Goal: Contribute content: Add original content to the website for others to see

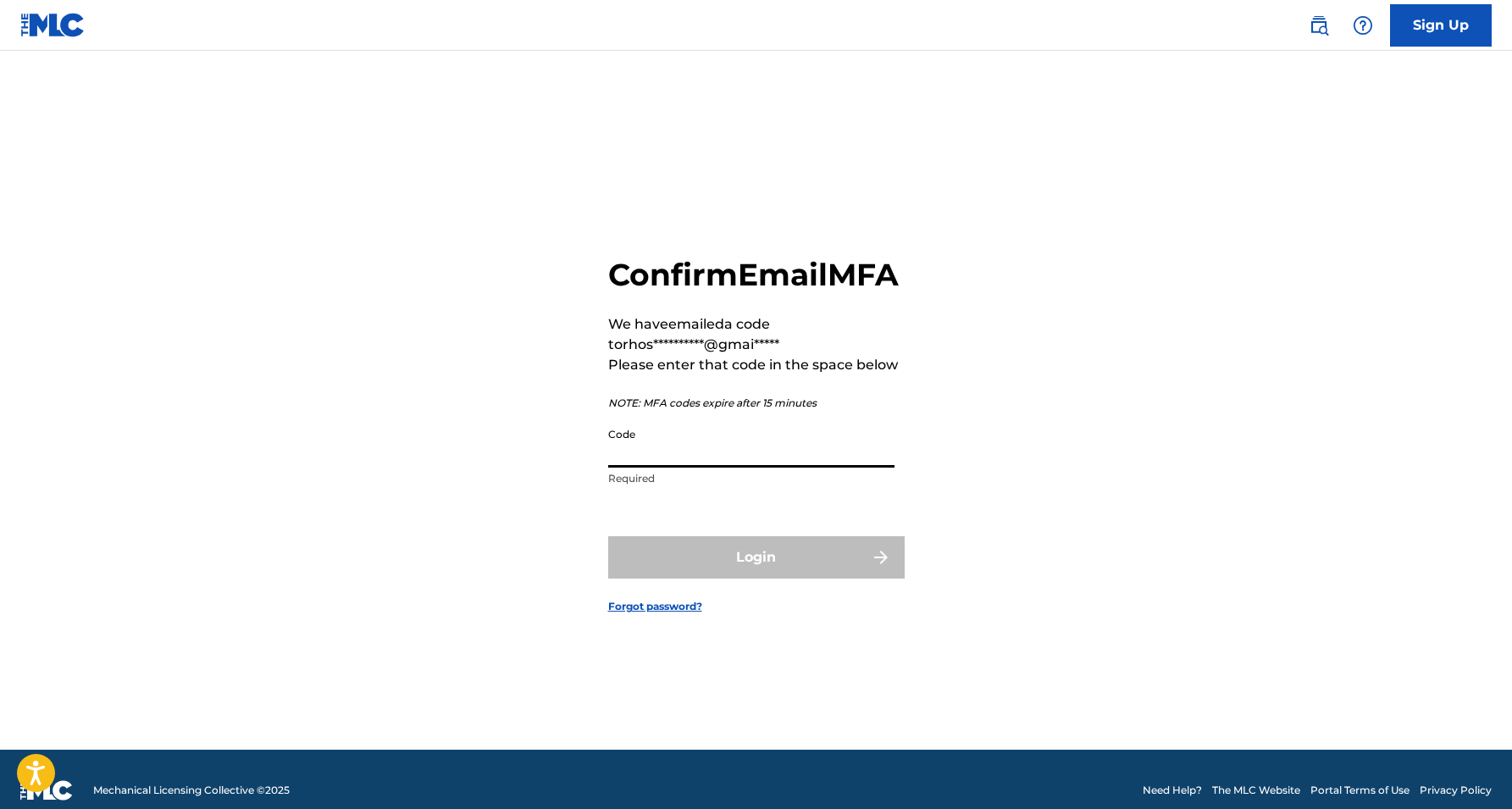
click at [824, 458] on input "Code" at bounding box center [751, 444] width 286 height 48
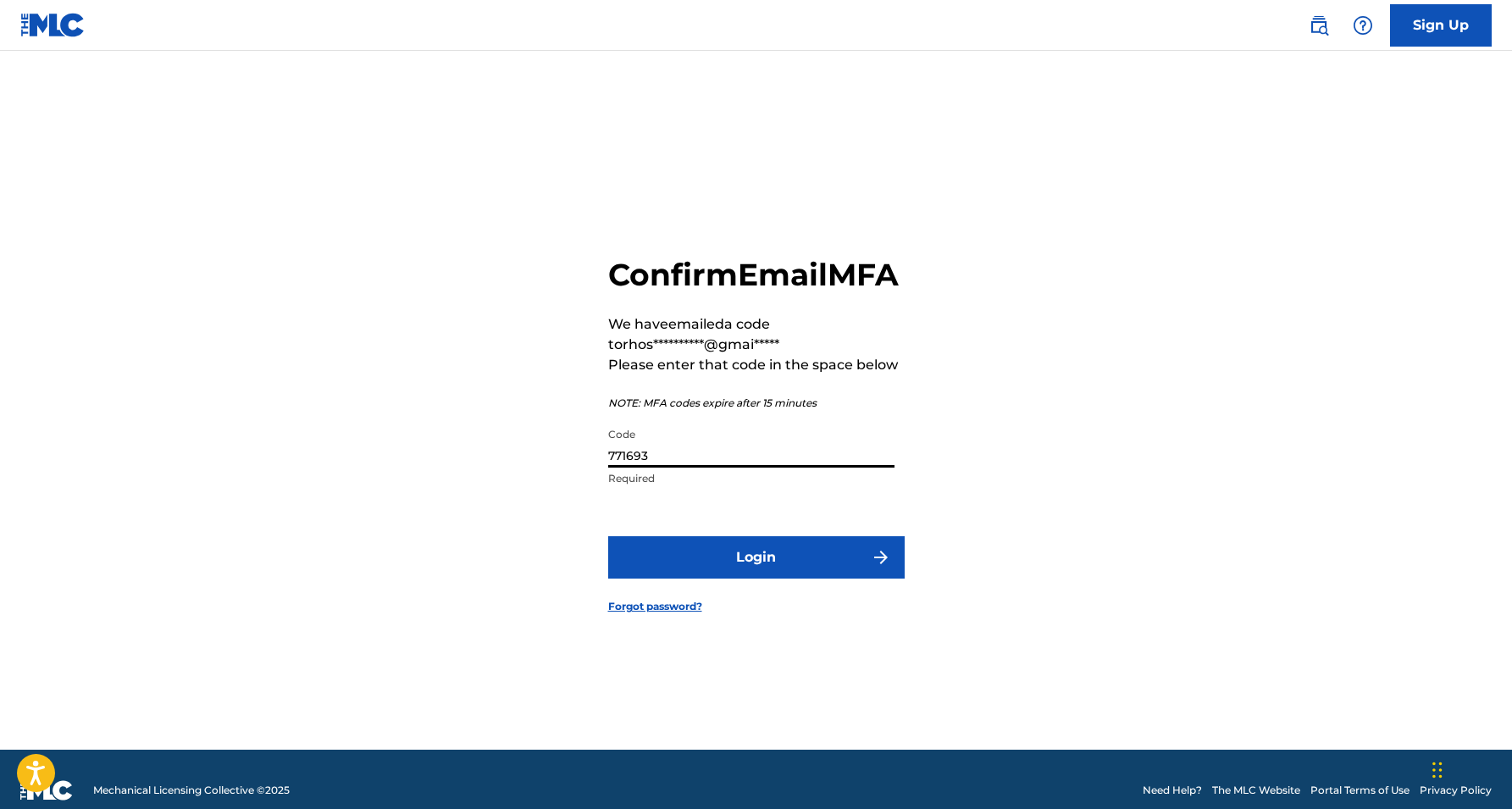
type input "771693"
click at [815, 550] on form "**********" at bounding box center [756, 421] width 297 height 657
click at [814, 562] on button "Login" at bounding box center [756, 557] width 297 height 42
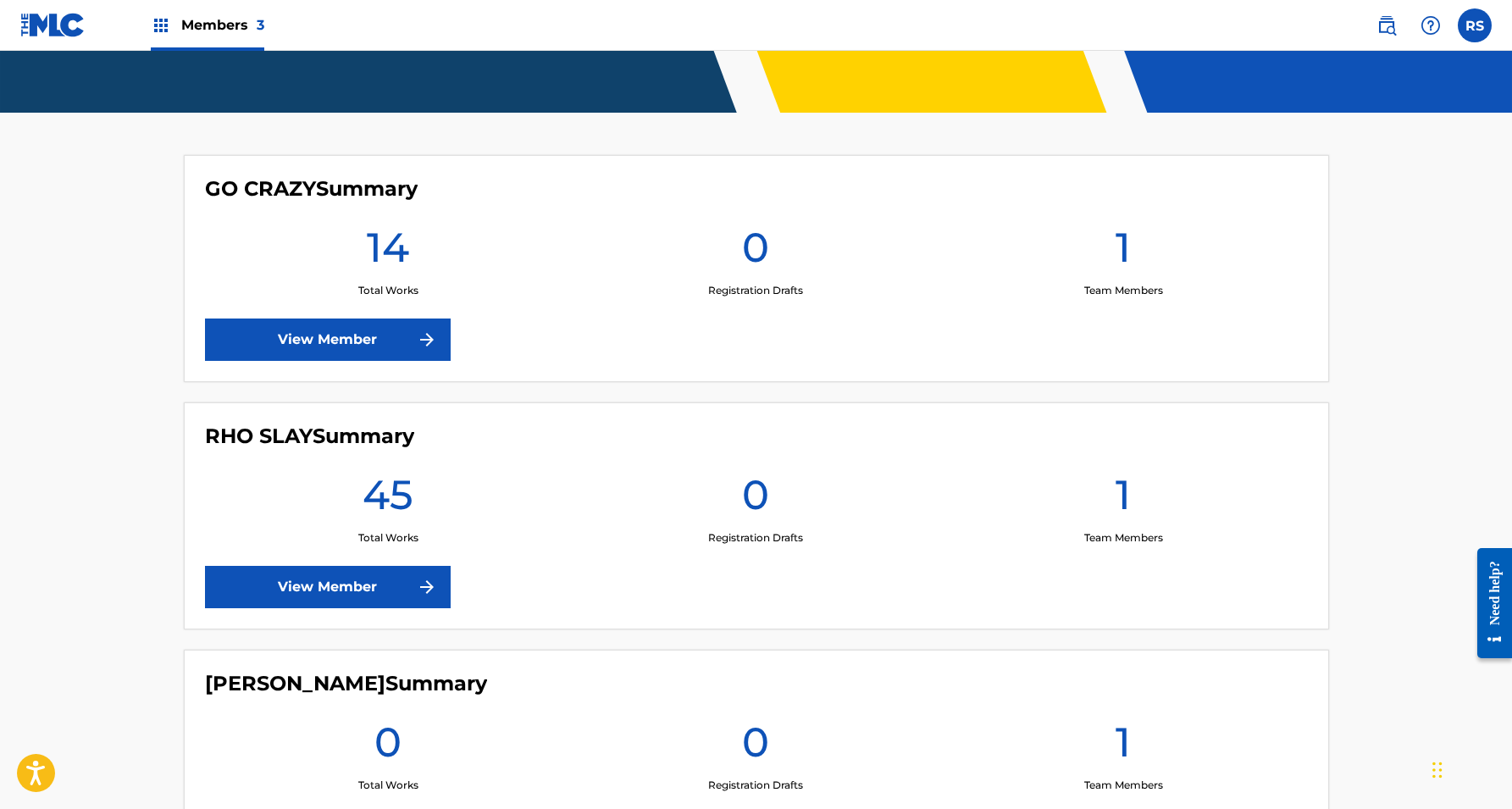
scroll to position [393, 0]
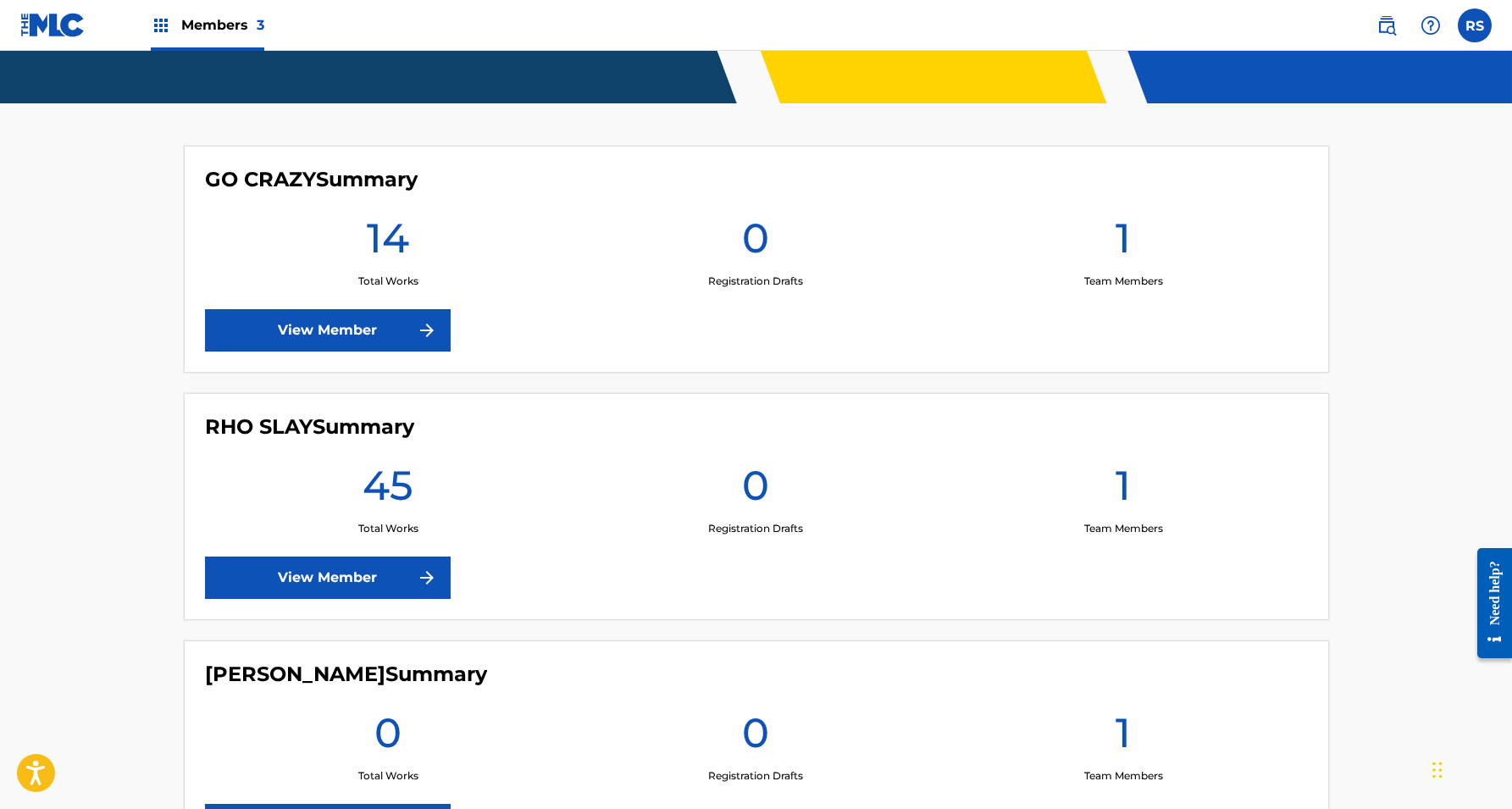
click at [359, 581] on link "View Member" at bounding box center [327, 577] width 246 height 42
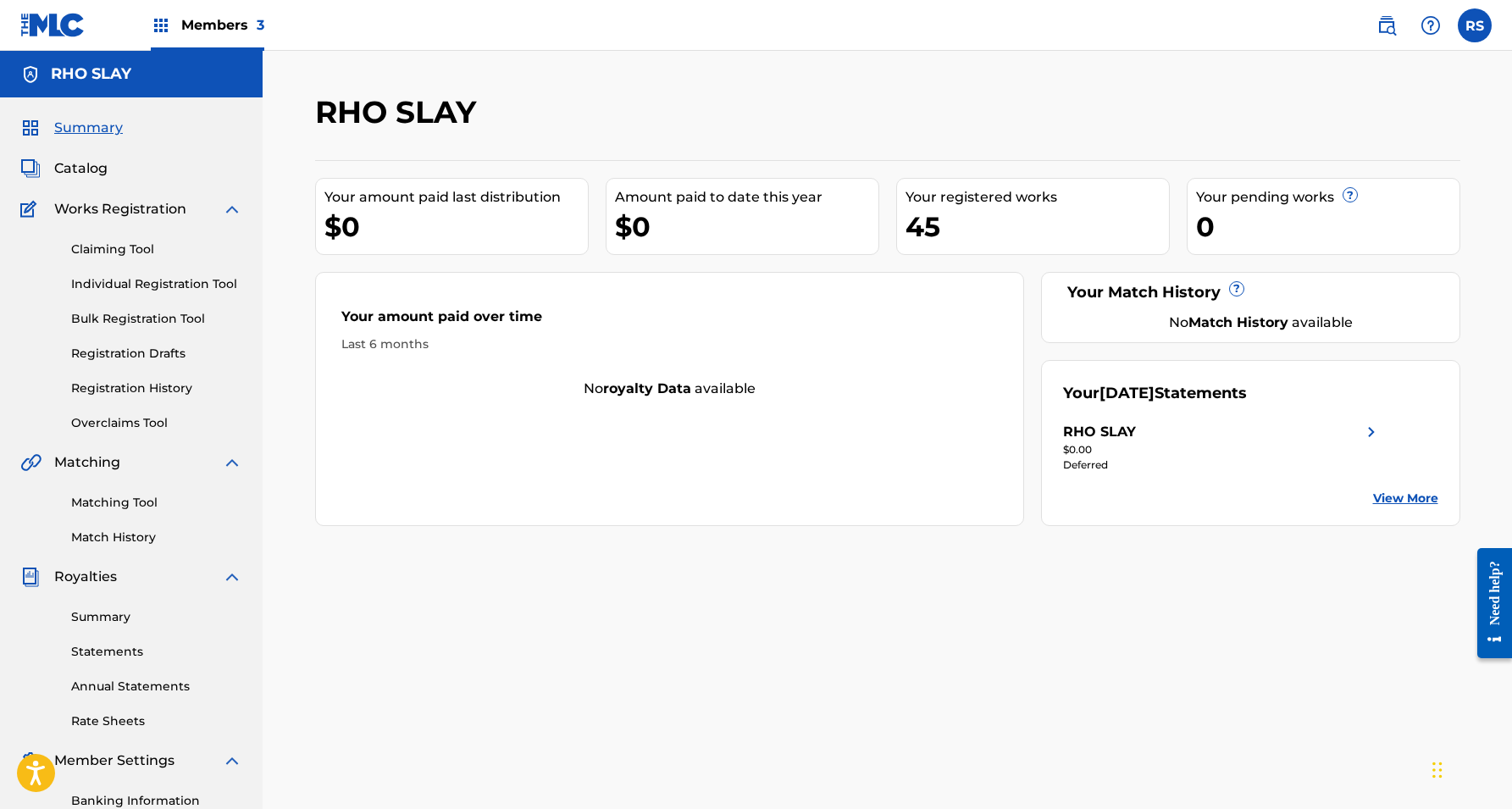
click at [83, 170] on span "Catalog" at bounding box center [81, 169] width 53 height 21
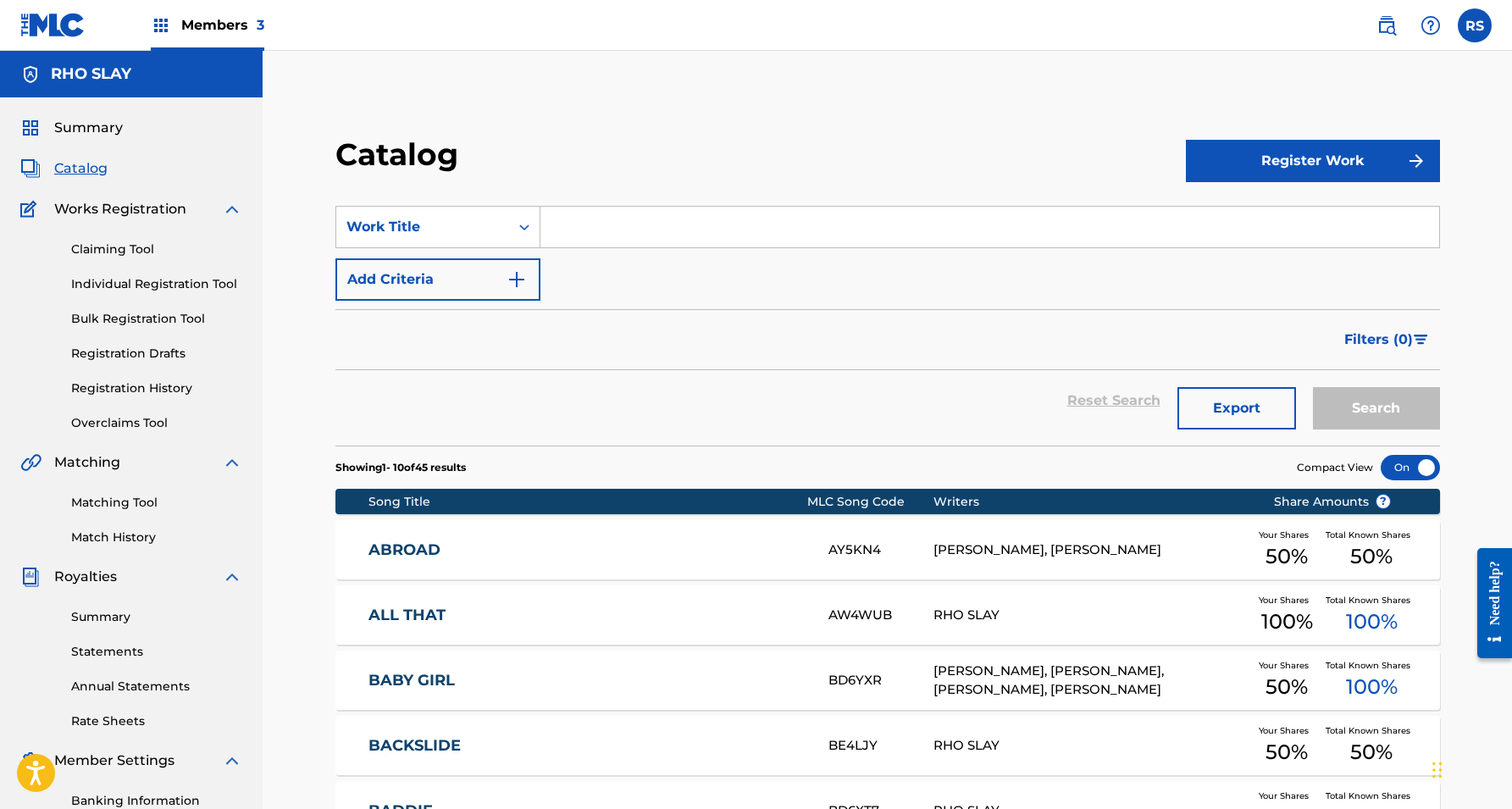
click at [1311, 166] on button "Register Work" at bounding box center [1313, 161] width 254 height 42
click at [1261, 216] on link "Individual" at bounding box center [1313, 216] width 254 height 40
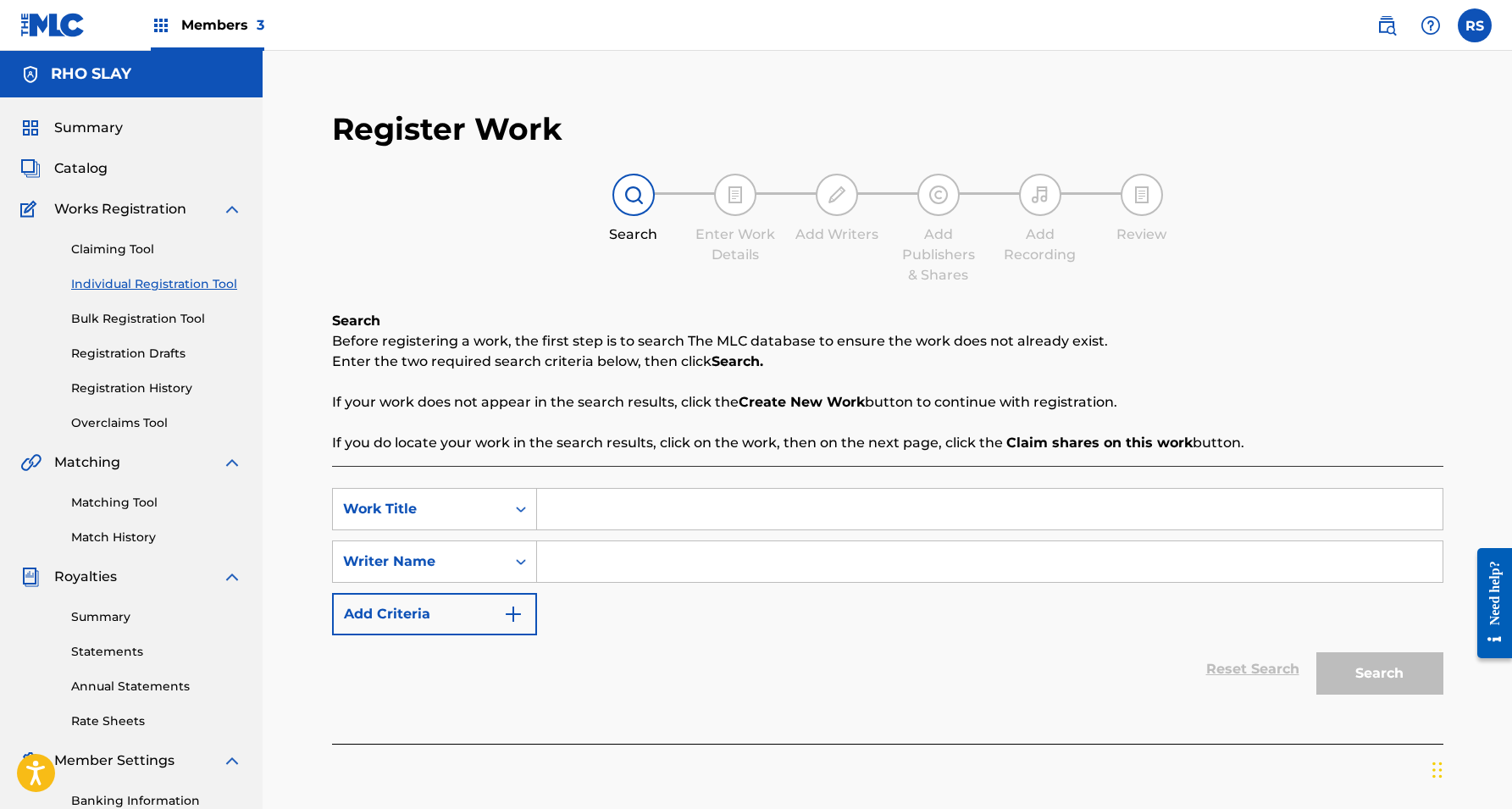
click at [683, 512] on input "Search Form" at bounding box center [989, 509] width 905 height 40
type input "shark"
click at [717, 559] on input "Search Form" at bounding box center [989, 561] width 905 height 40
type input "rho slay"
click at [1379, 673] on button "Search" at bounding box center [1380, 673] width 127 height 42
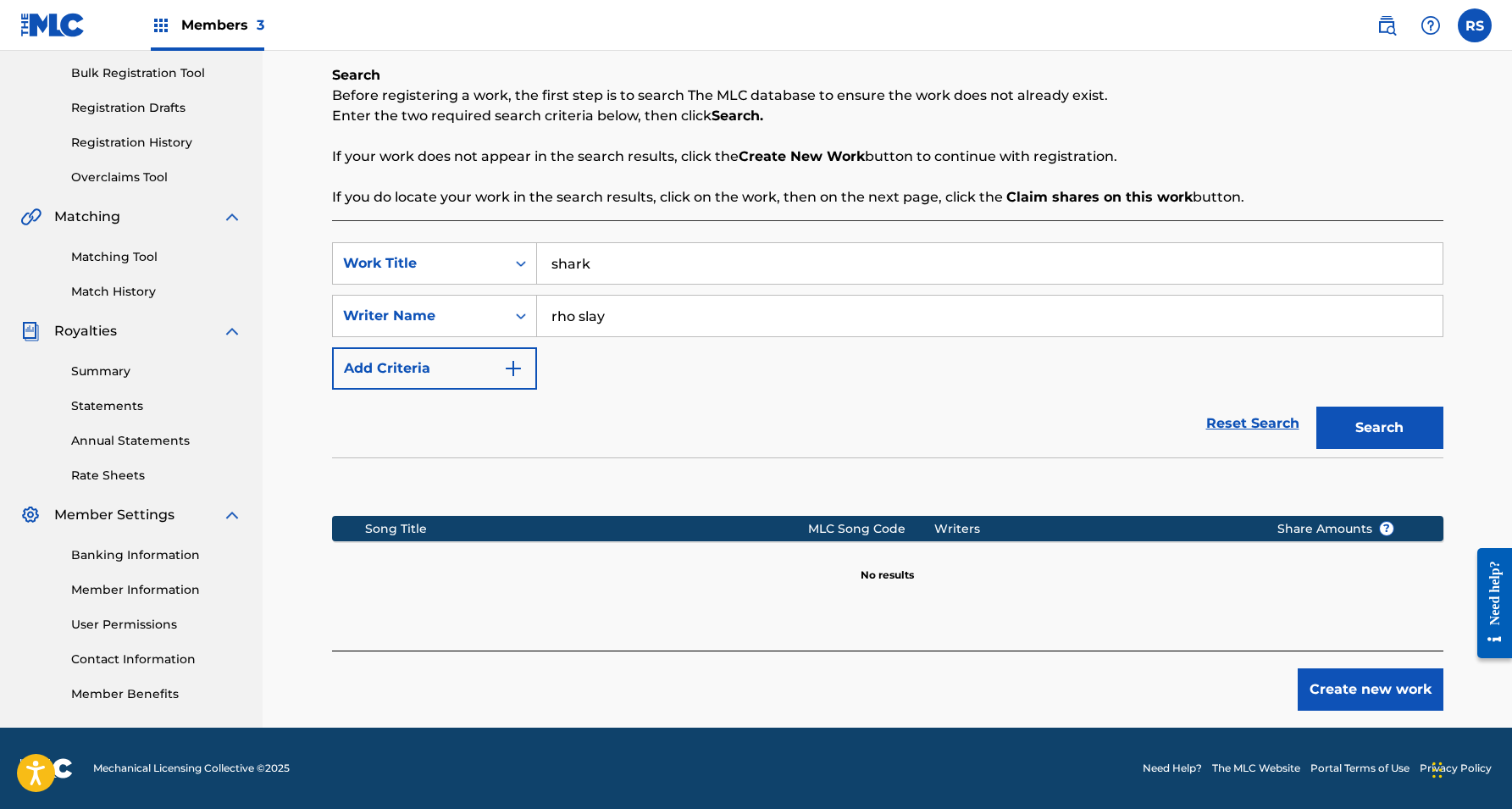
scroll to position [246, 0]
click at [1338, 682] on button "Create new work" at bounding box center [1370, 689] width 145 height 42
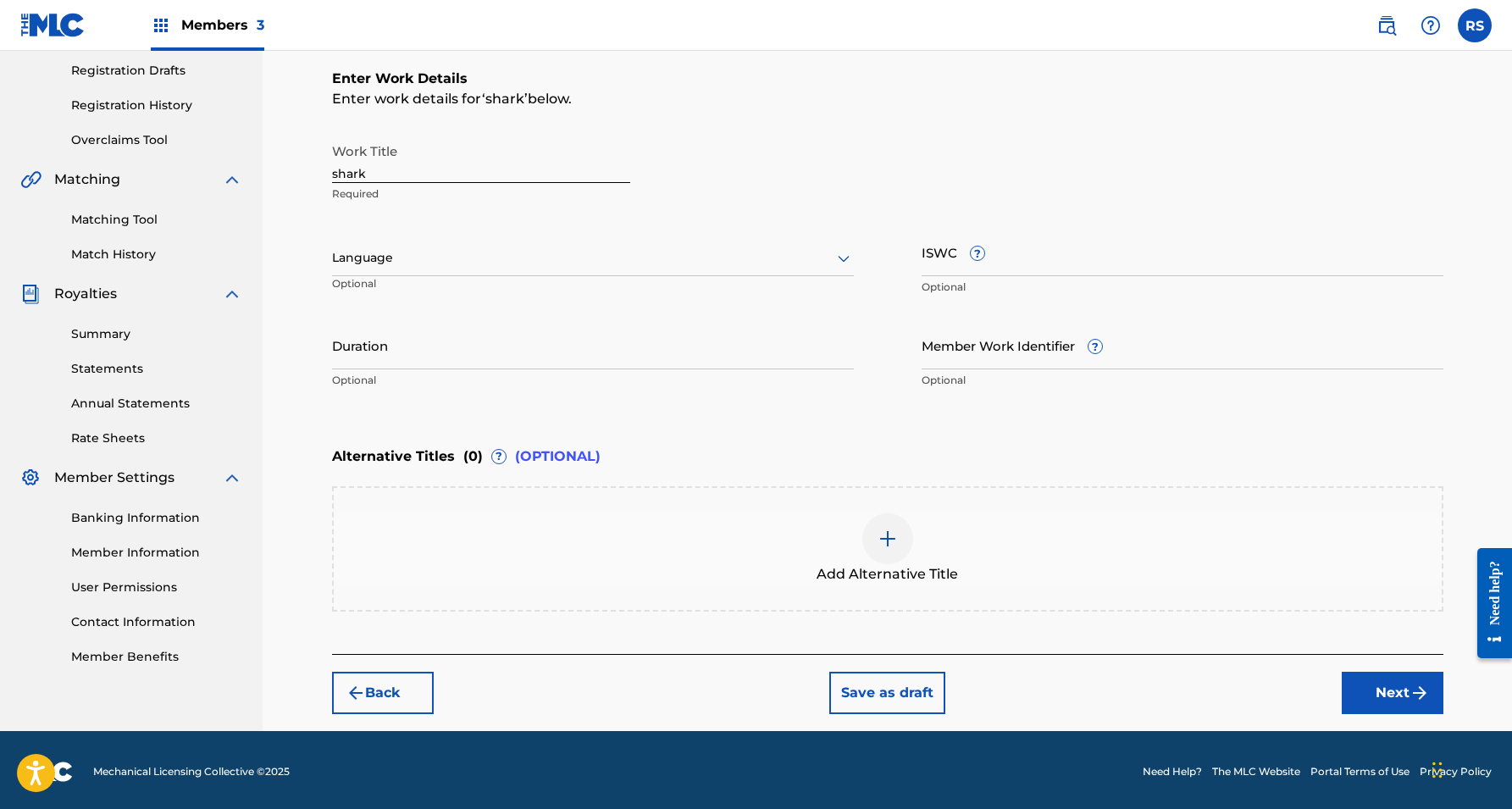
scroll to position [285, 0]
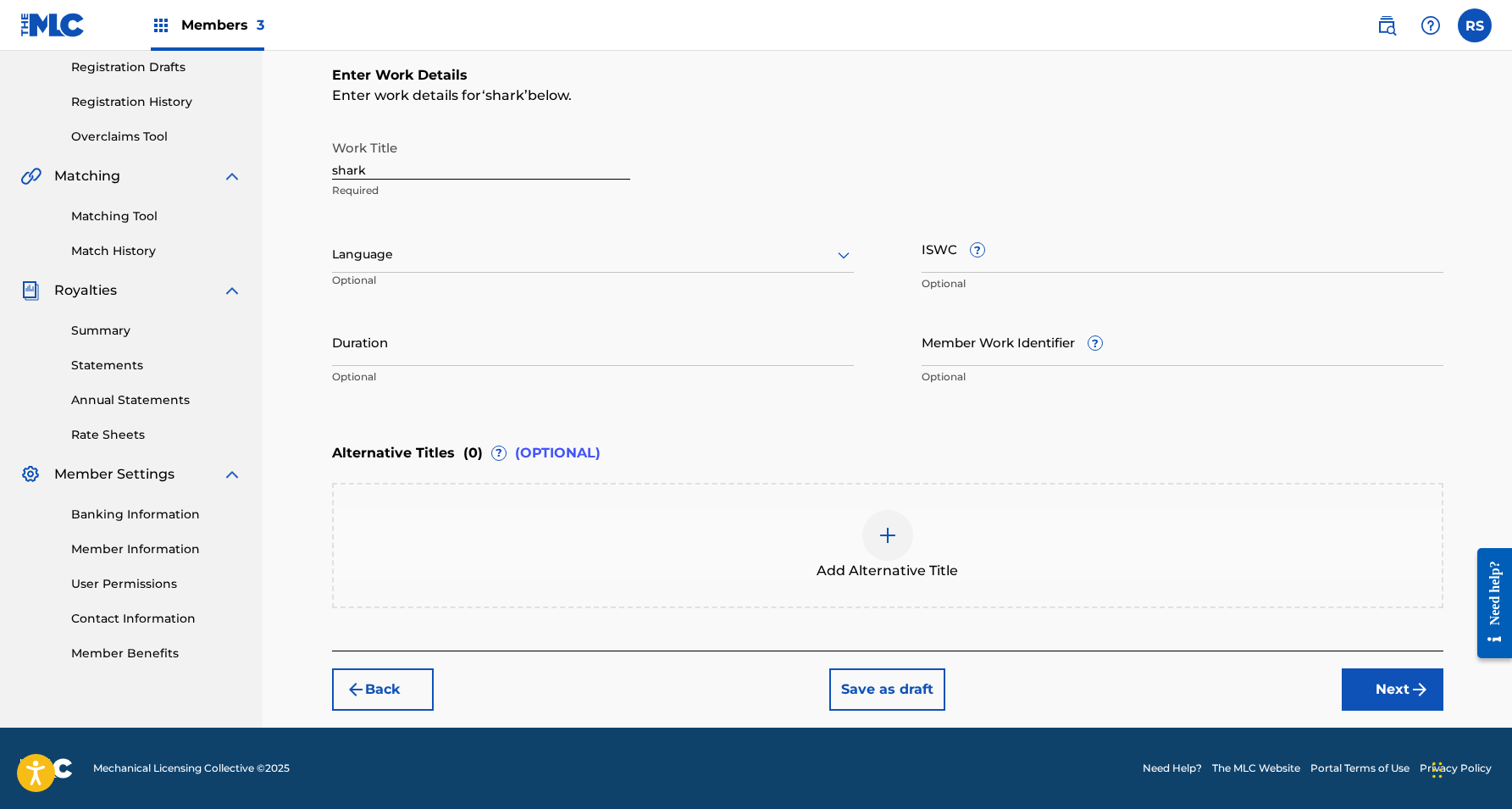
click at [1380, 688] on button "Next" at bounding box center [1393, 689] width 101 height 42
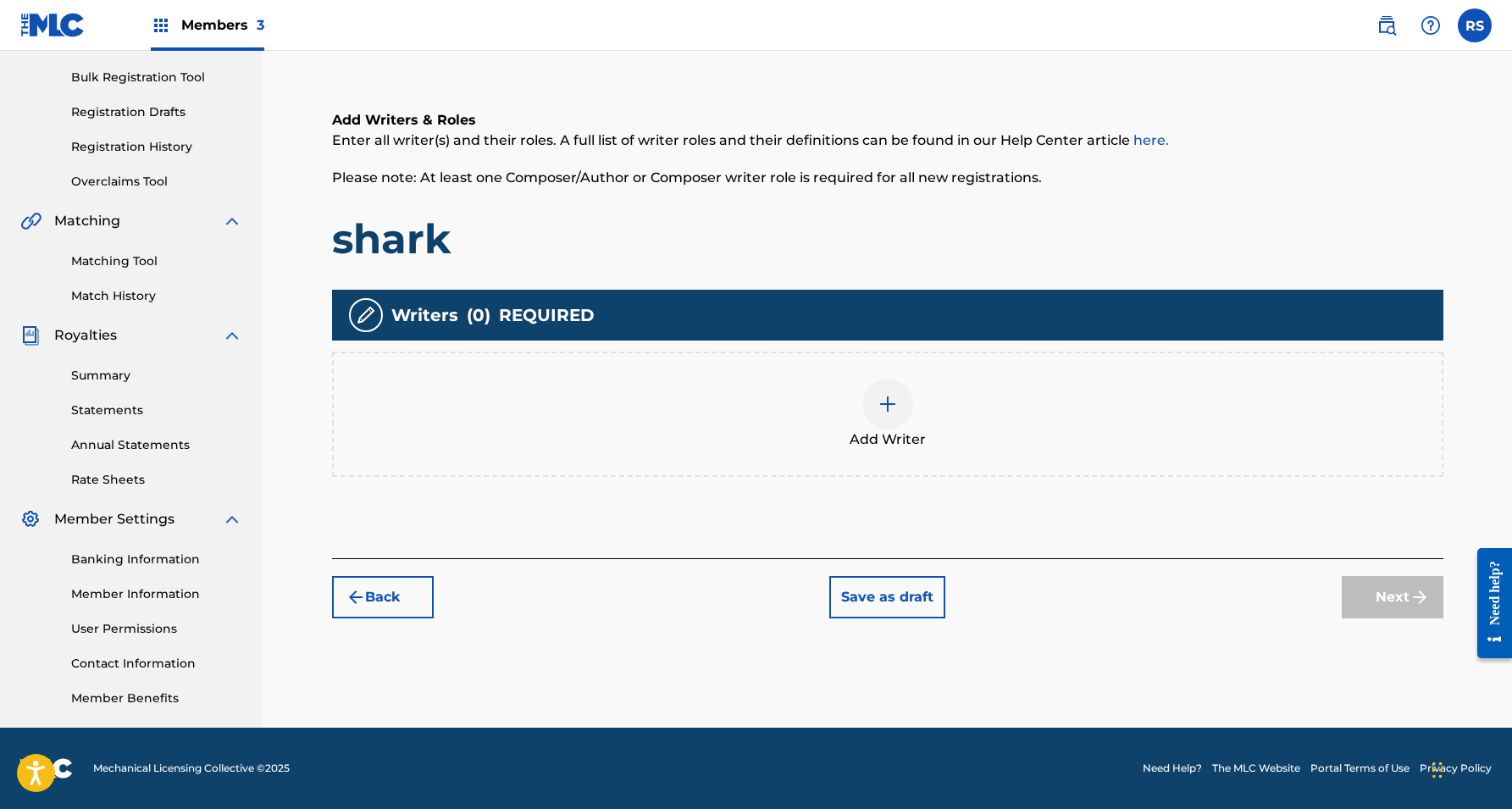
click at [883, 408] on img at bounding box center [888, 404] width 21 height 21
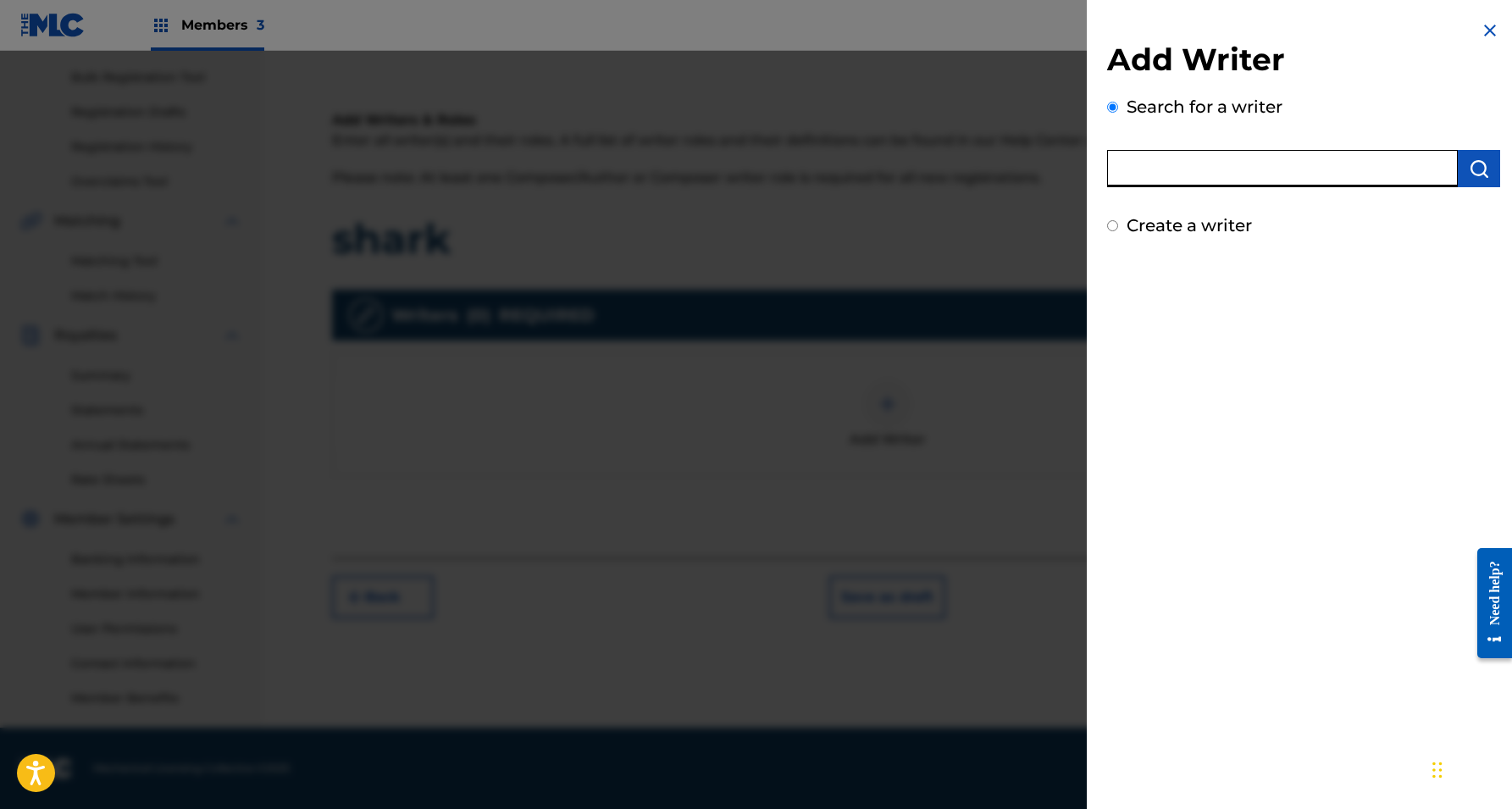
click at [1240, 178] on input "text" at bounding box center [1282, 168] width 351 height 37
type input "rho slay"
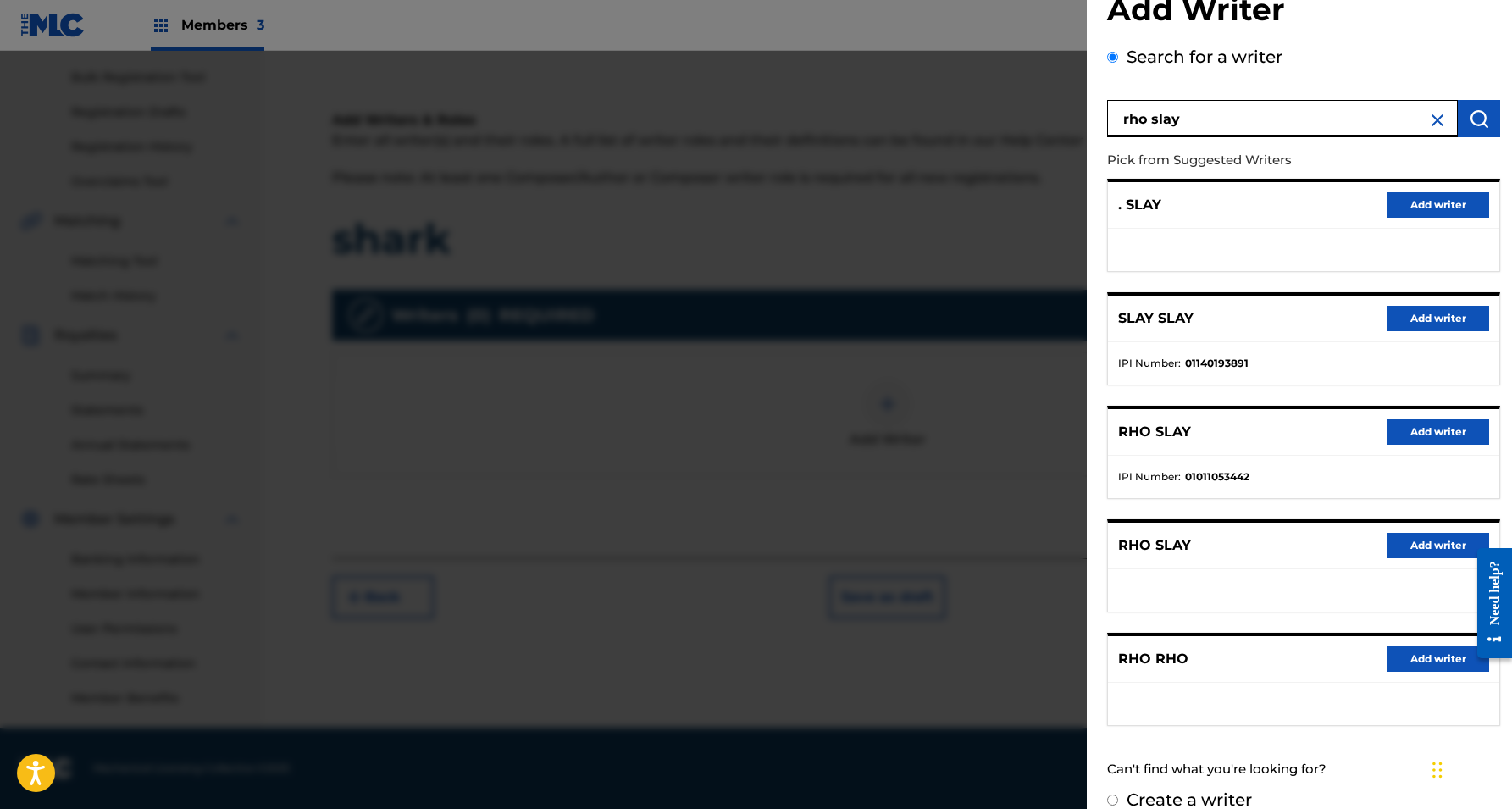
scroll to position [53, 0]
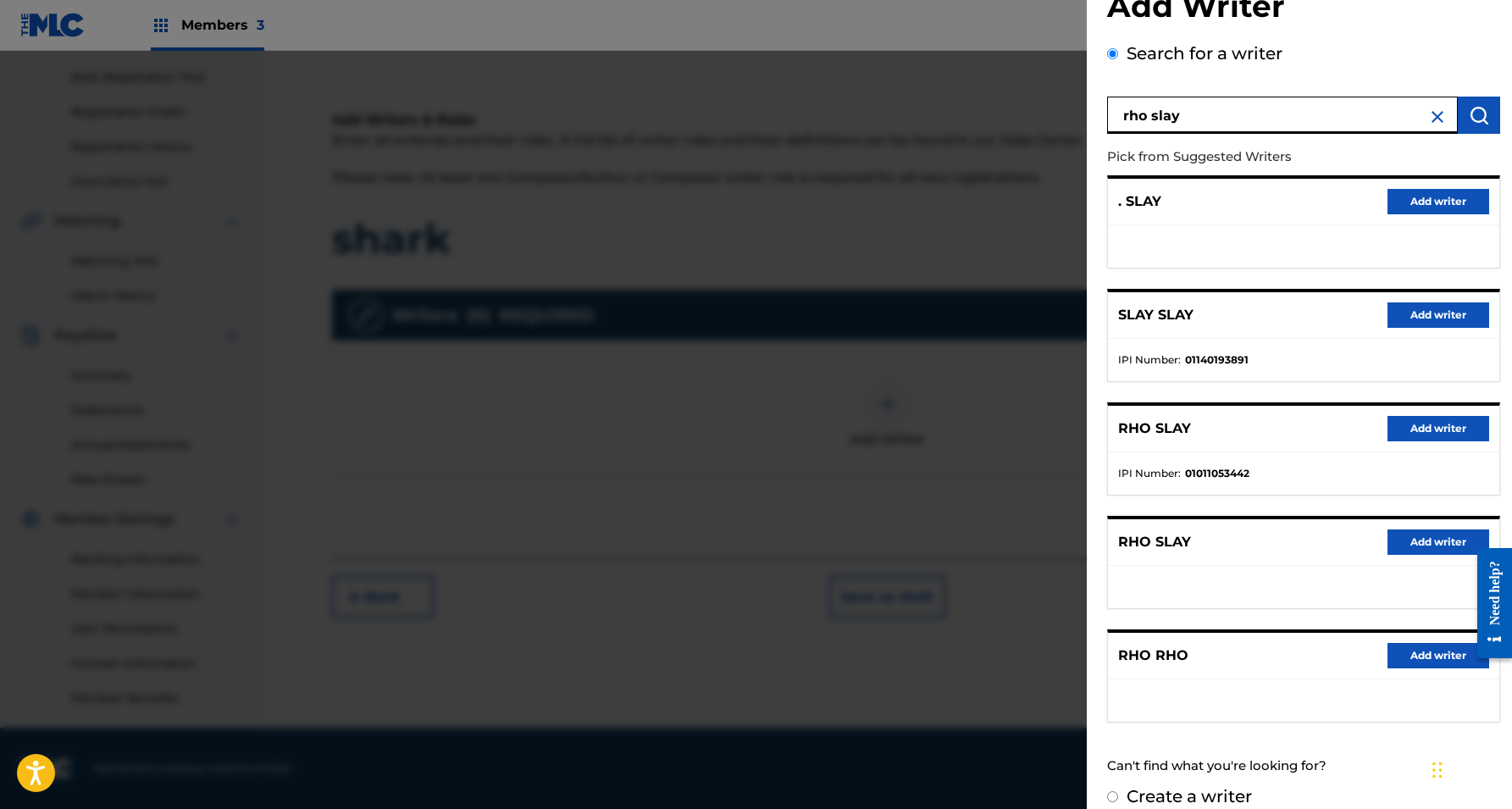
click at [1435, 427] on button "Add writer" at bounding box center [1438, 429] width 101 height 26
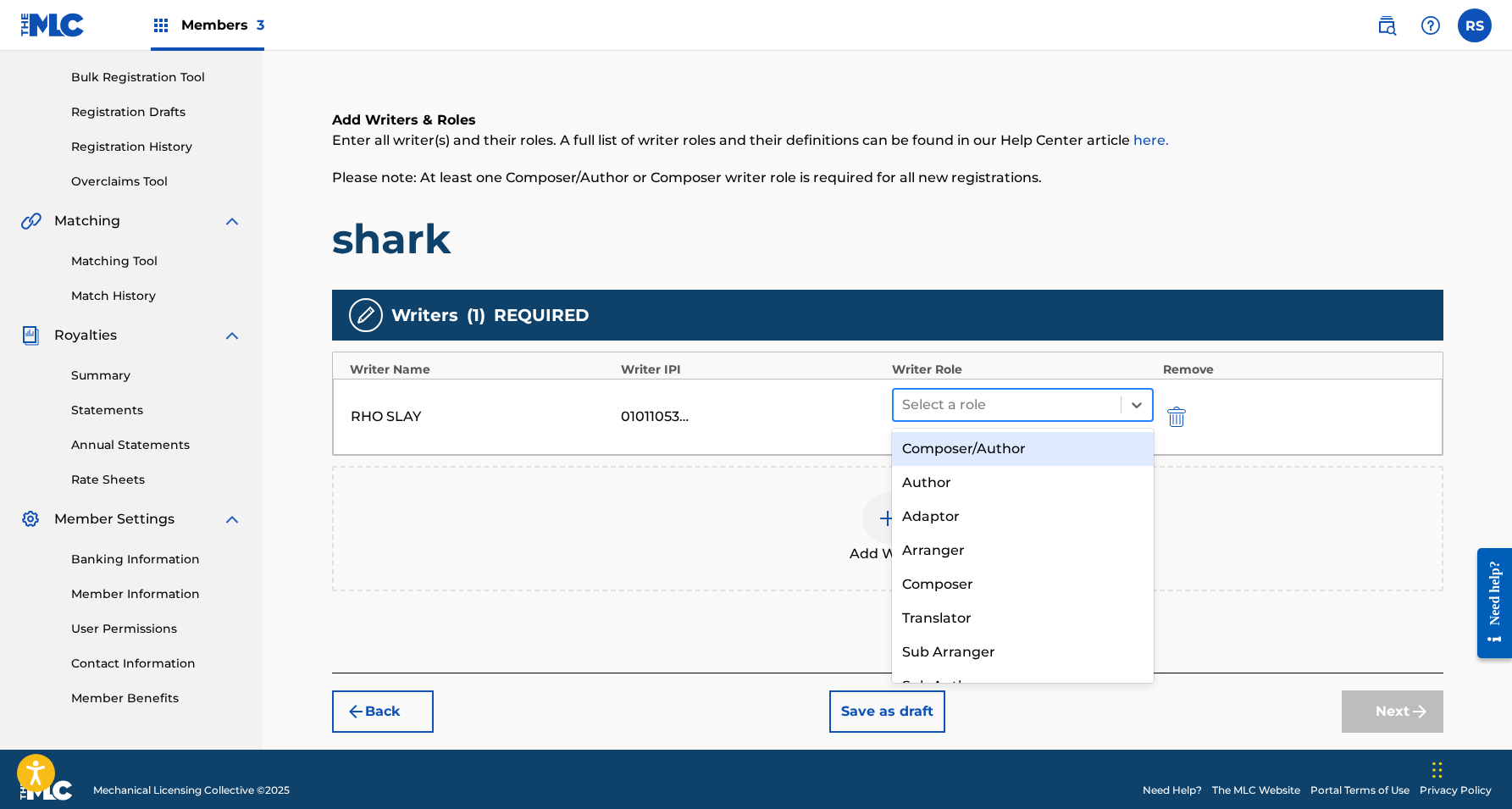
click at [1102, 408] on div at bounding box center [1007, 405] width 211 height 24
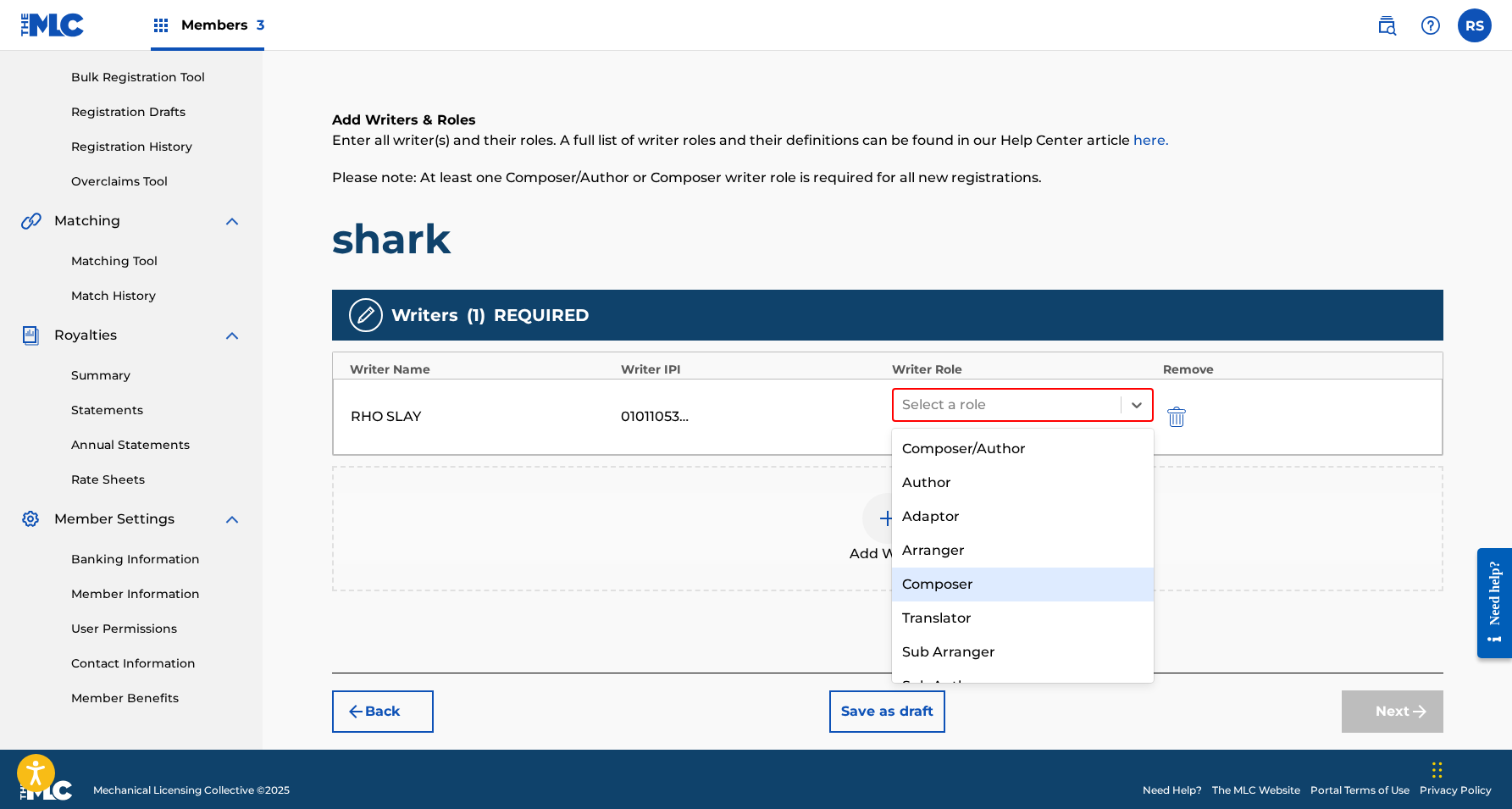
click at [1005, 587] on div "Composer" at bounding box center [1023, 584] width 262 height 34
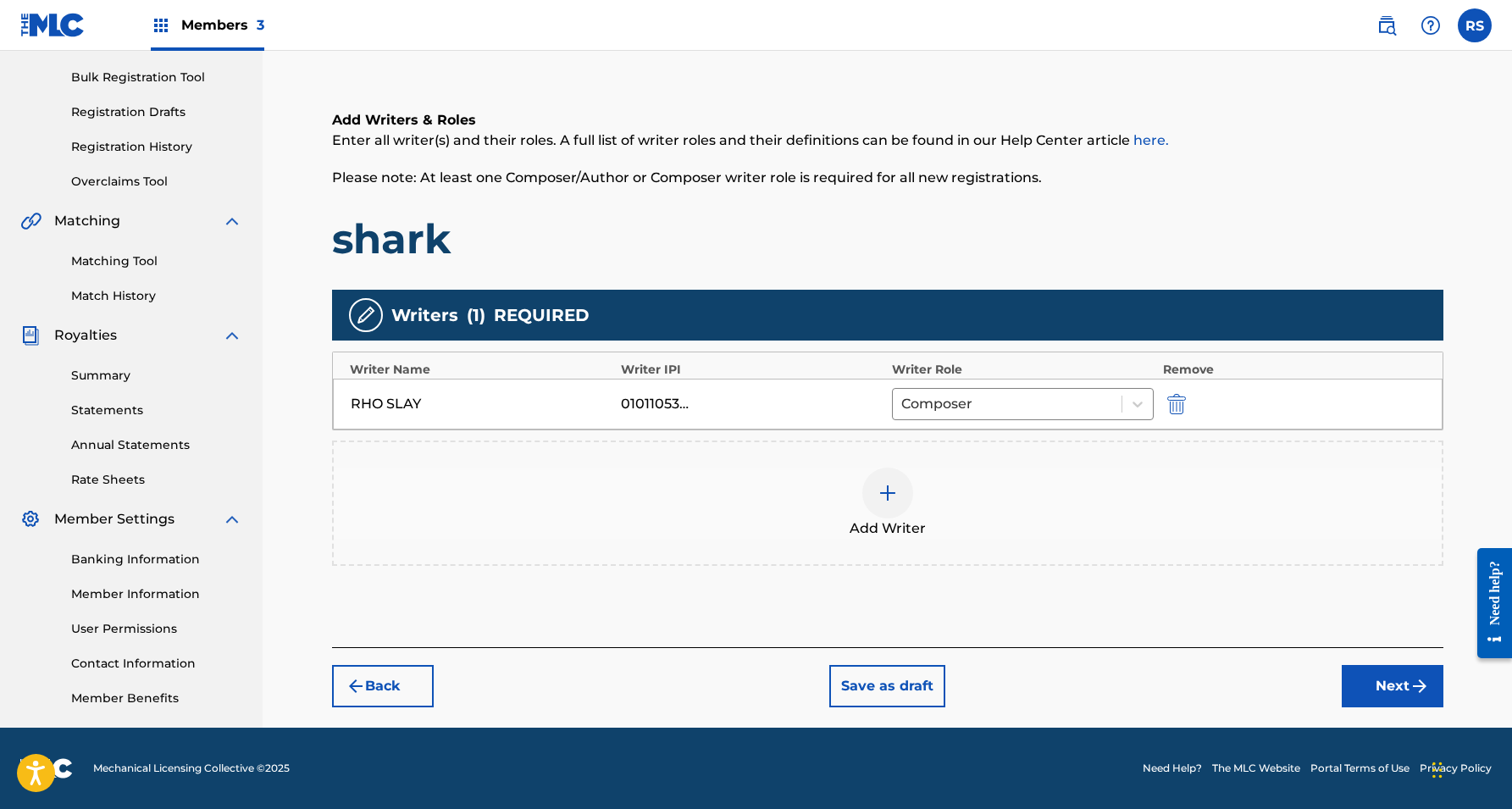
click at [1376, 681] on button "Next" at bounding box center [1393, 686] width 101 height 42
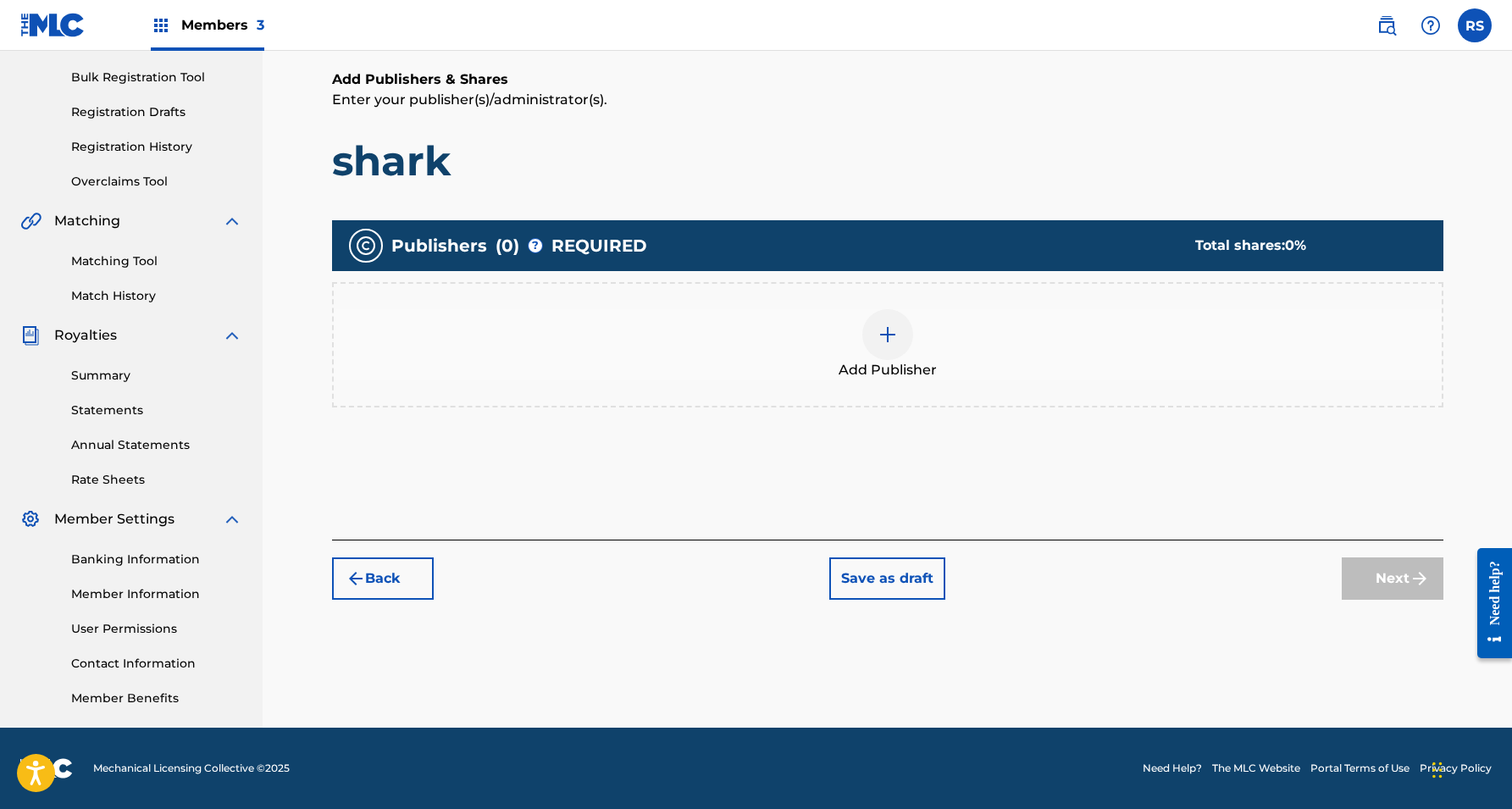
scroll to position [77, 0]
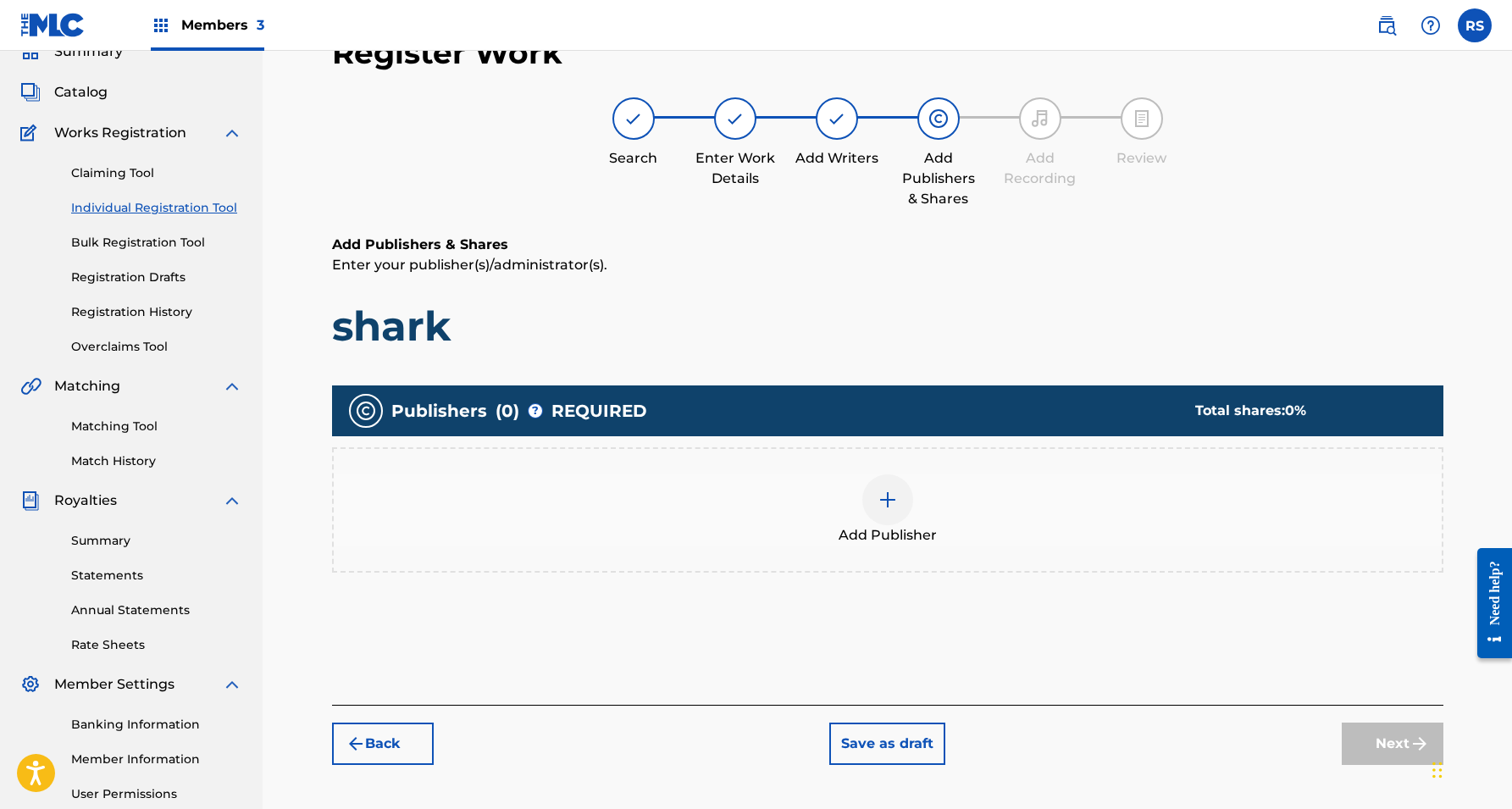
click at [891, 504] on img at bounding box center [888, 500] width 21 height 21
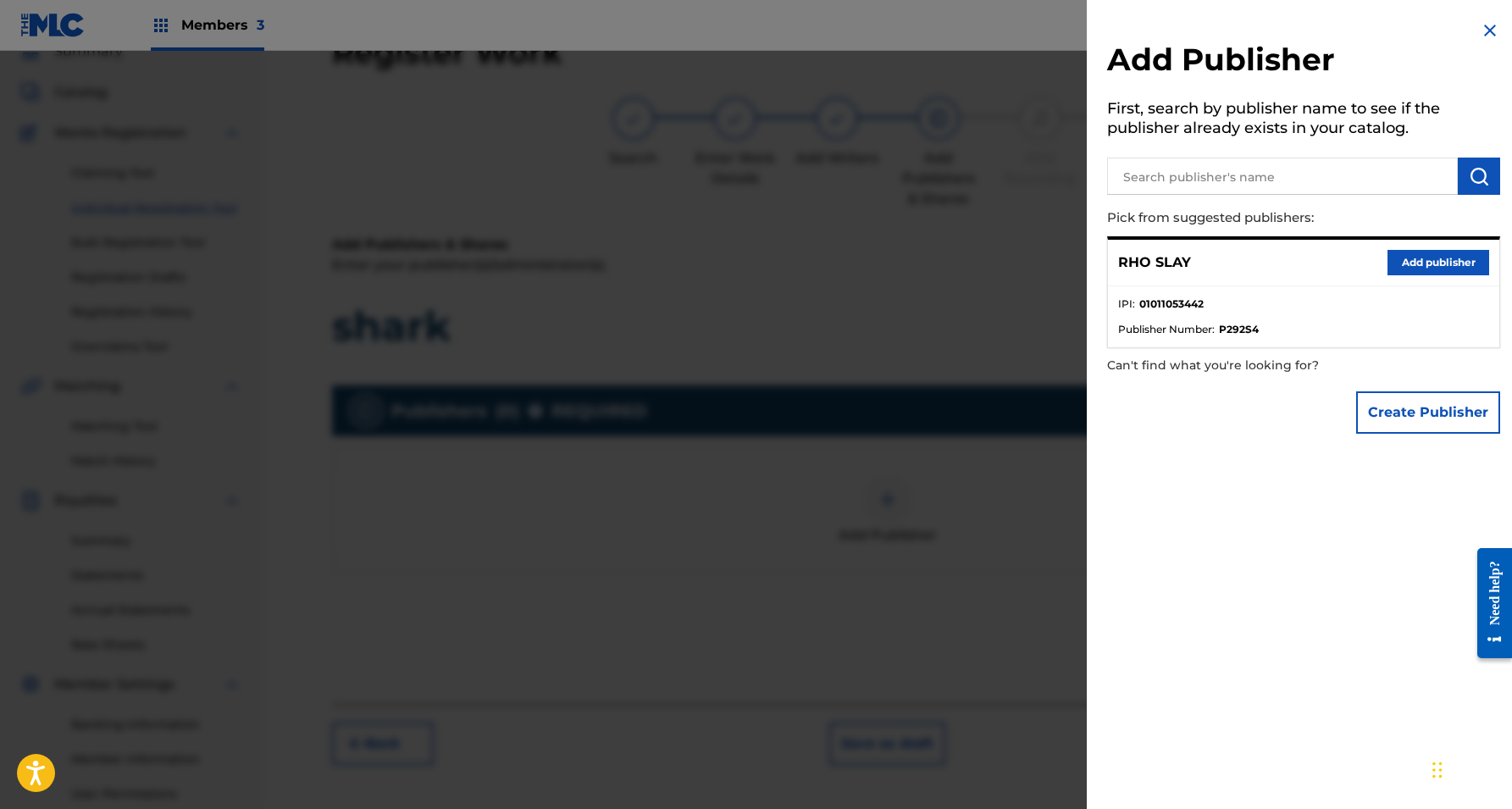
click at [1433, 258] on button "Add publisher" at bounding box center [1438, 263] width 101 height 26
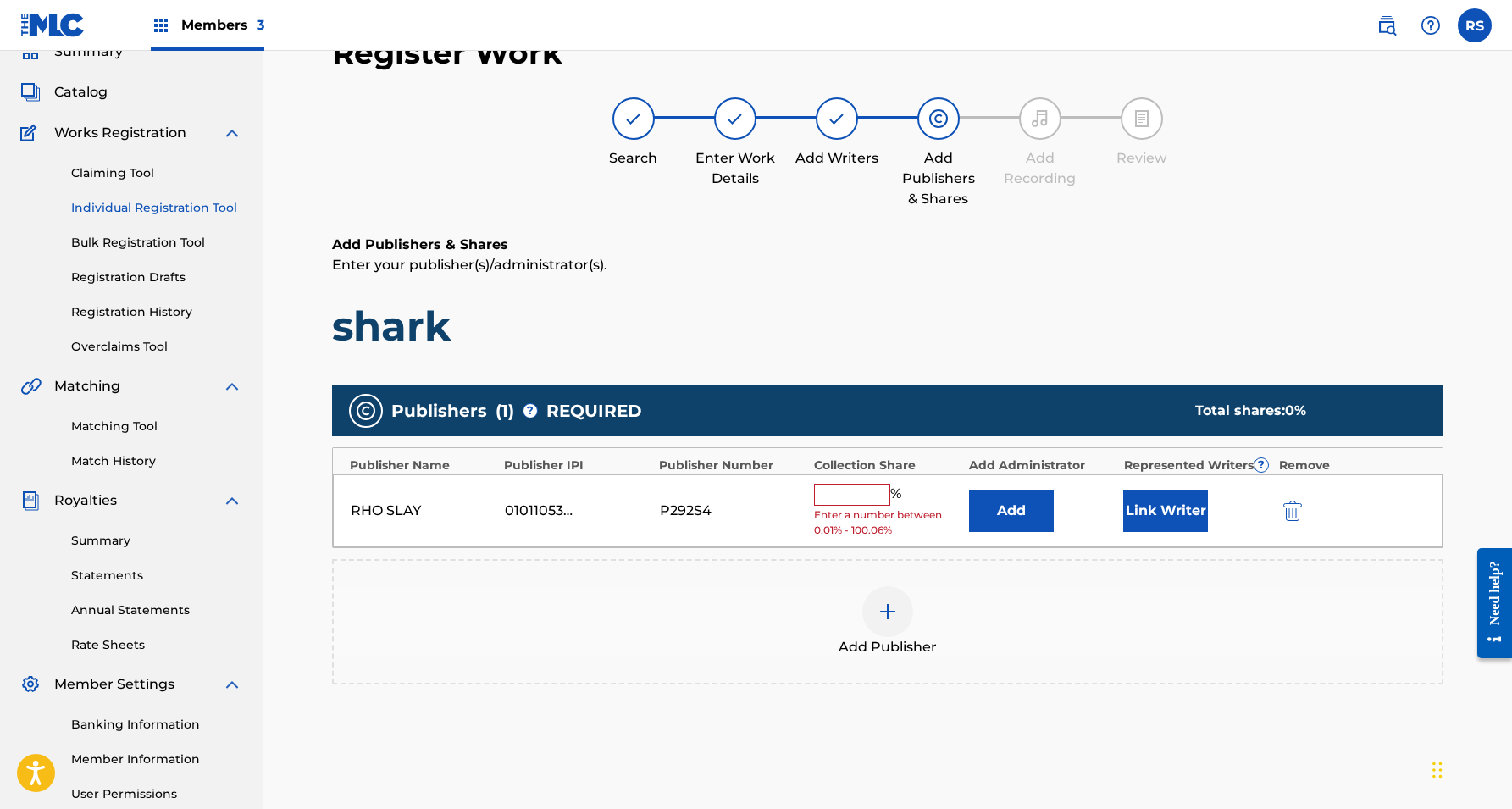
click at [868, 494] on input "text" at bounding box center [852, 495] width 77 height 22
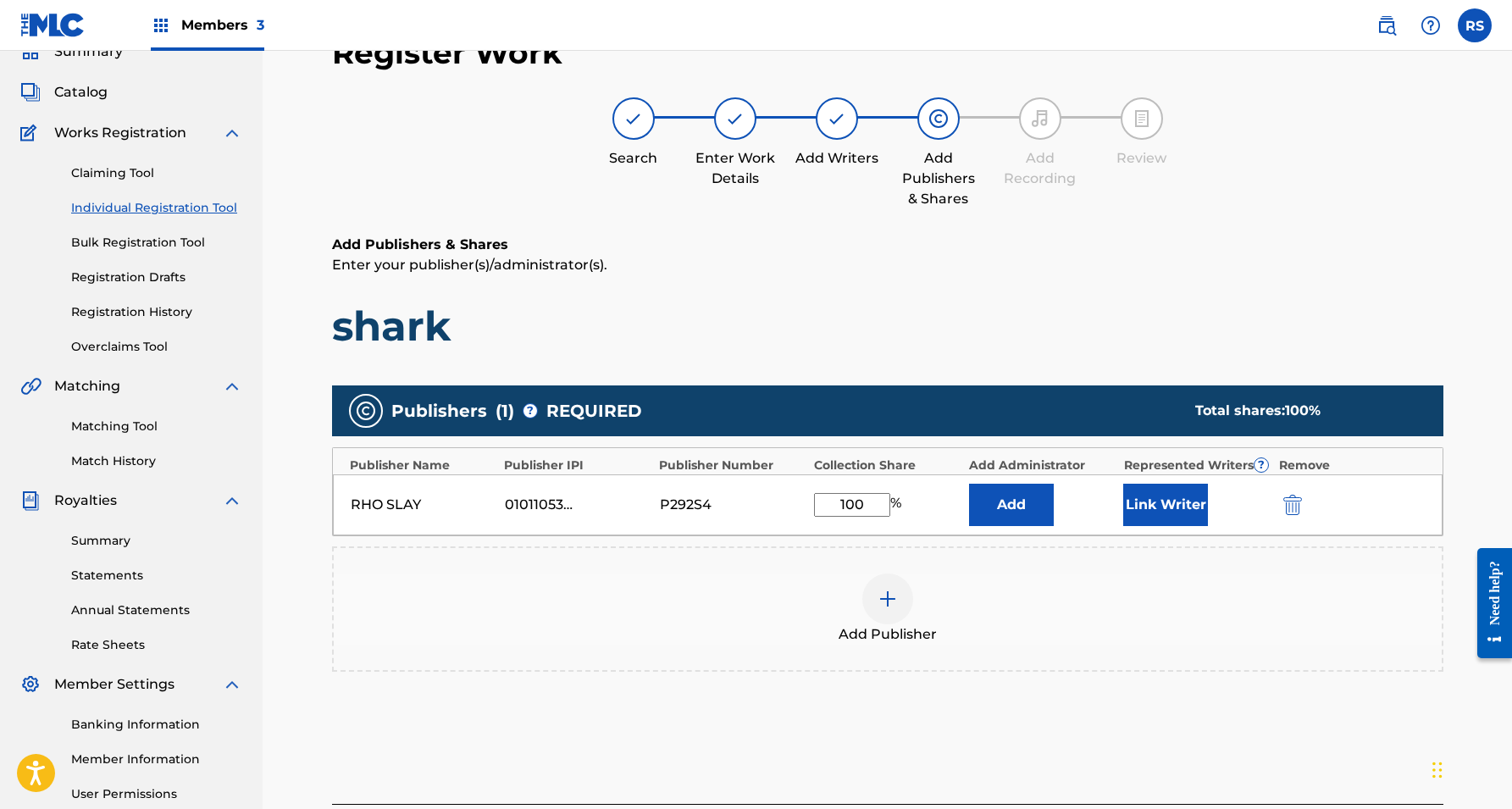
type input "100"
click at [1080, 578] on div "Add Publisher" at bounding box center [887, 609] width 1108 height 71
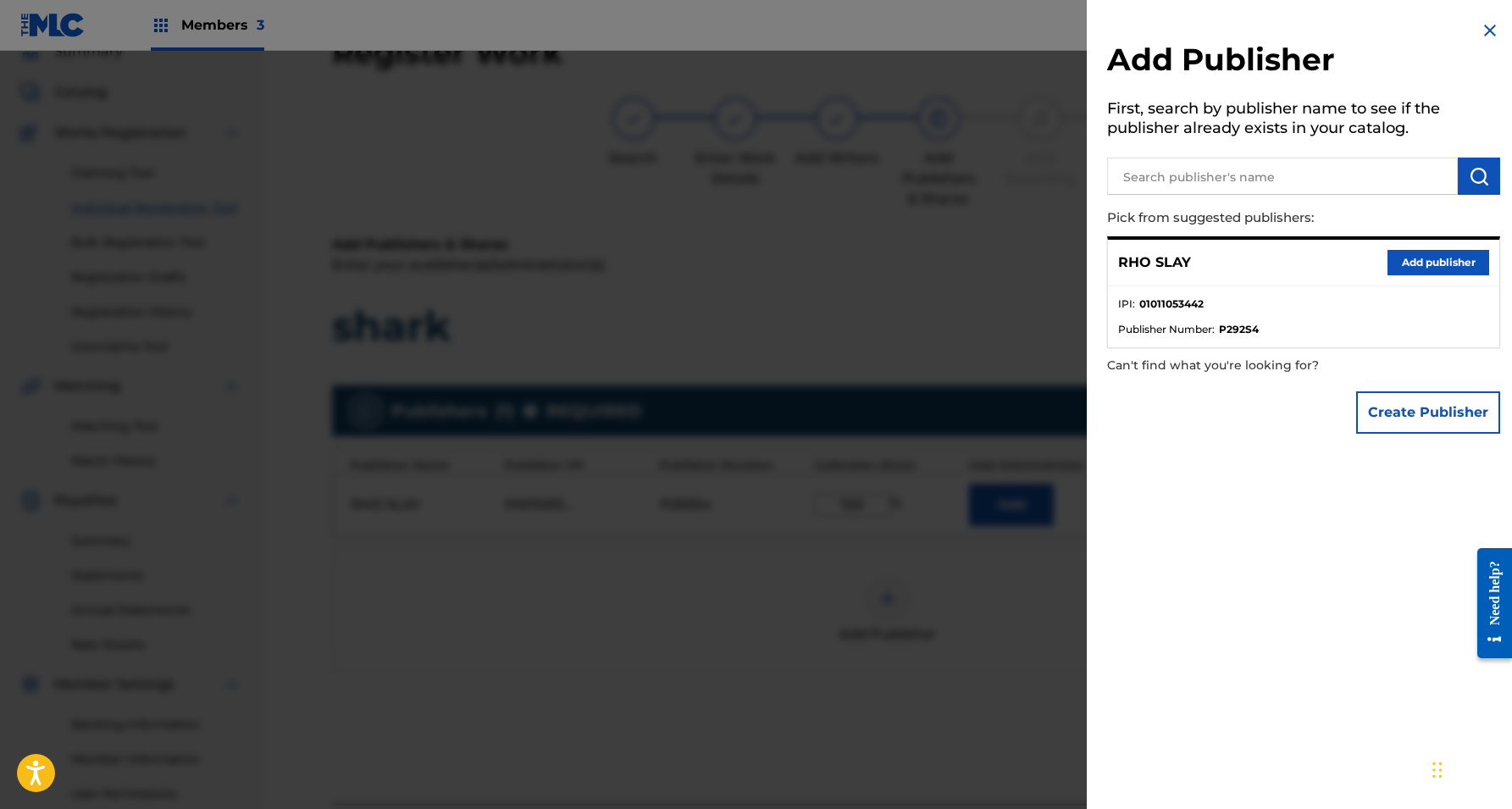
click at [1021, 582] on div at bounding box center [756, 455] width 1512 height 809
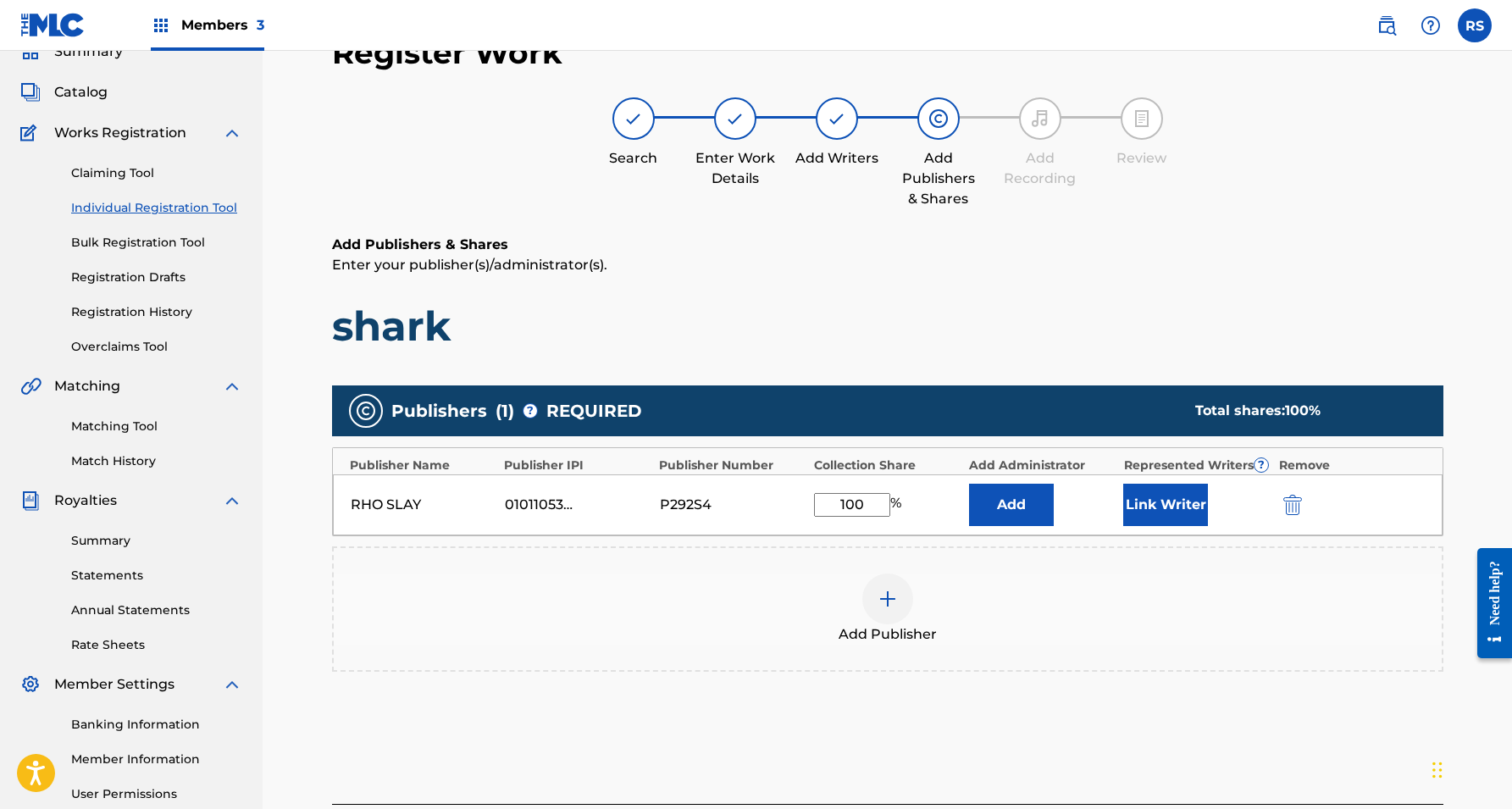
click at [1167, 502] on button "Link Writer" at bounding box center [1166, 505] width 85 height 42
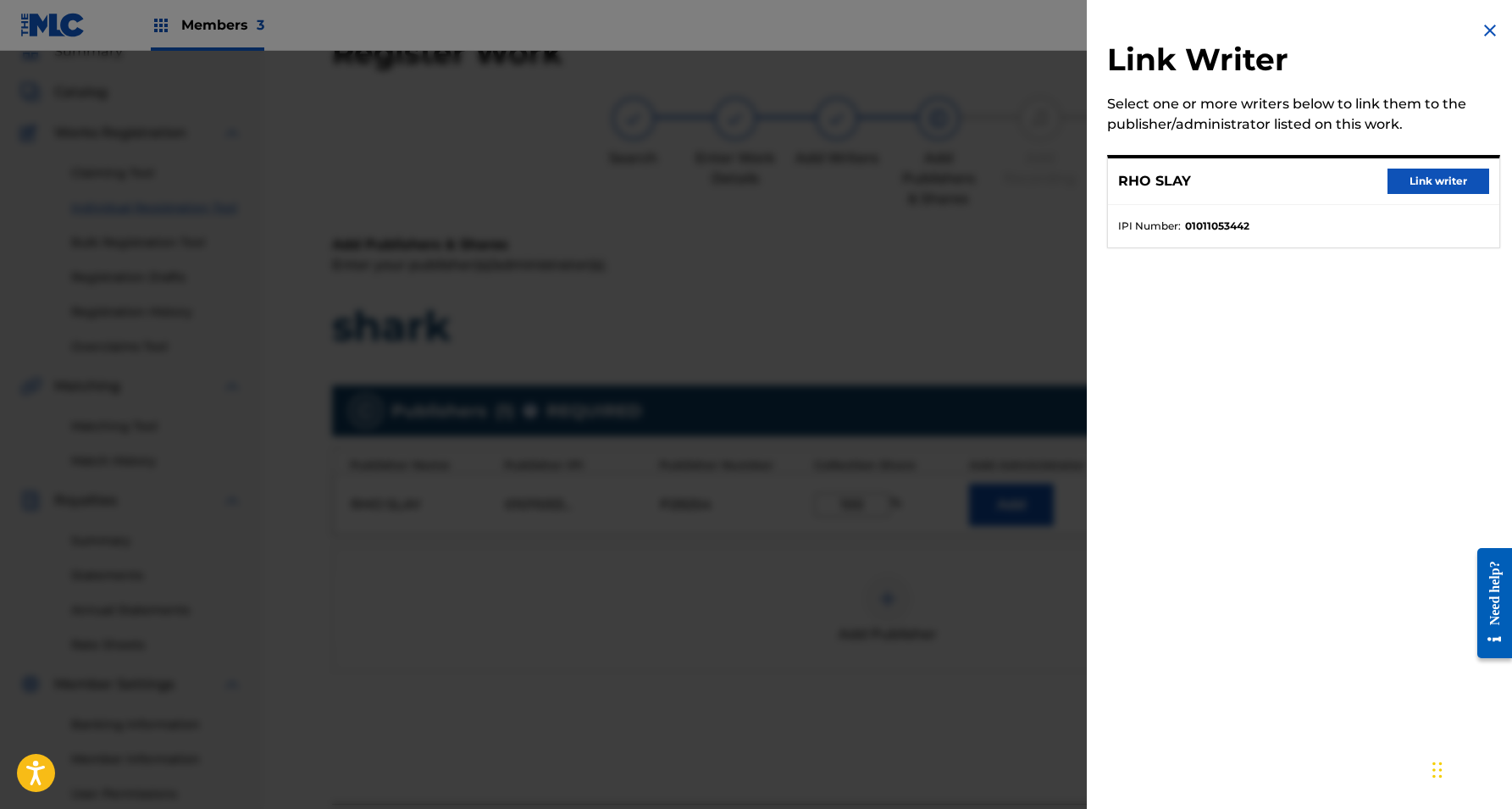
click at [1432, 175] on button "Link writer" at bounding box center [1438, 181] width 101 height 26
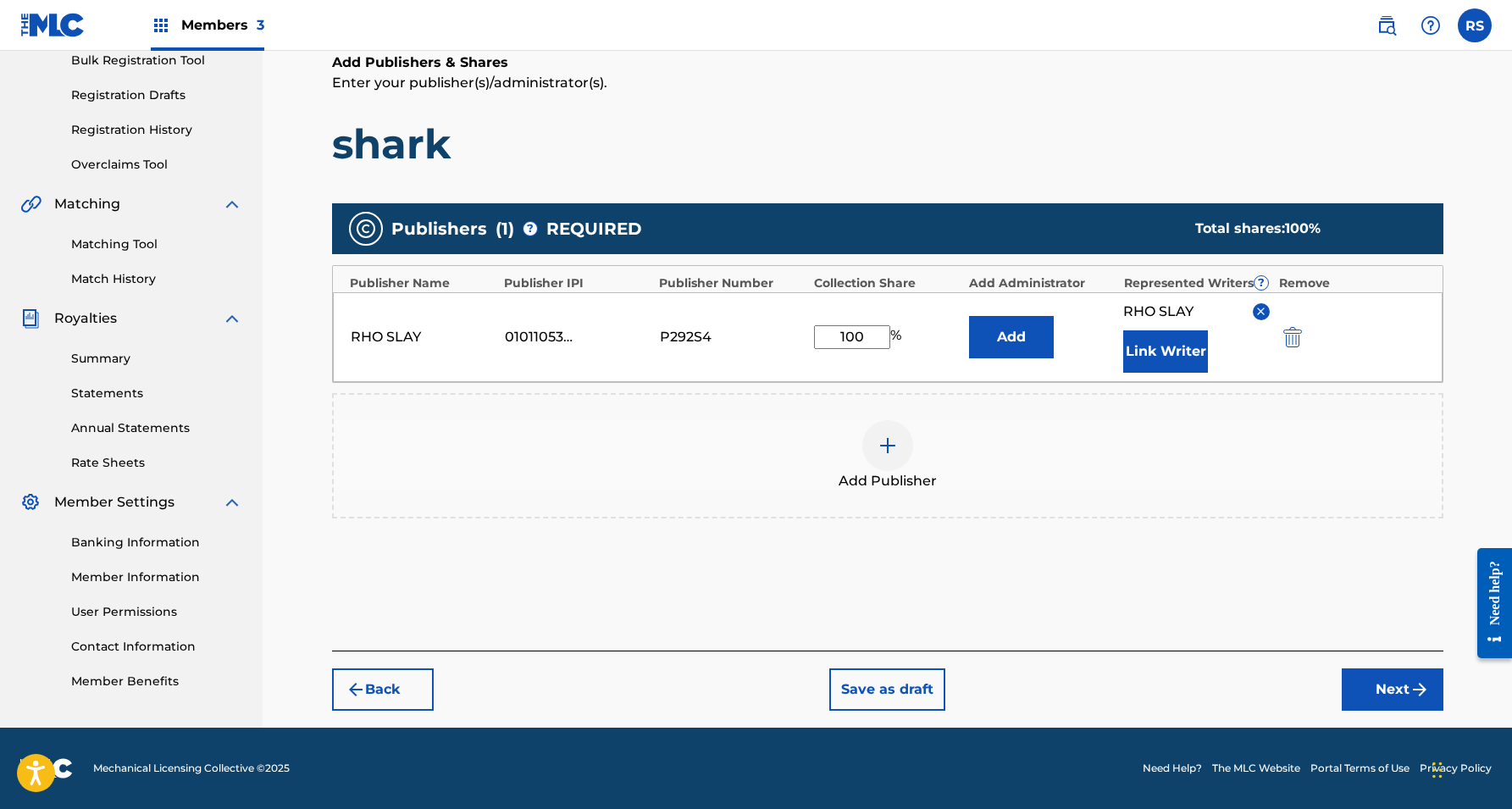
click at [1407, 684] on button "Next" at bounding box center [1393, 689] width 101 height 42
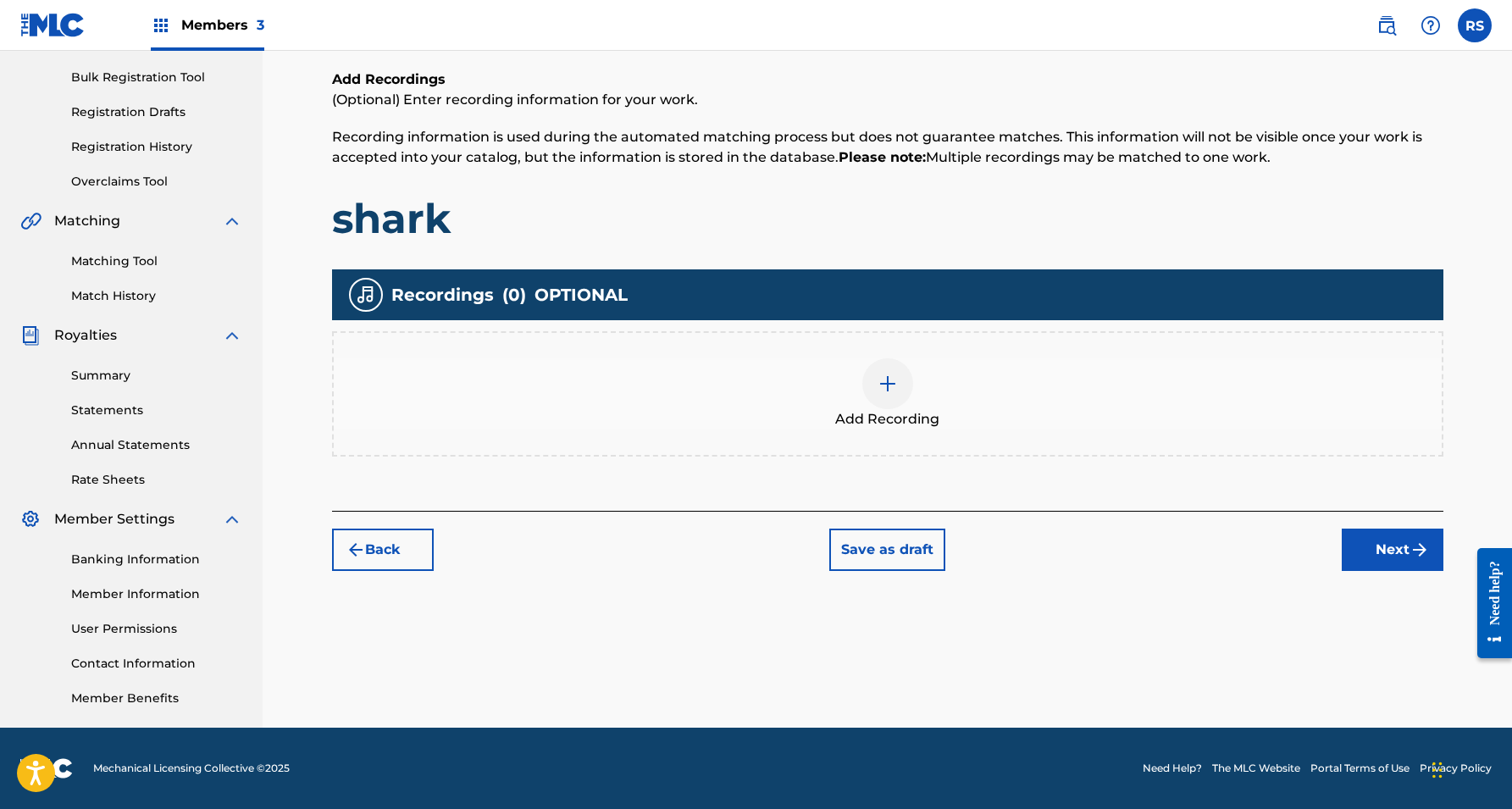
click at [1407, 551] on button "Next" at bounding box center [1393, 549] width 101 height 42
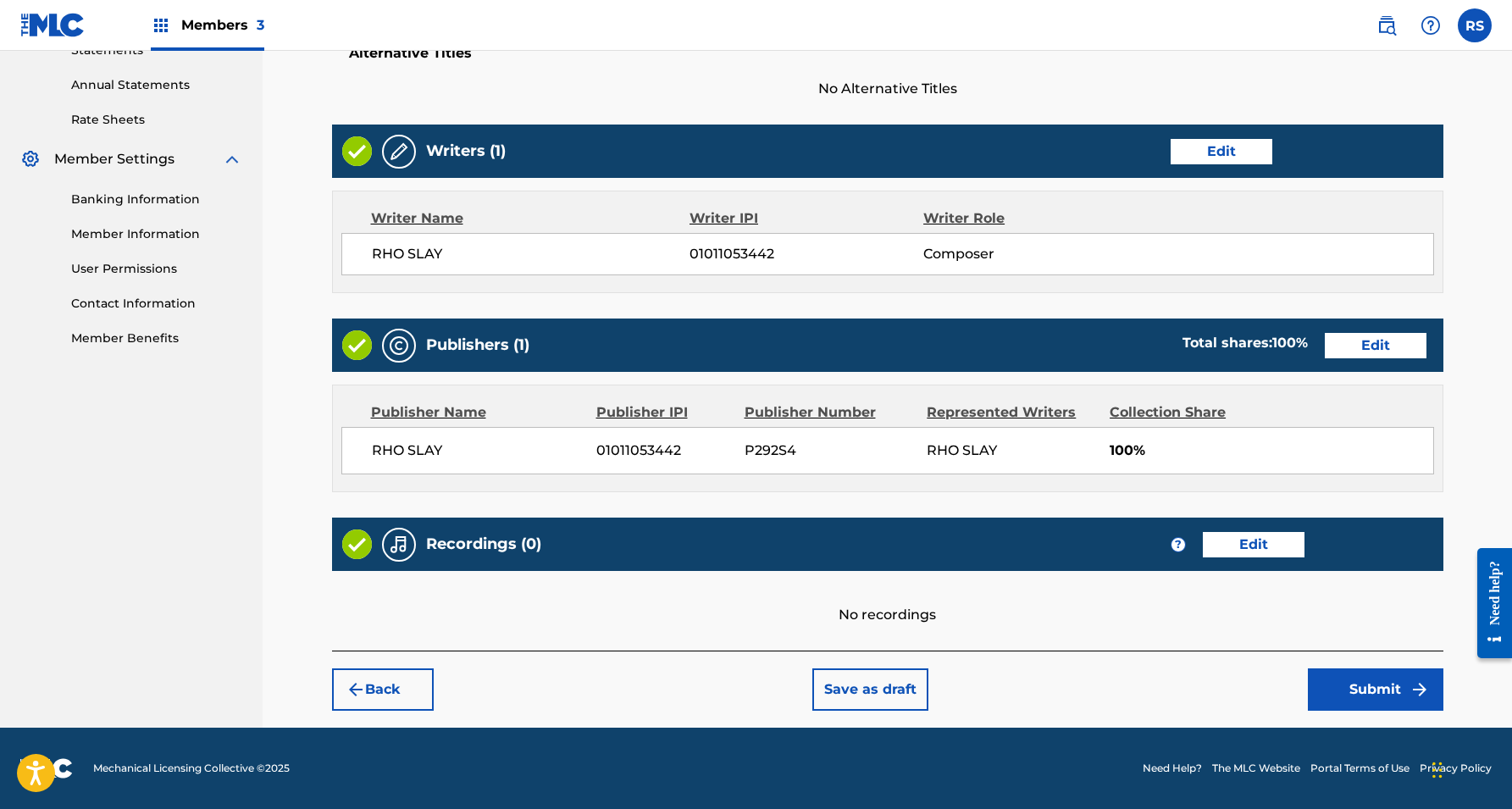
scroll to position [601, 0]
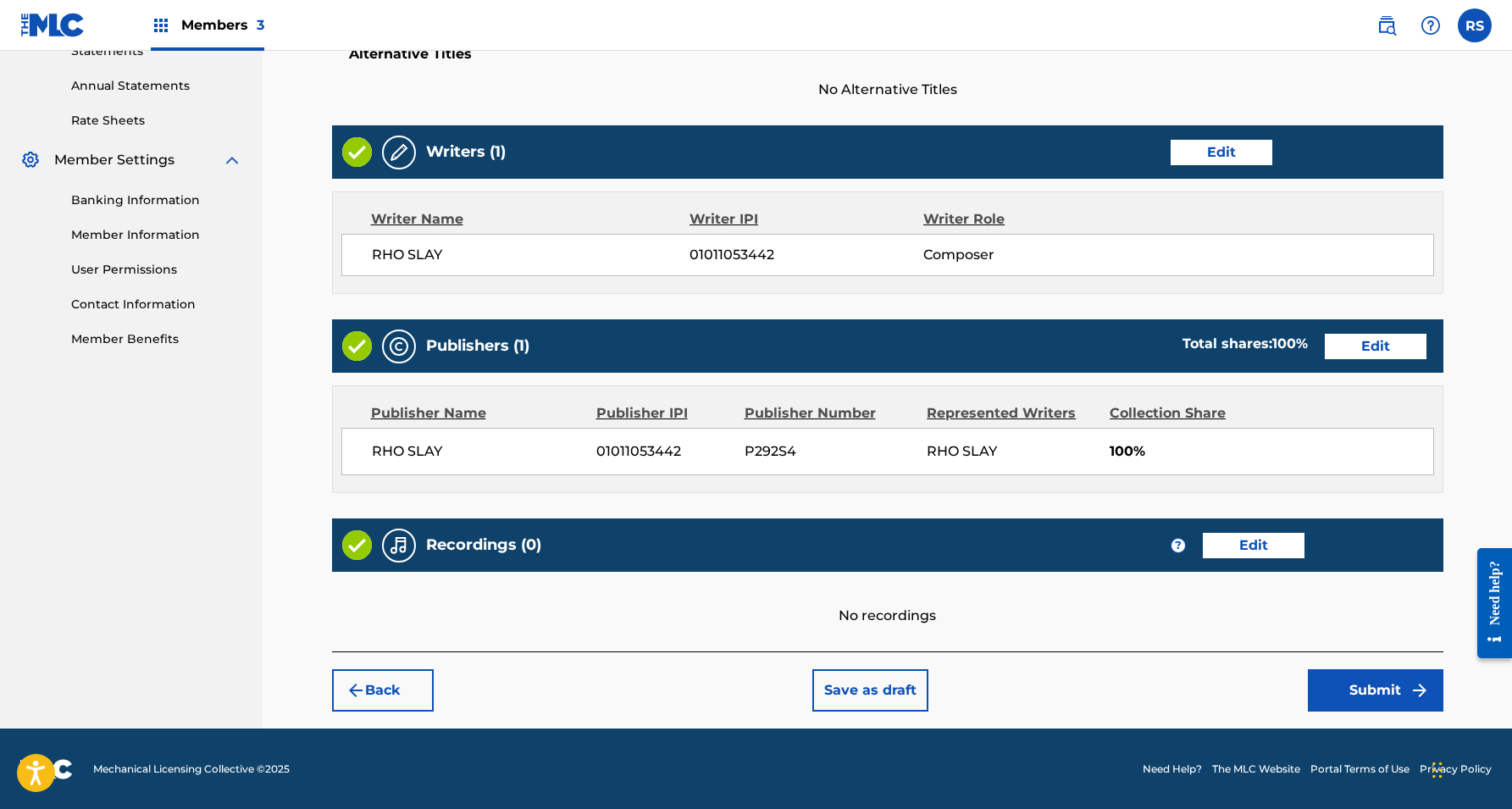
click at [1371, 694] on button "Submit" at bounding box center [1376, 689] width 136 height 42
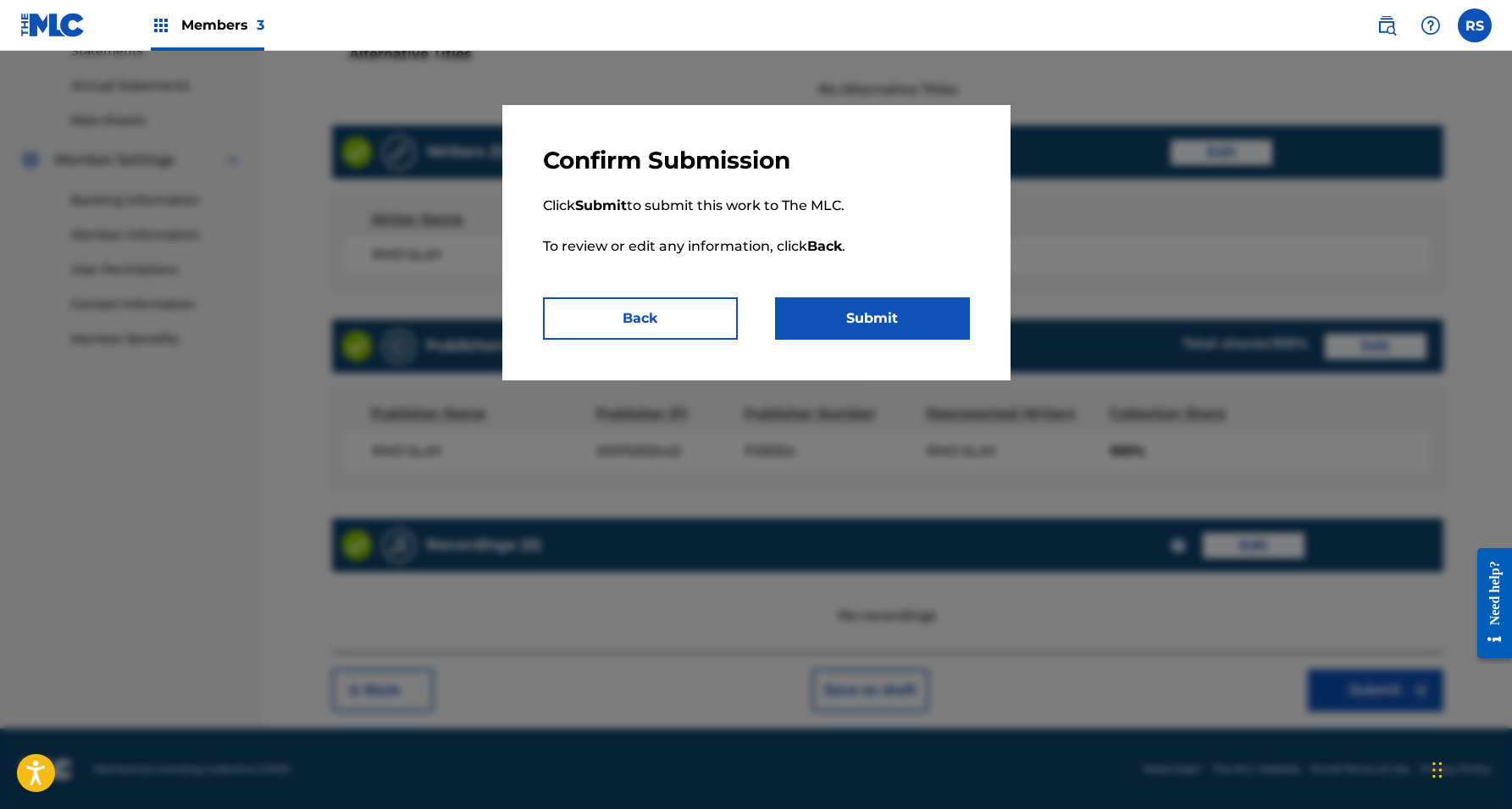
click at [917, 328] on button "Submit" at bounding box center [872, 318] width 195 height 42
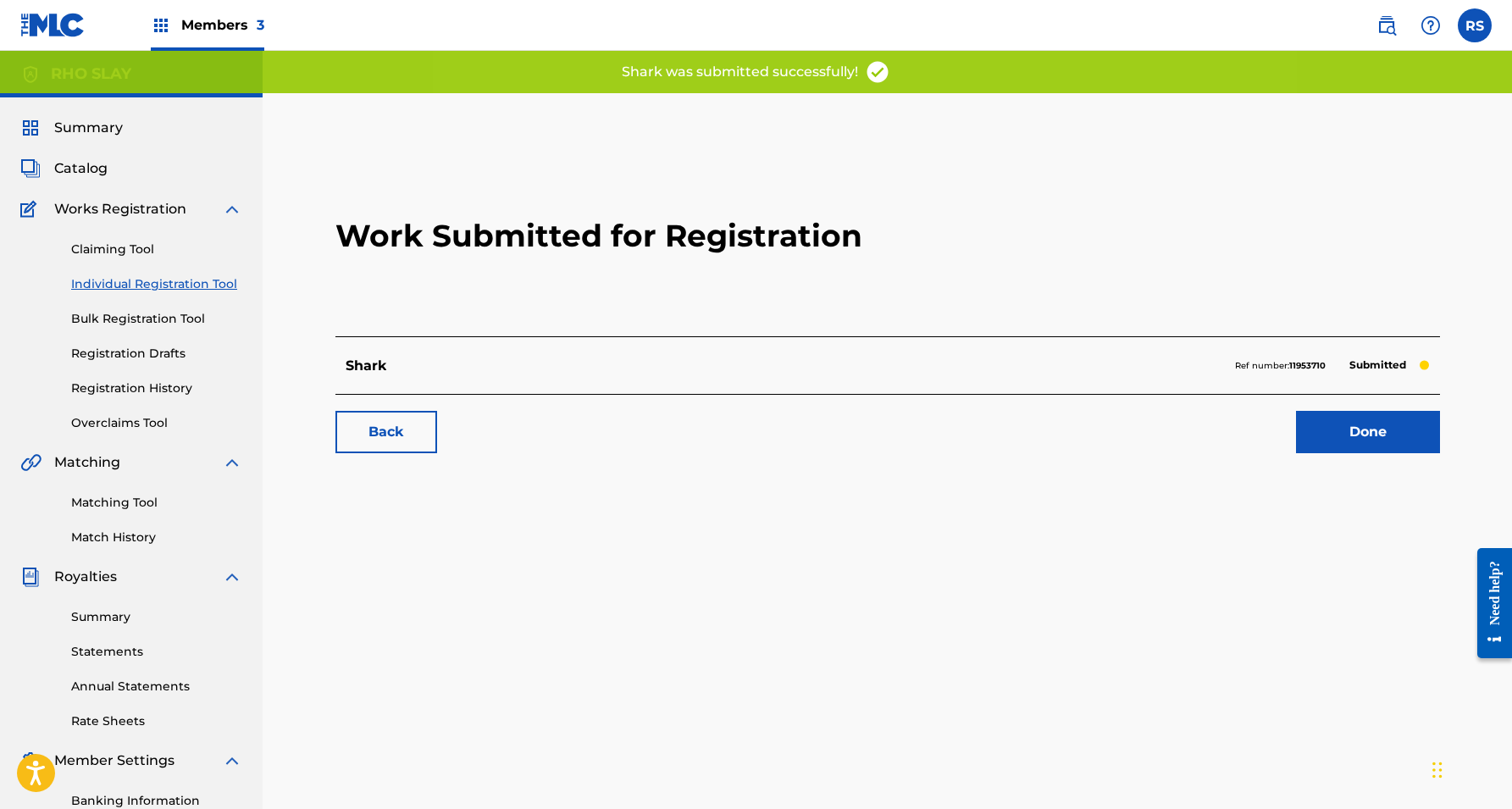
click at [1399, 422] on link "Done" at bounding box center [1368, 432] width 144 height 42
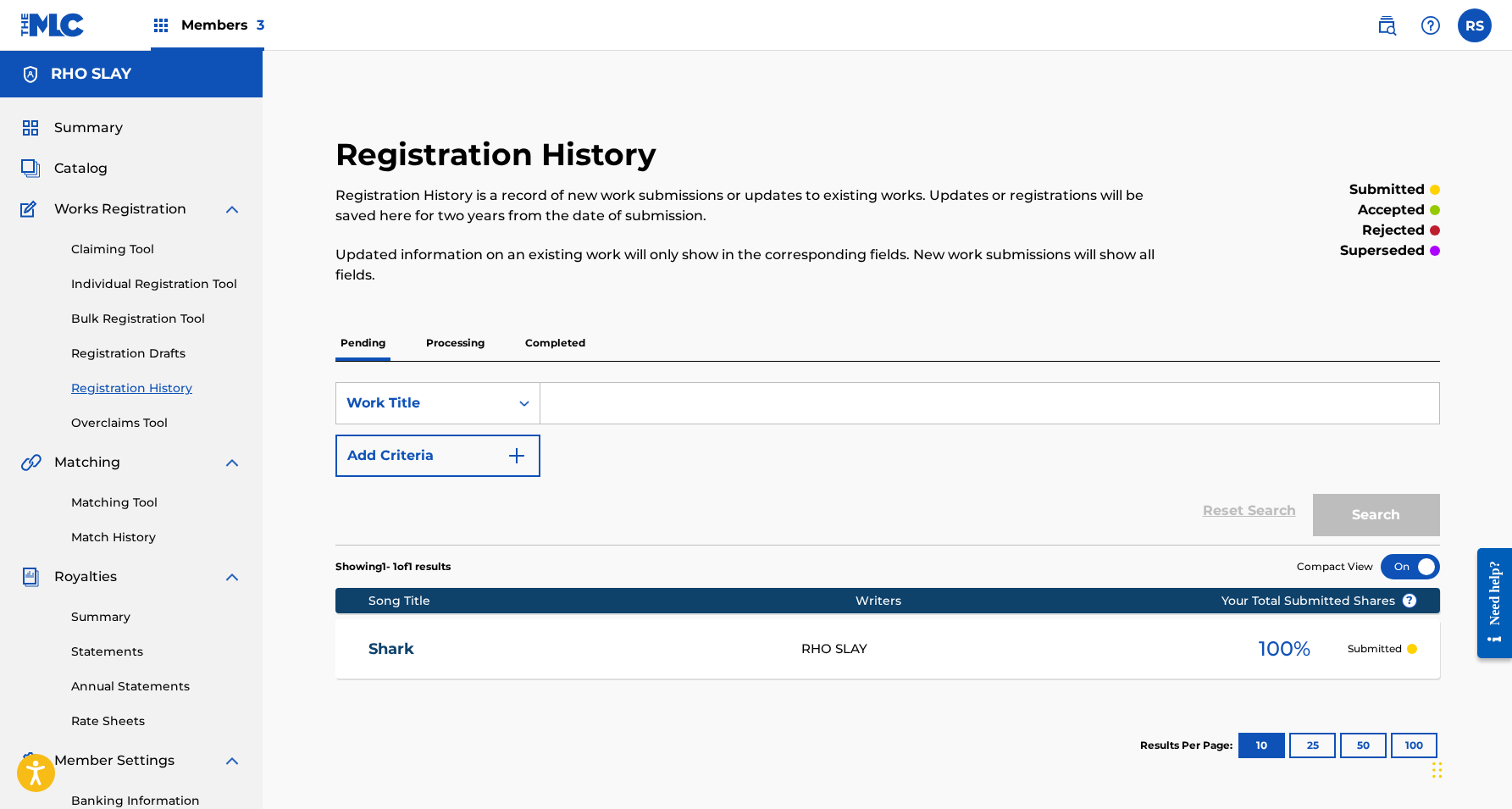
click at [103, 127] on span "Summary" at bounding box center [89, 128] width 69 height 21
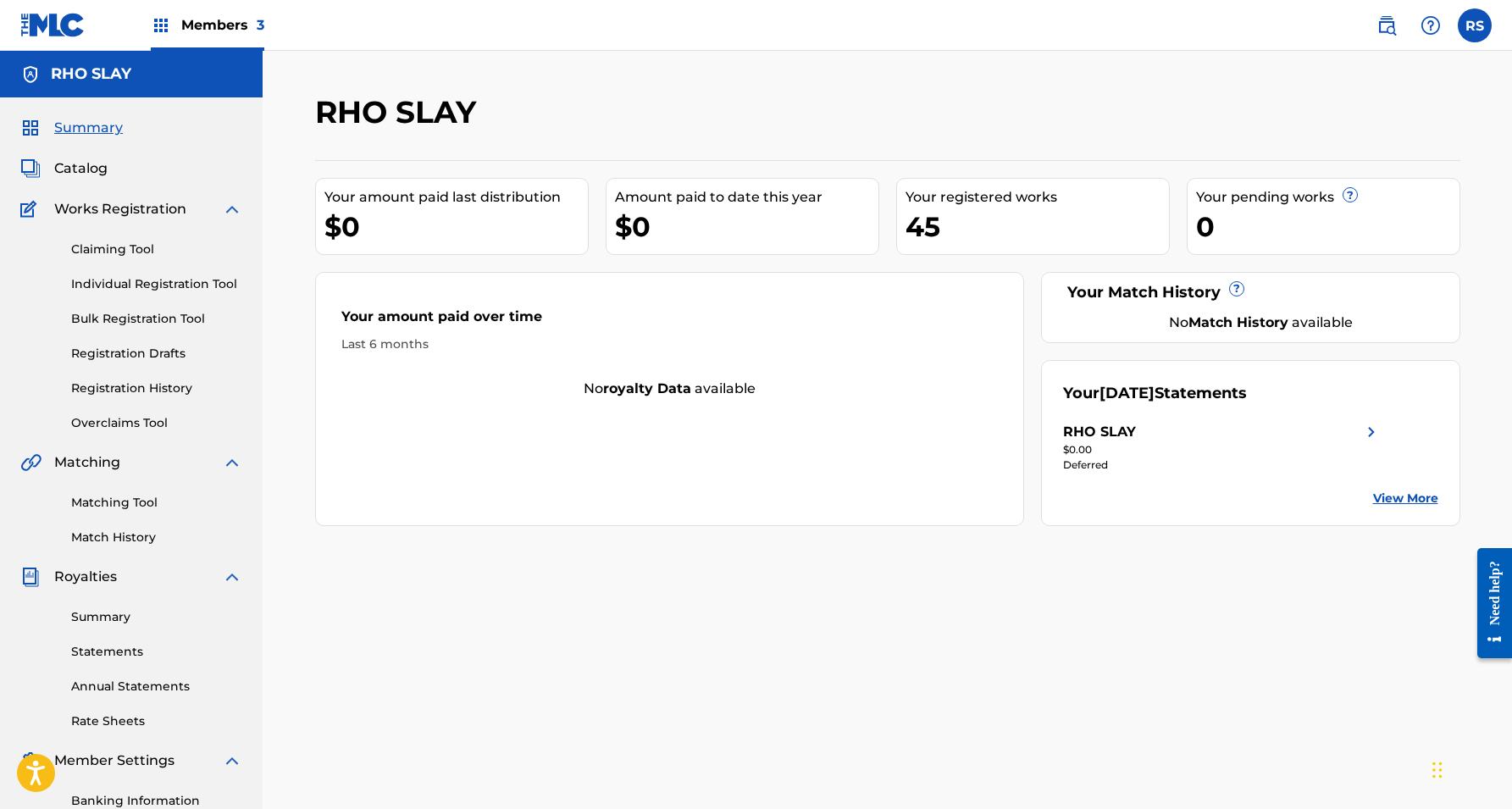
click at [88, 162] on span "Catalog" at bounding box center [81, 169] width 53 height 21
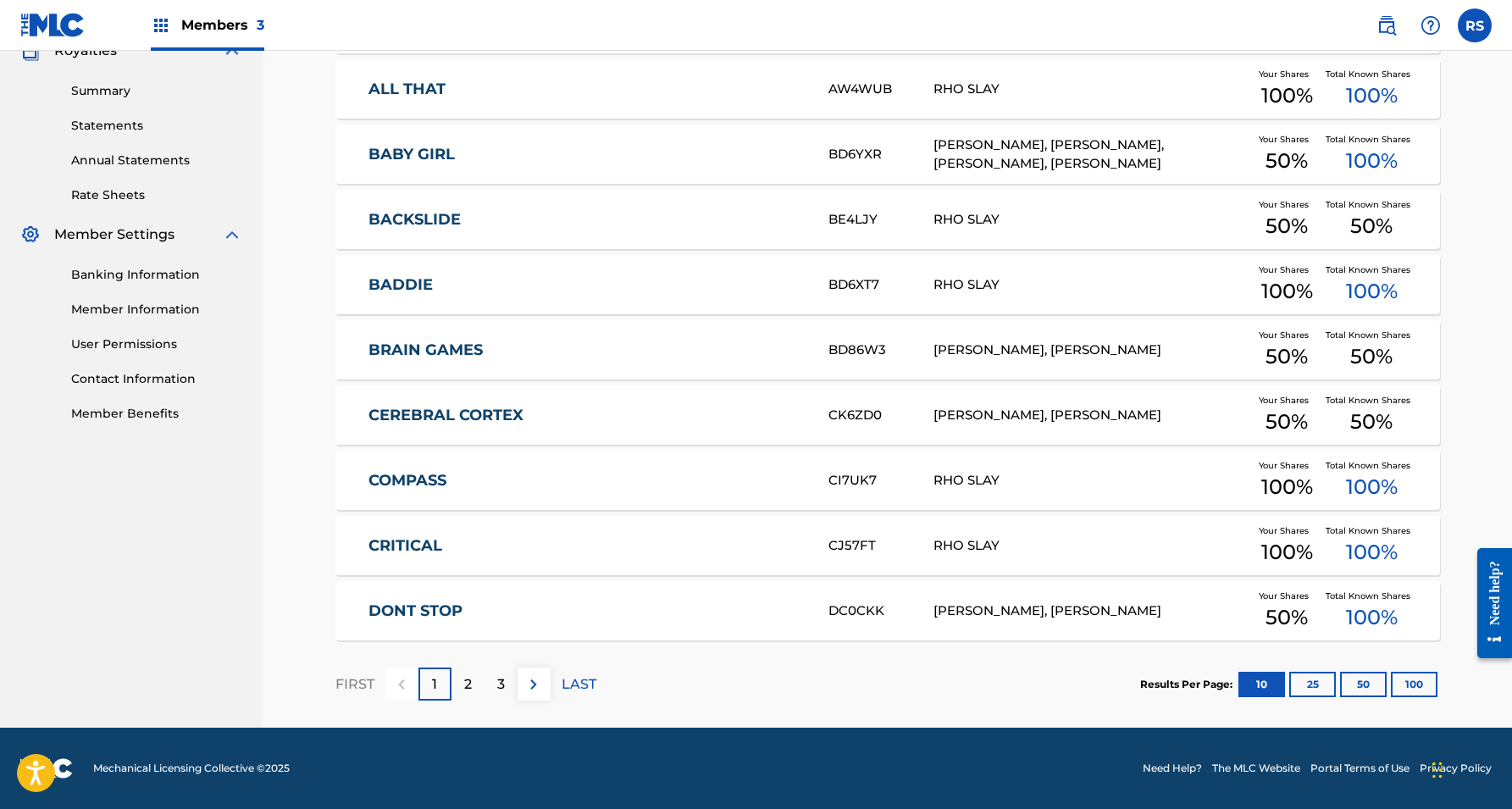
scroll to position [526, 0]
click at [466, 680] on p "2" at bounding box center [468, 684] width 8 height 21
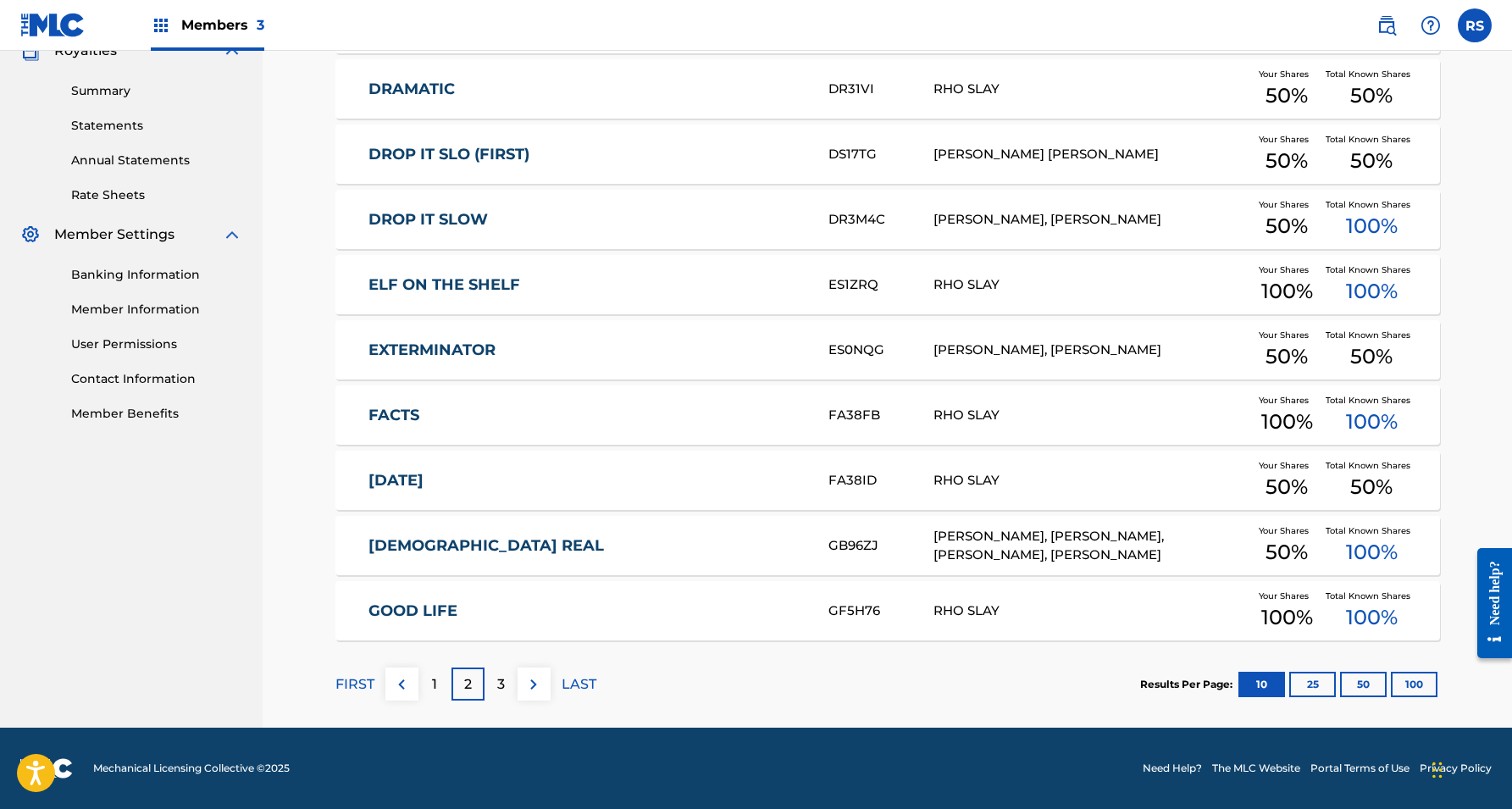
click at [499, 683] on p "3" at bounding box center [500, 684] width 8 height 21
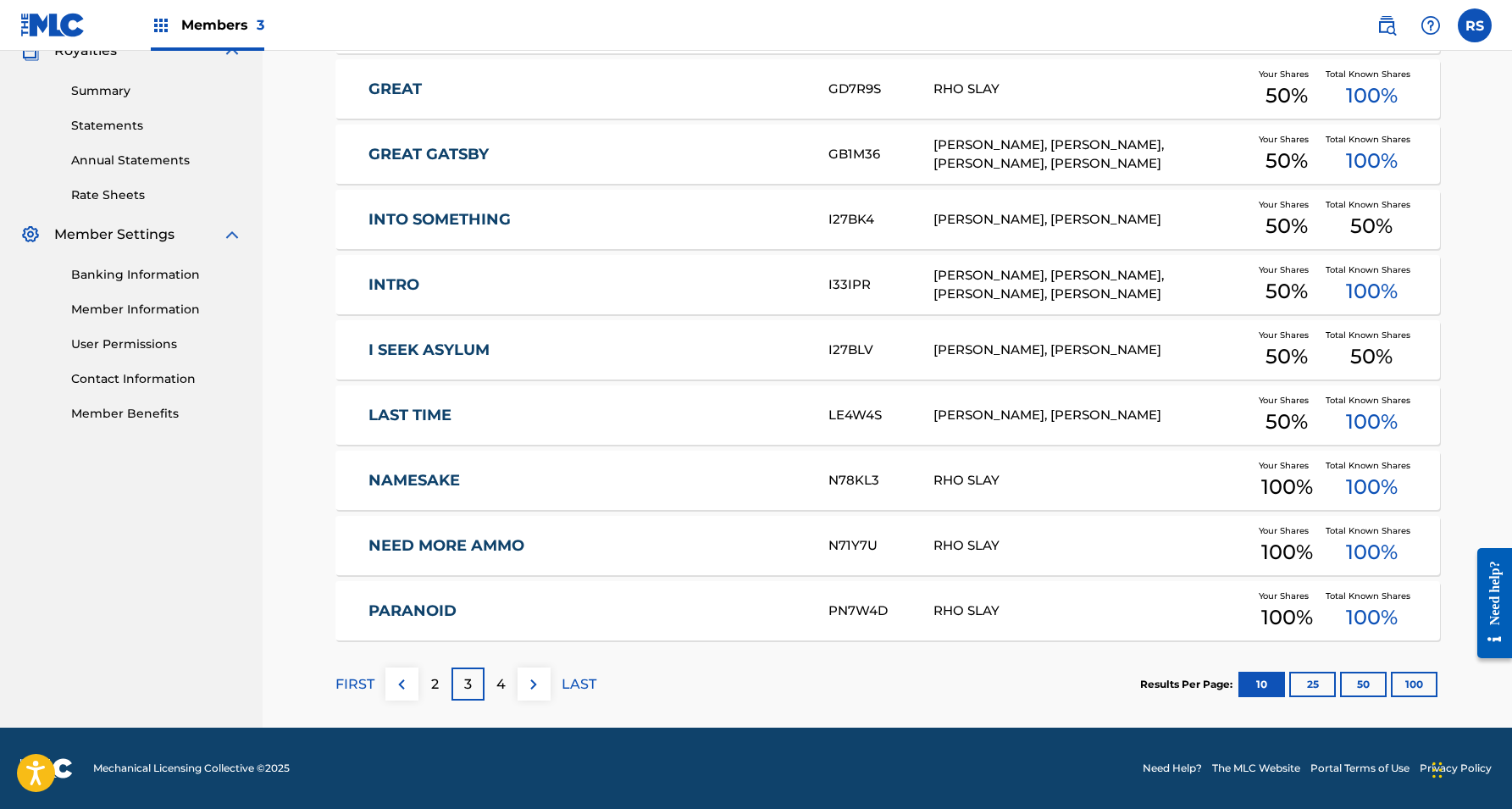
scroll to position [526, 0]
click at [492, 689] on div "4" at bounding box center [501, 684] width 33 height 33
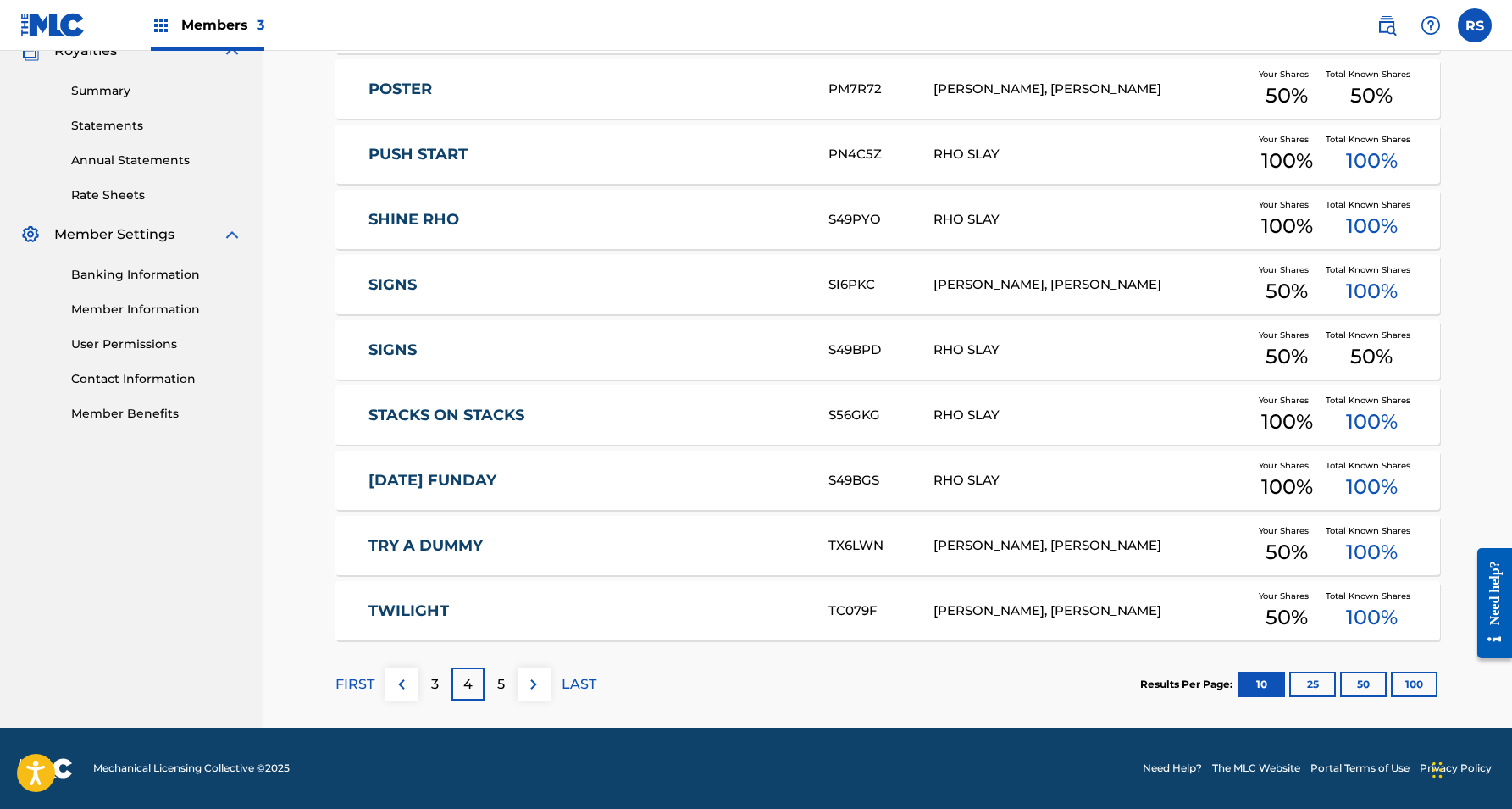
click at [505, 677] on div "5" at bounding box center [501, 684] width 33 height 33
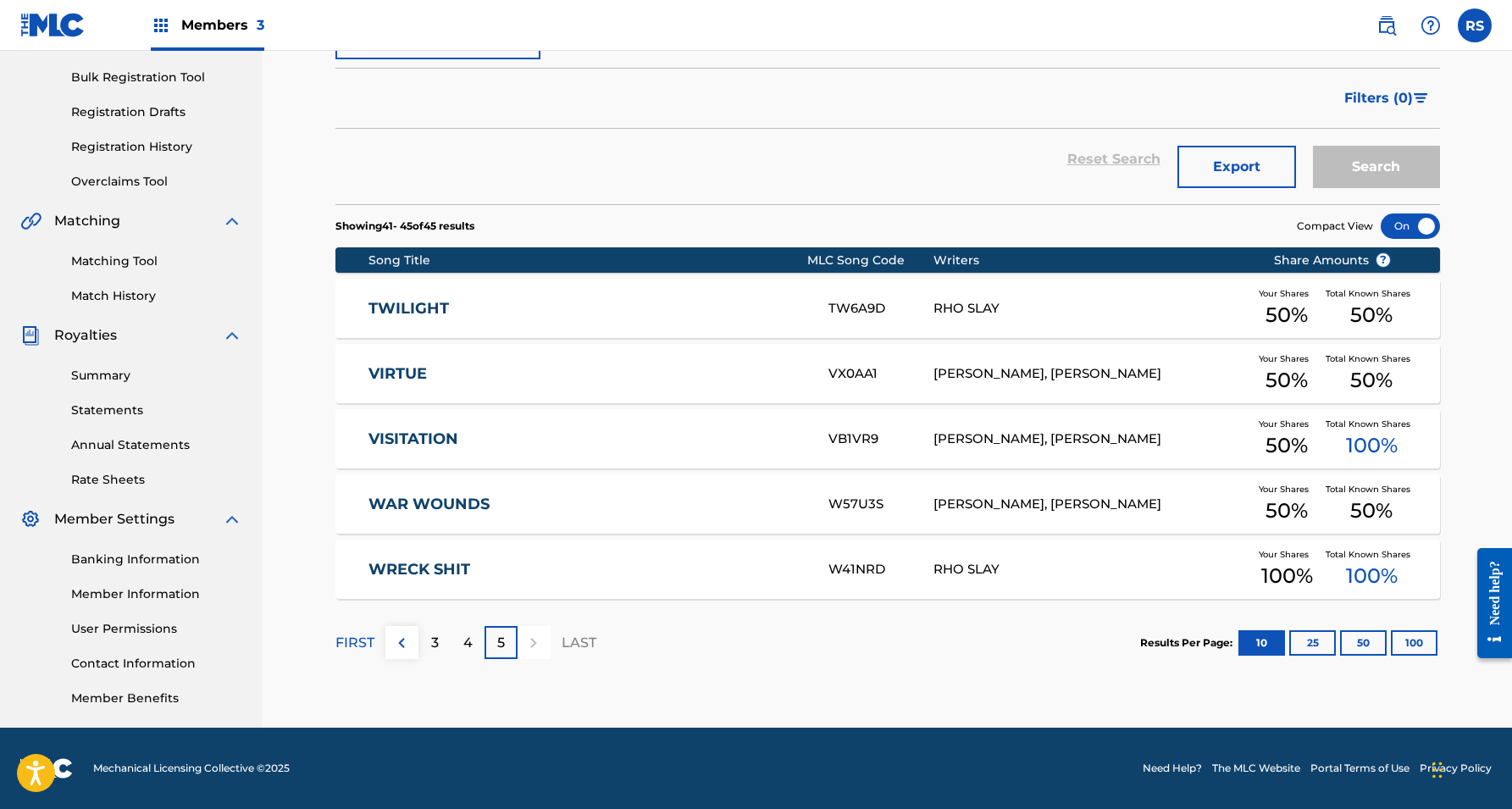
click at [533, 637] on div at bounding box center [534, 642] width 33 height 33
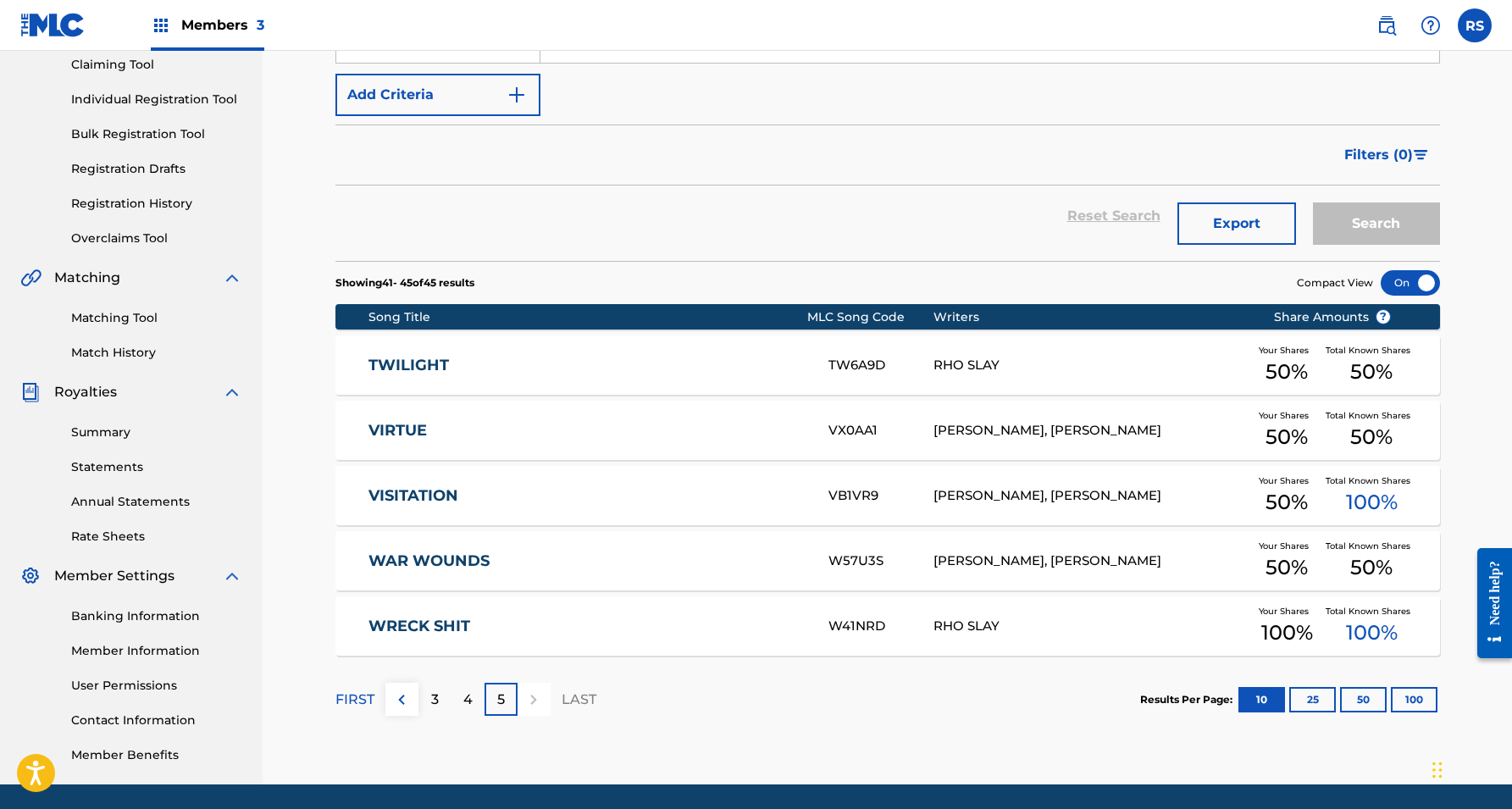
scroll to position [217, 0]
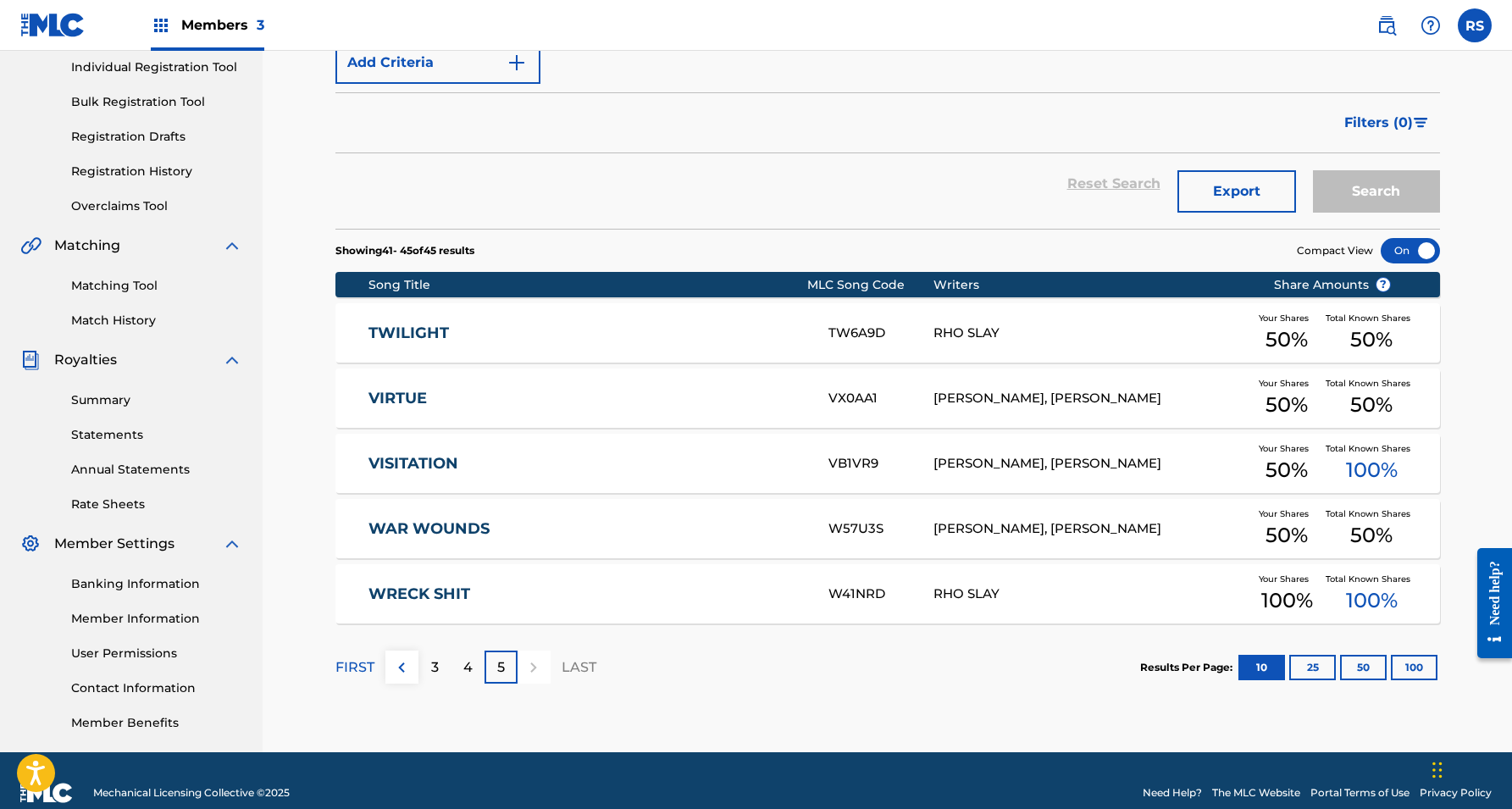
click at [466, 667] on p "4" at bounding box center [468, 668] width 9 height 21
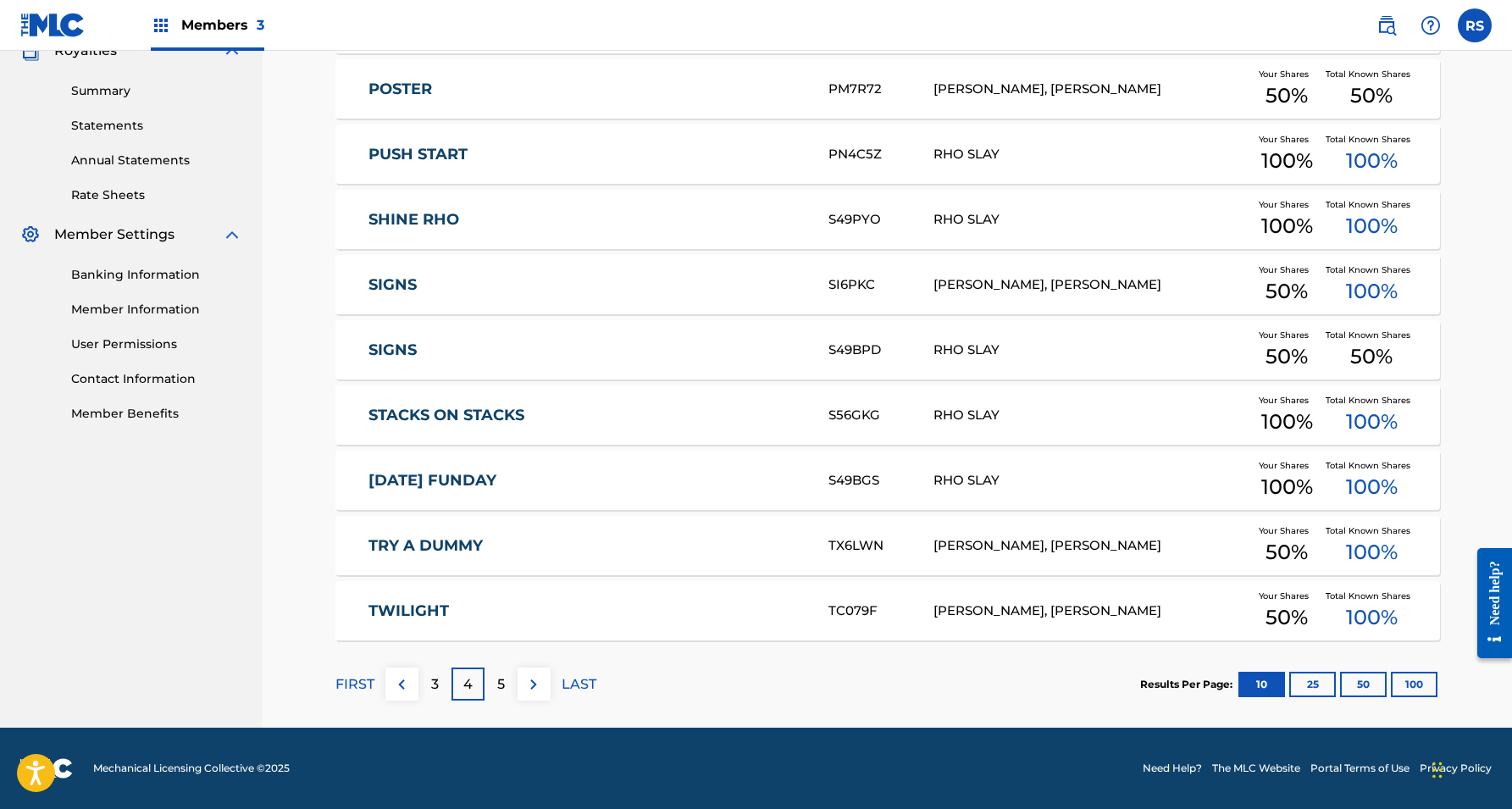
scroll to position [526, 0]
click at [464, 685] on p "4" at bounding box center [468, 684] width 9 height 21
click at [441, 688] on div "3" at bounding box center [435, 684] width 33 height 33
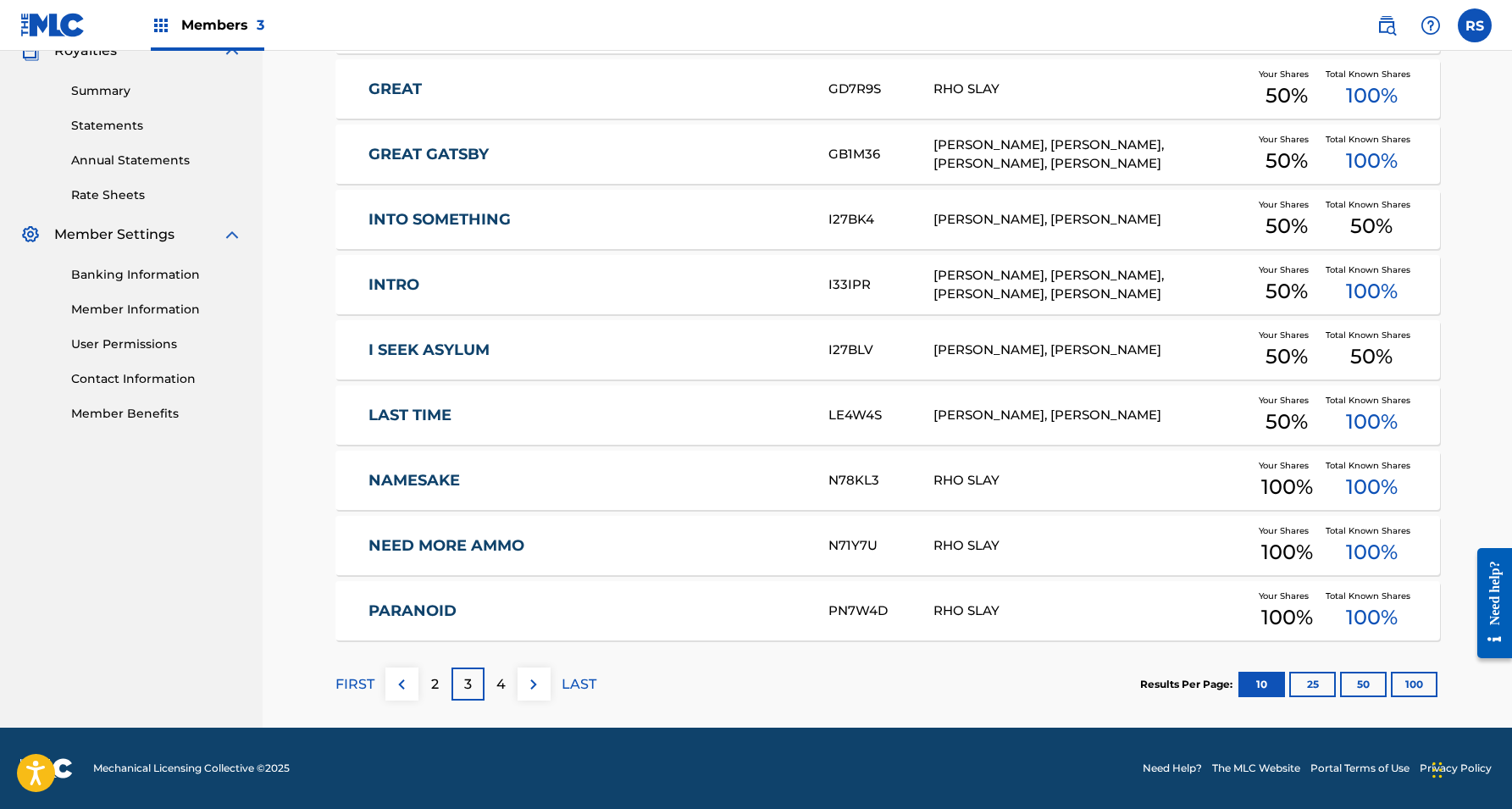
scroll to position [526, 0]
click at [432, 683] on p "2" at bounding box center [435, 684] width 8 height 21
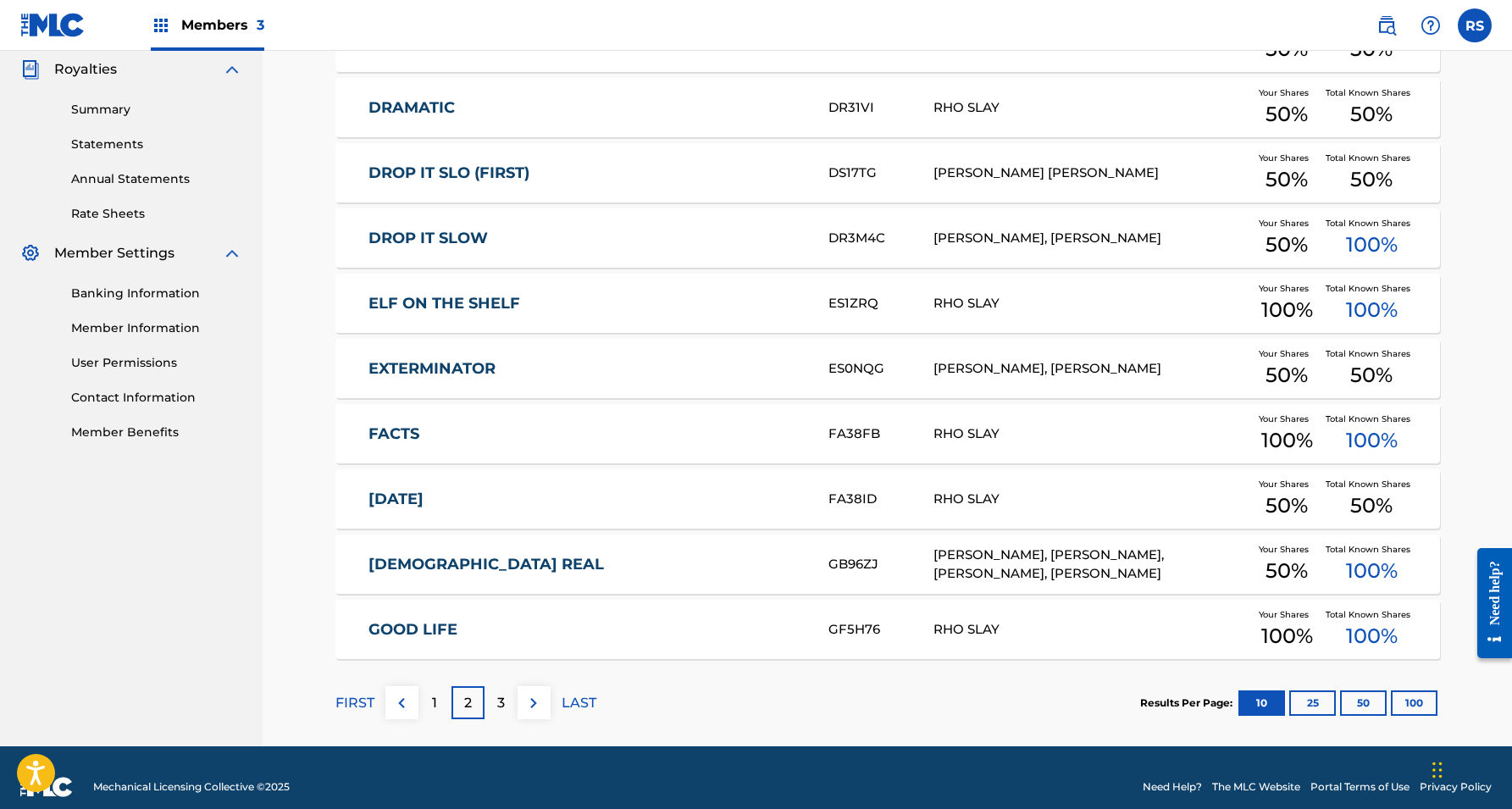
scroll to position [512, 0]
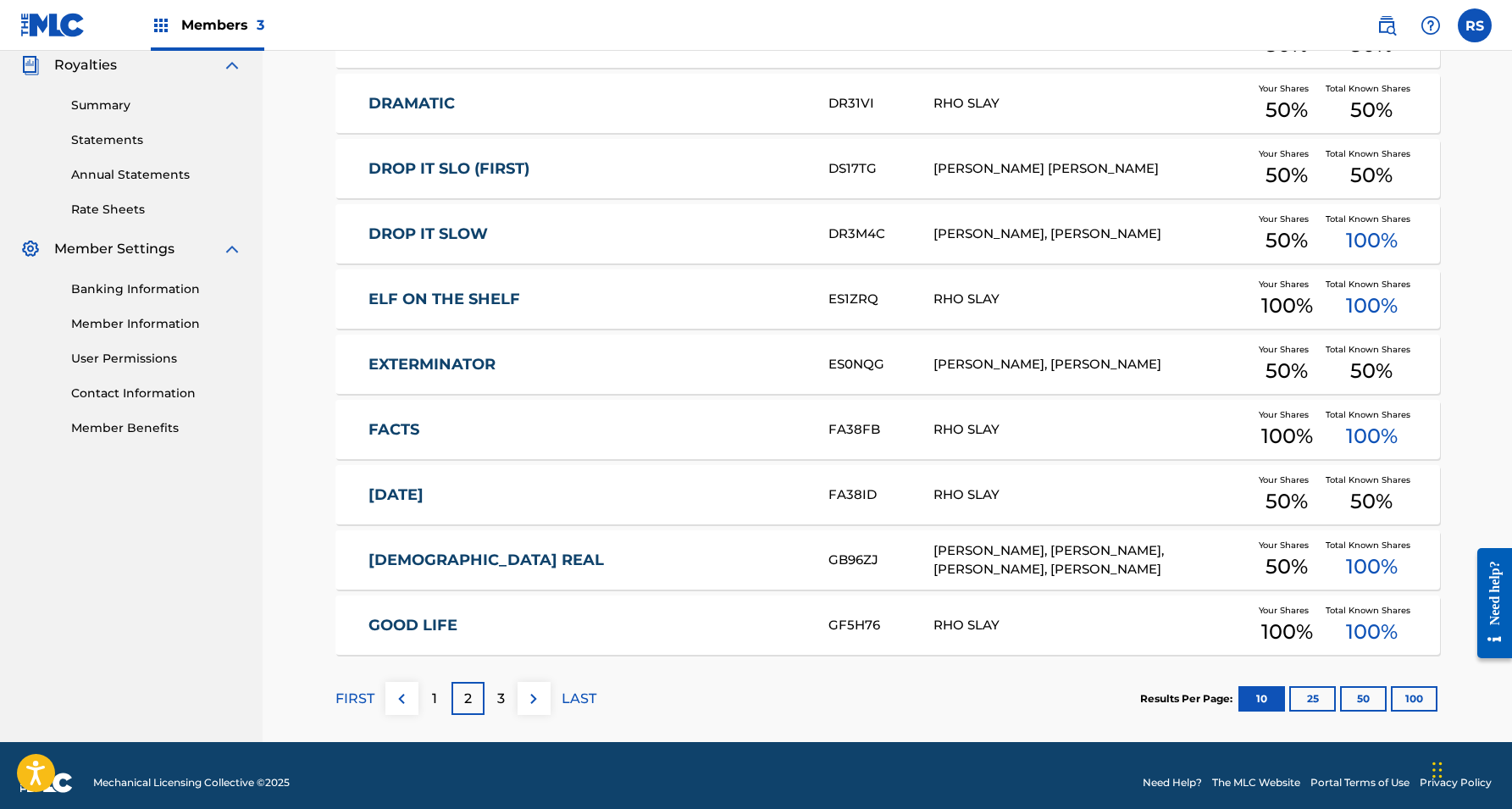
click at [428, 699] on div "1" at bounding box center [435, 698] width 33 height 33
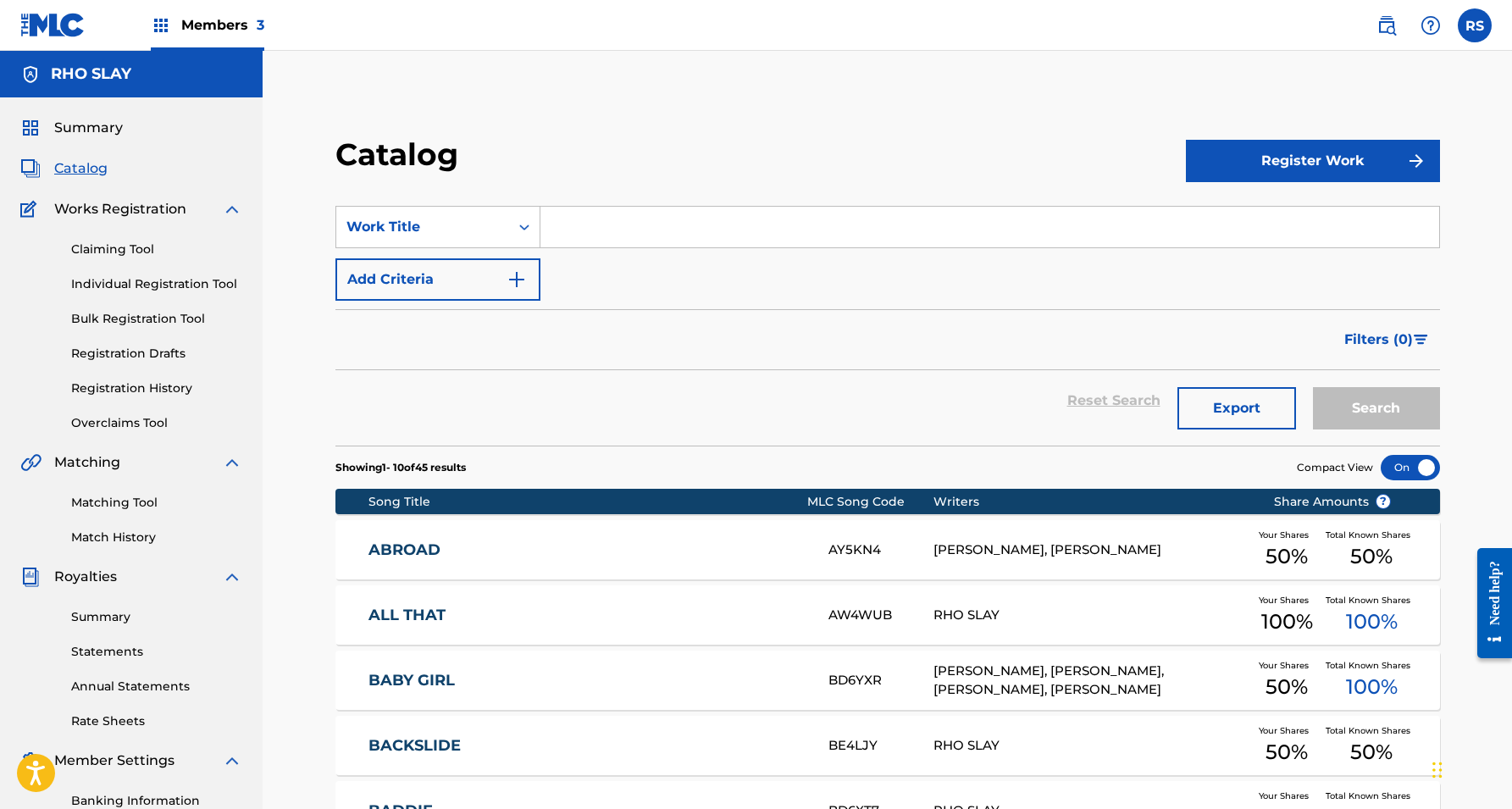
scroll to position [0, 0]
click at [1252, 148] on button "Register Work" at bounding box center [1313, 161] width 254 height 42
click at [1220, 211] on link "Individual" at bounding box center [1313, 216] width 254 height 40
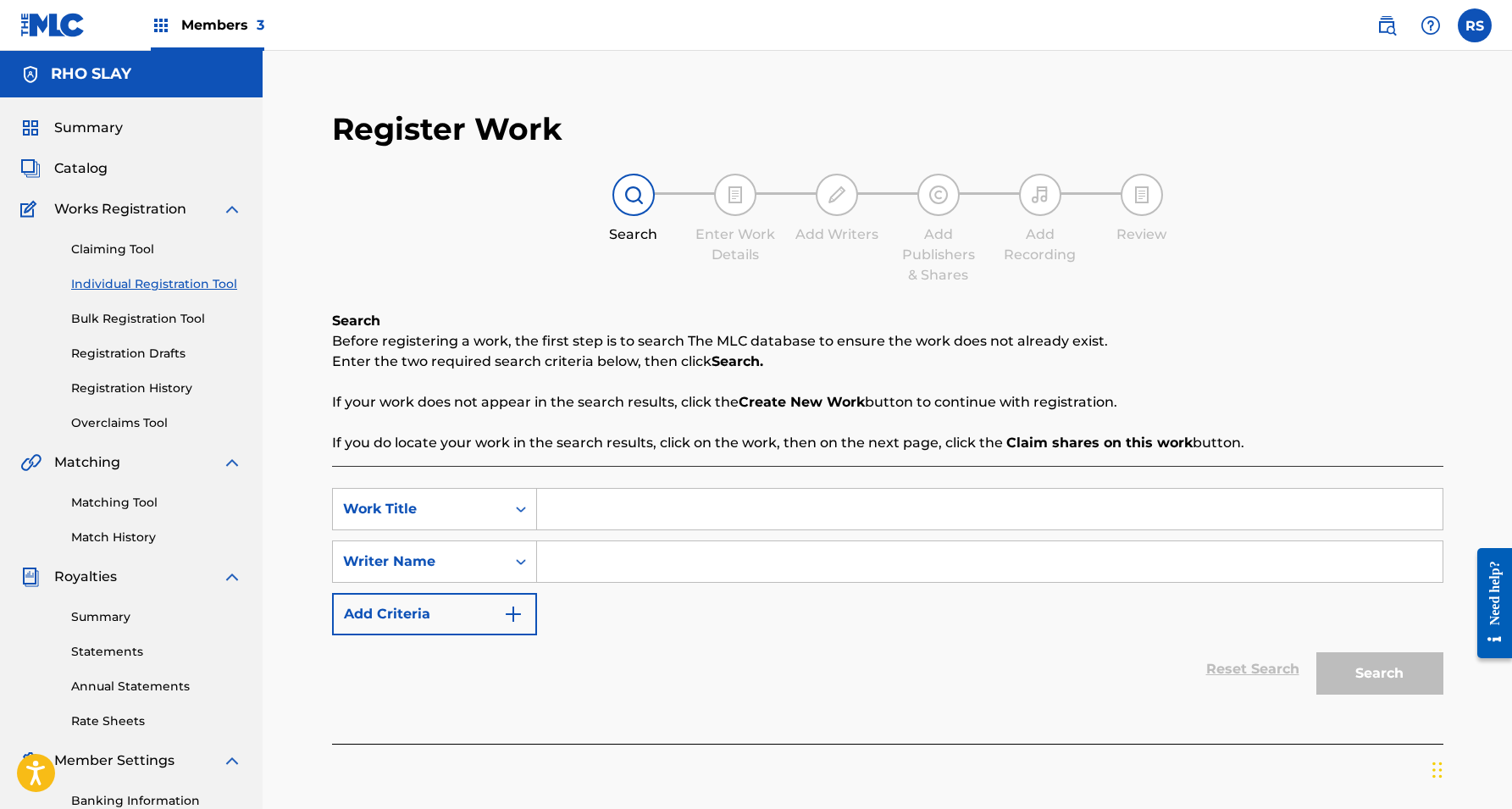
click at [769, 497] on input "Search Form" at bounding box center [989, 509] width 905 height 40
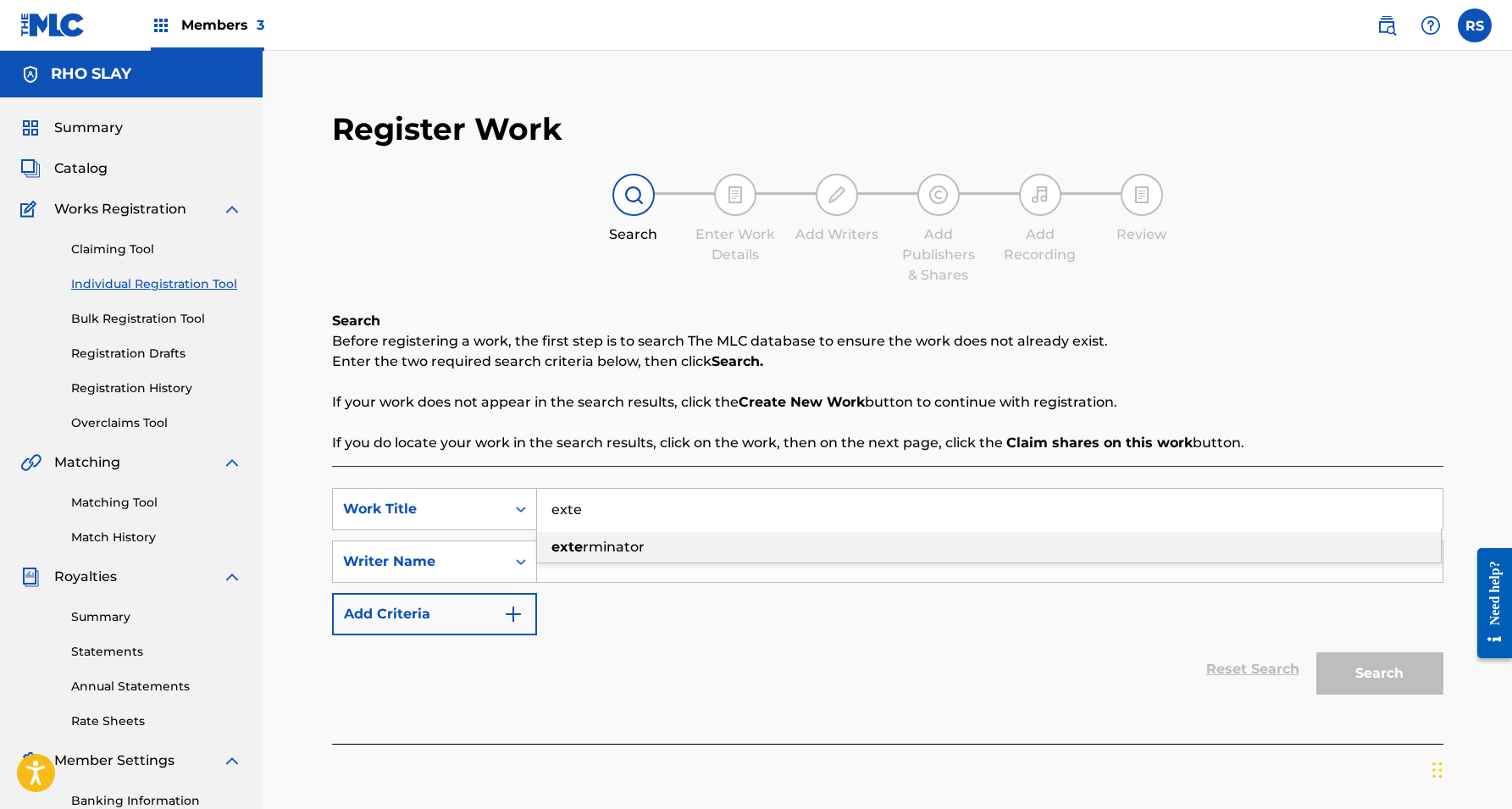
click at [786, 547] on div "exte rminator" at bounding box center [989, 547] width 903 height 30
type input "exterminator"
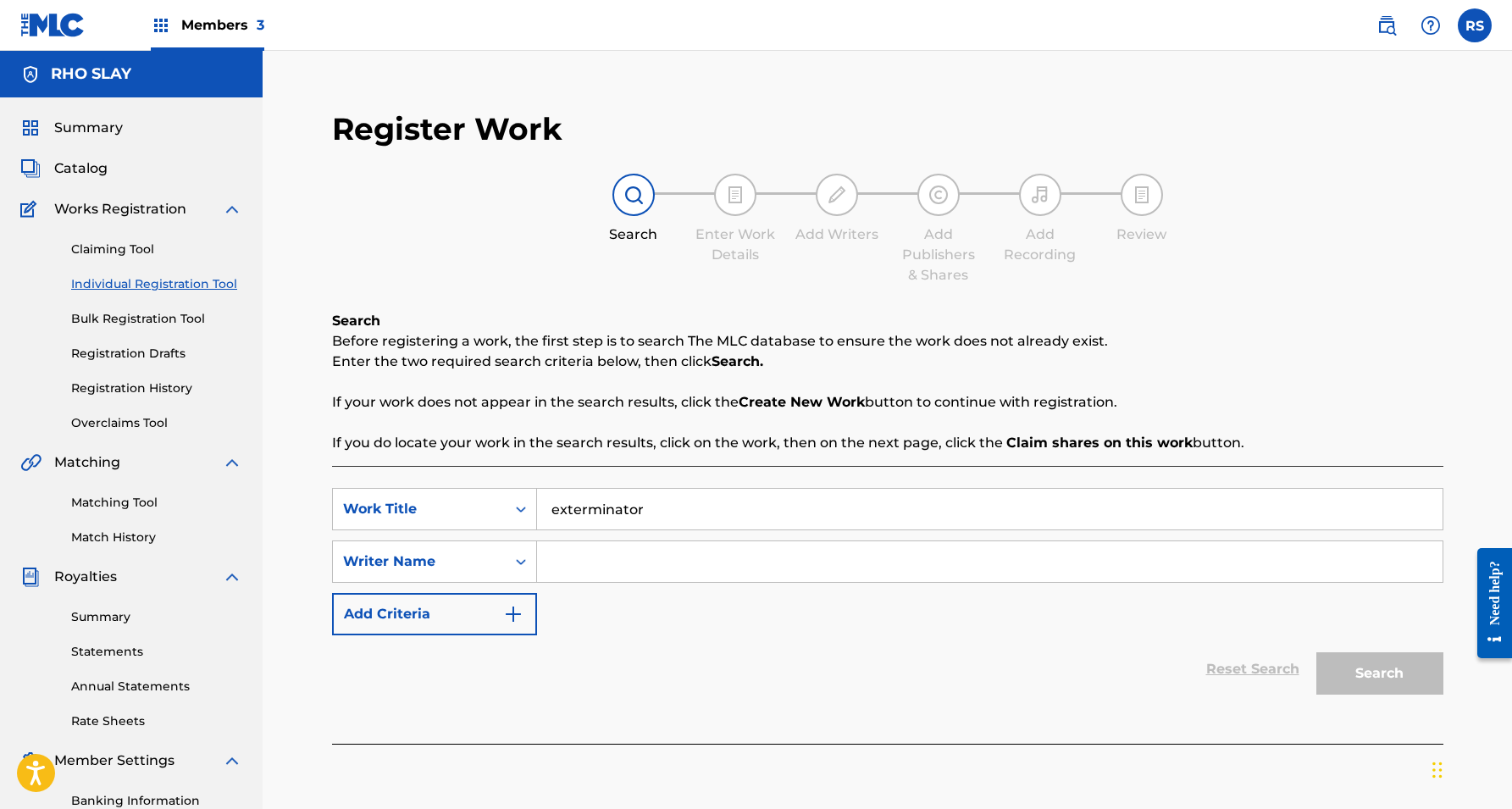
click at [755, 564] on input "Search Form" at bounding box center [989, 561] width 905 height 40
type input "f"
click at [1379, 673] on button "Search" at bounding box center [1380, 673] width 127 height 42
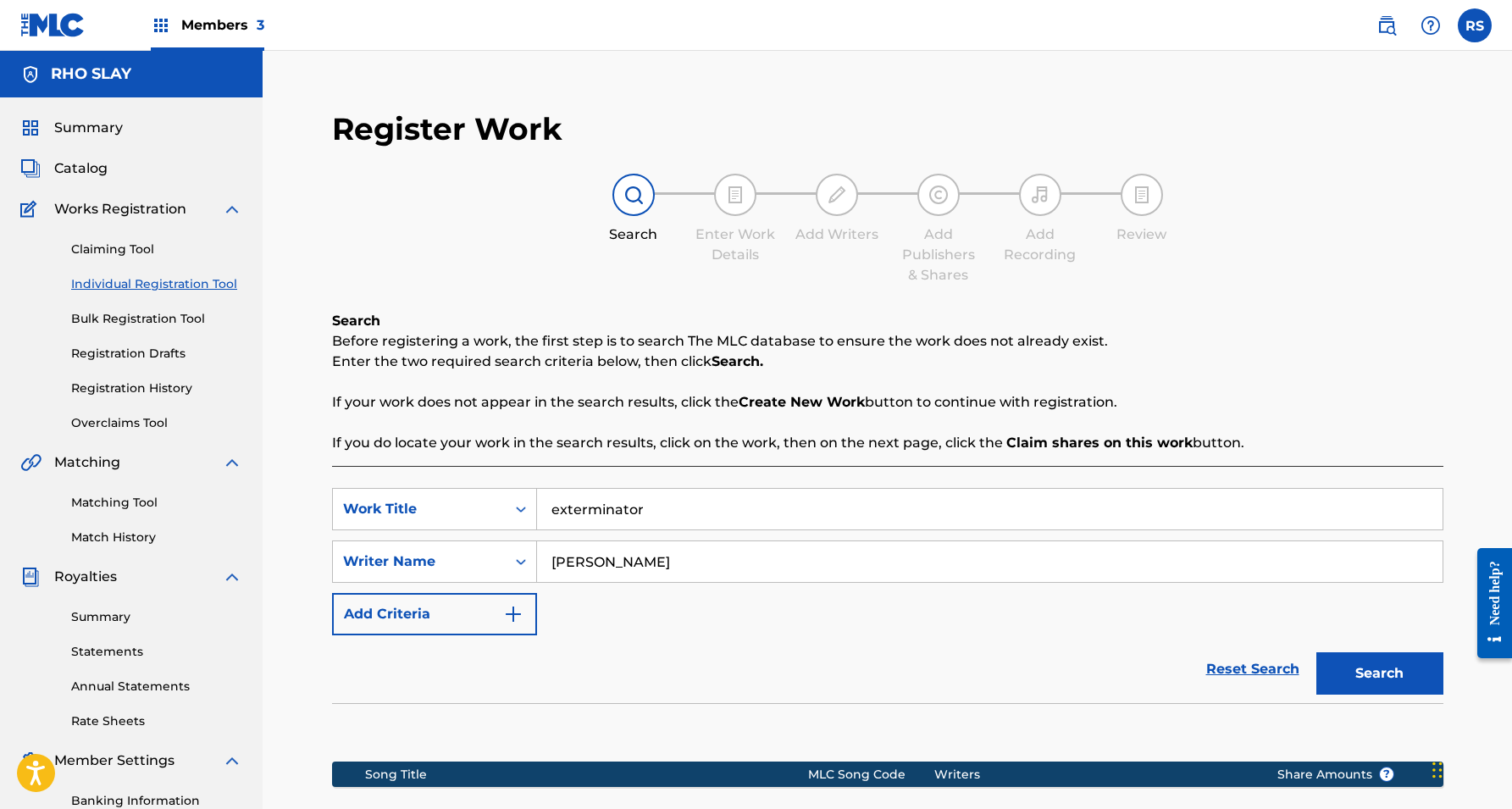
type input "[PERSON_NAME]"
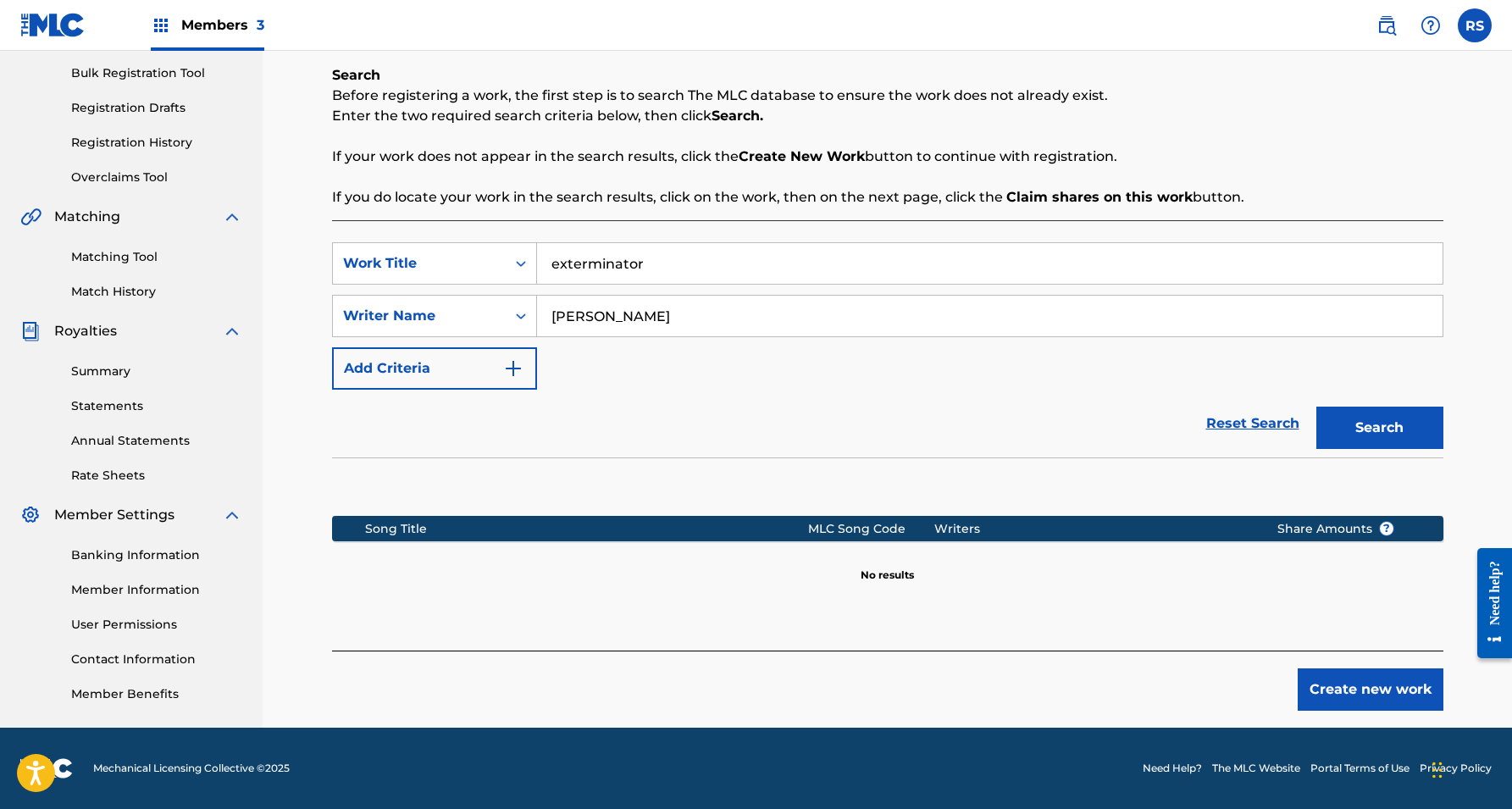
scroll to position [246, 0]
click at [701, 312] on input "[PERSON_NAME]" at bounding box center [989, 316] width 905 height 40
drag, startPoint x: 701, startPoint y: 312, endPoint x: 512, endPoint y: 311, distance: 189.0
click at [512, 311] on div "SearchWithCriteriaacf42321-f588-4691-96ab-c3ef845ec876 Writer Name [PERSON_NAME]" at bounding box center [887, 316] width 1111 height 42
type input "[PERSON_NAME]"
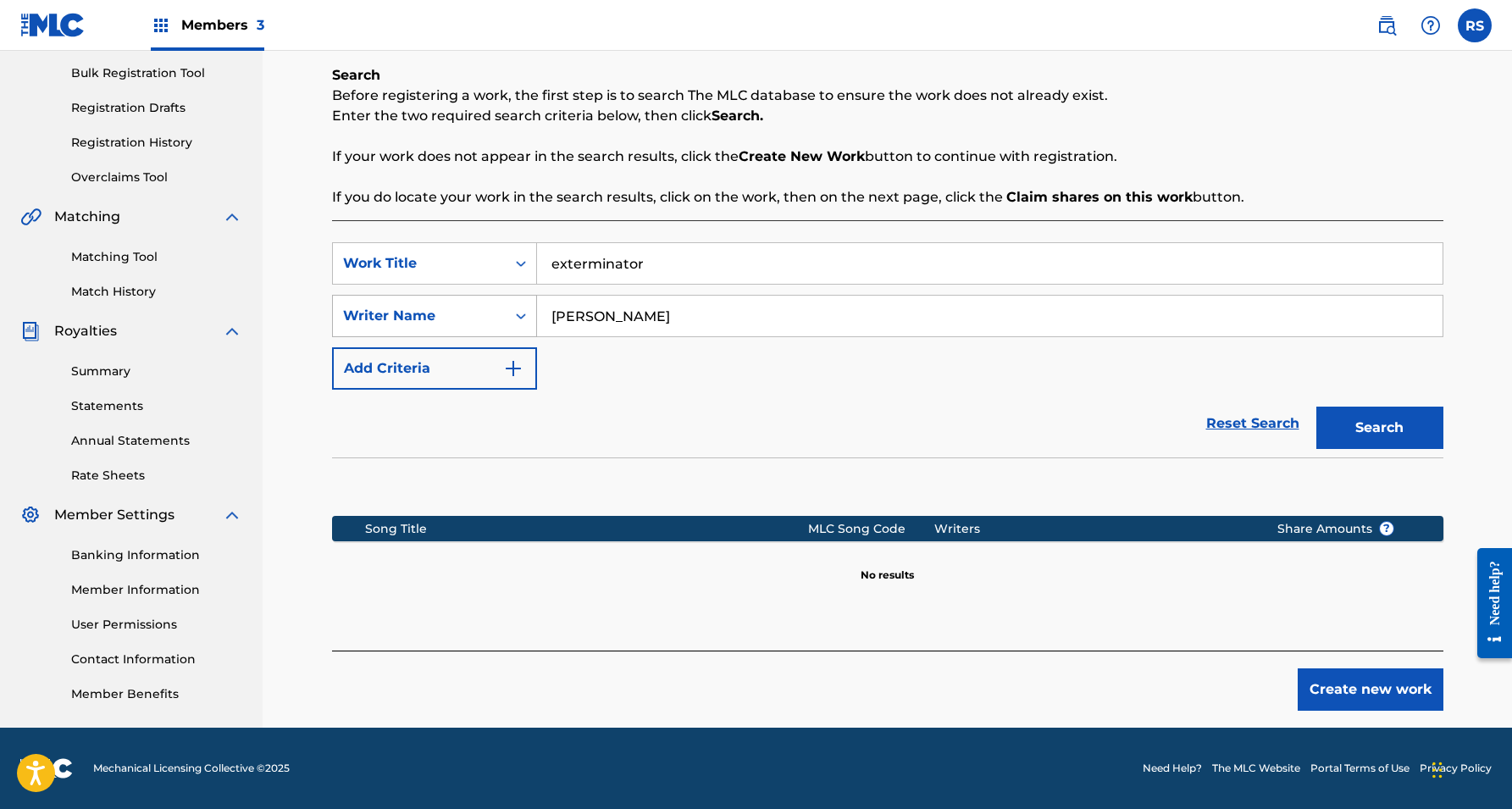
click at [1379, 428] on button "Search" at bounding box center [1380, 427] width 127 height 42
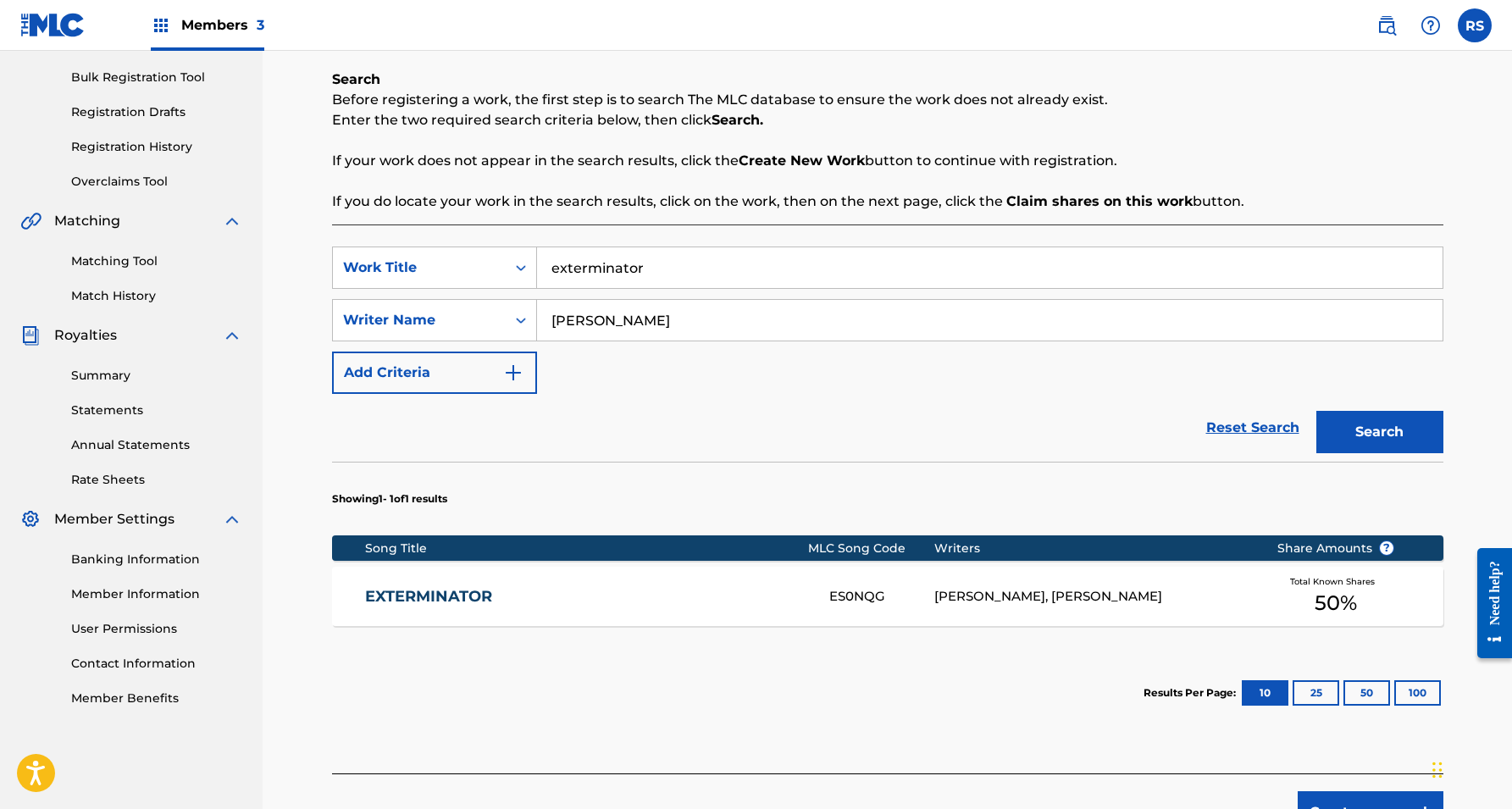
click at [1128, 598] on div "[PERSON_NAME], [PERSON_NAME]" at bounding box center [1093, 597] width 317 height 20
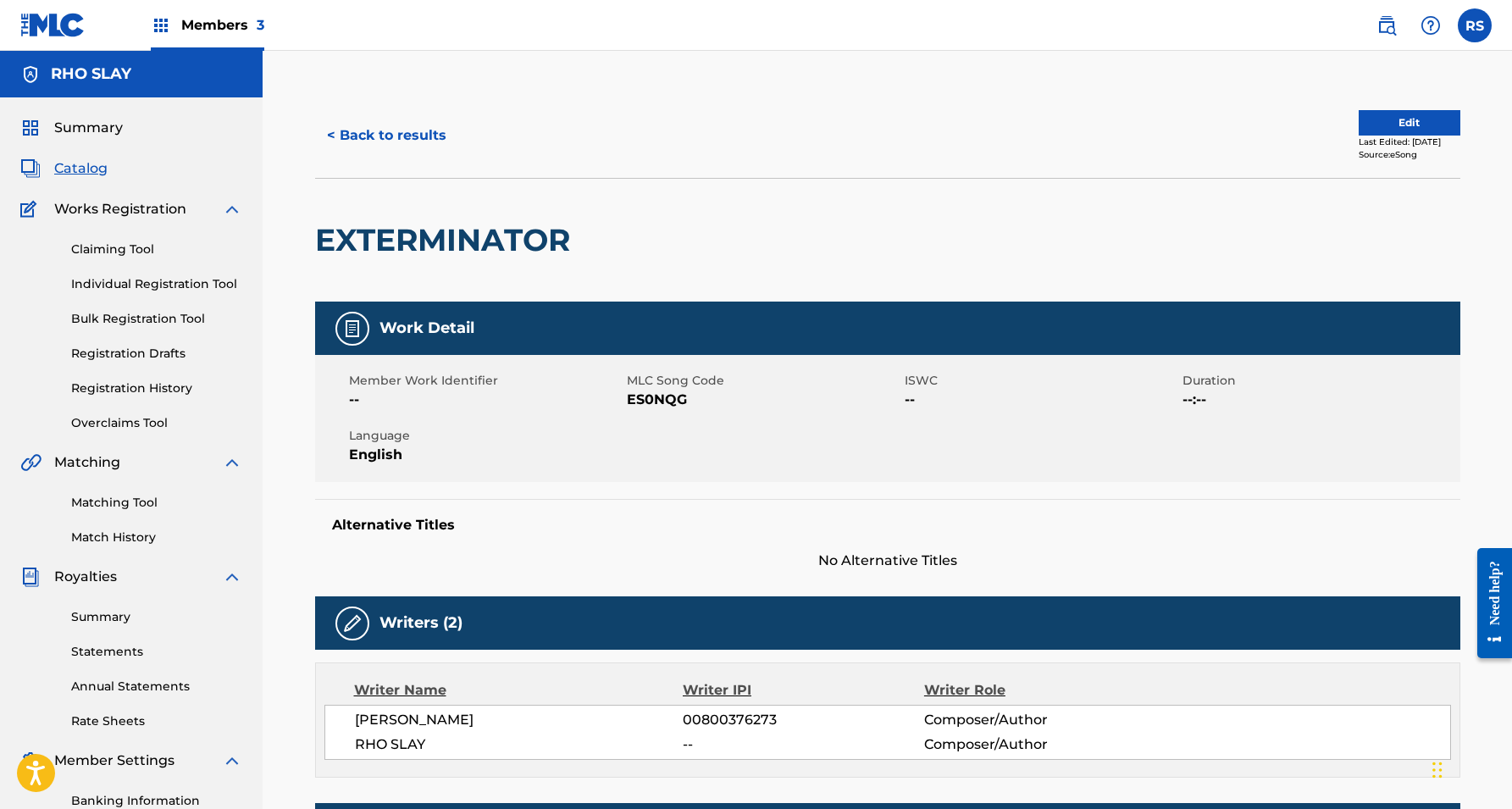
click at [1415, 121] on button "Edit" at bounding box center [1410, 123] width 101 height 26
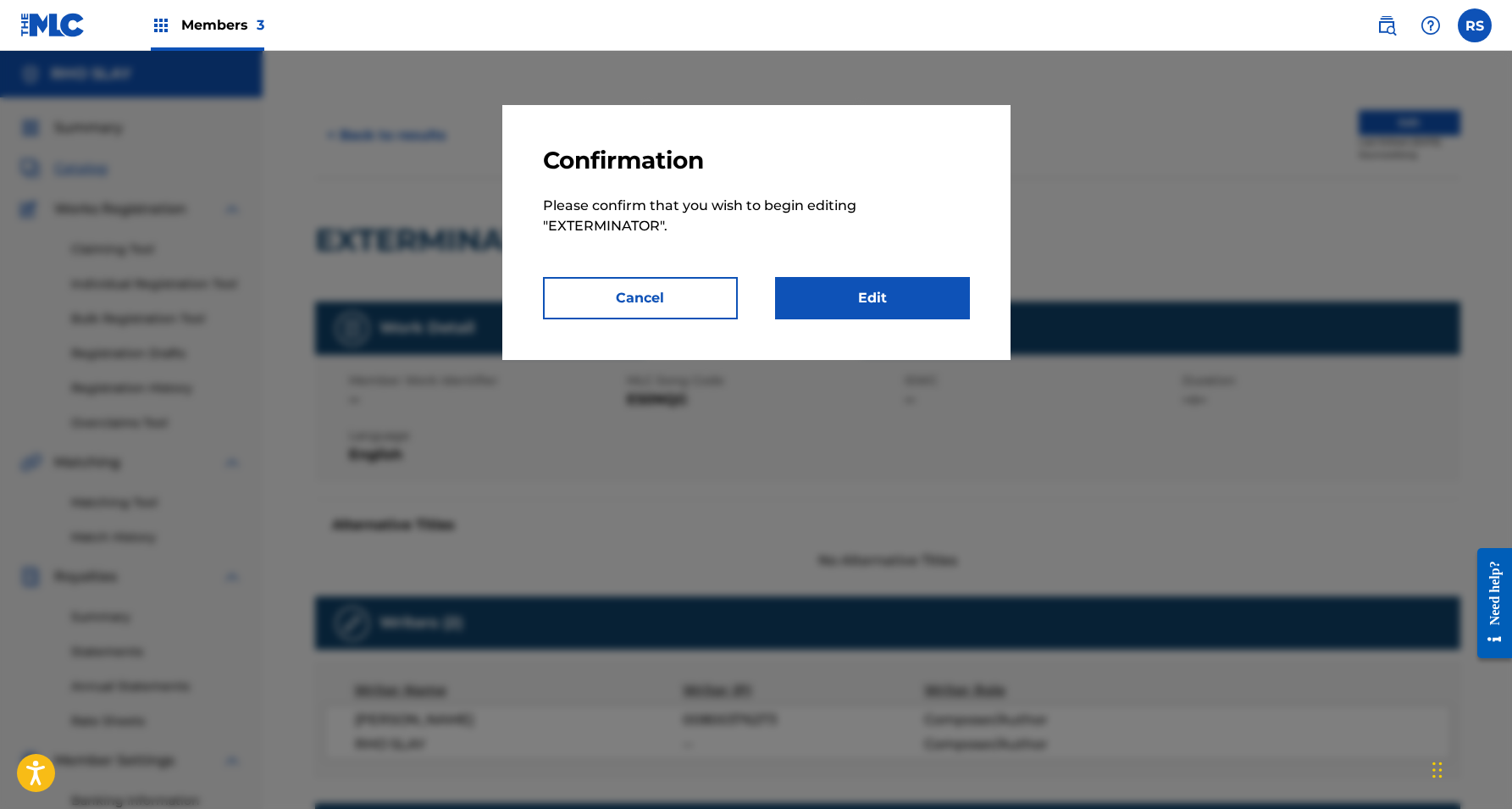
click at [885, 294] on link "Edit" at bounding box center [872, 297] width 195 height 42
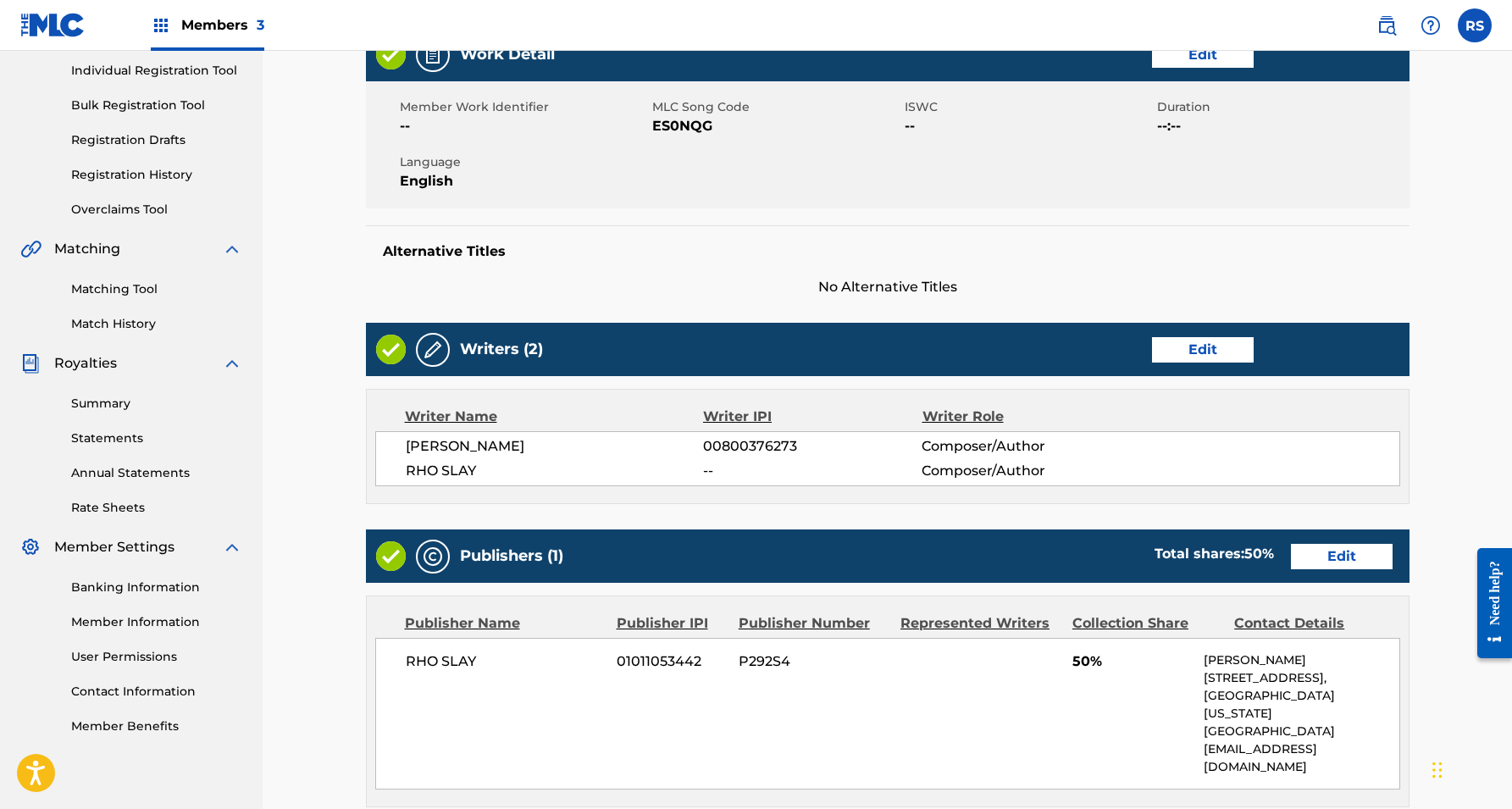
scroll to position [301, 0]
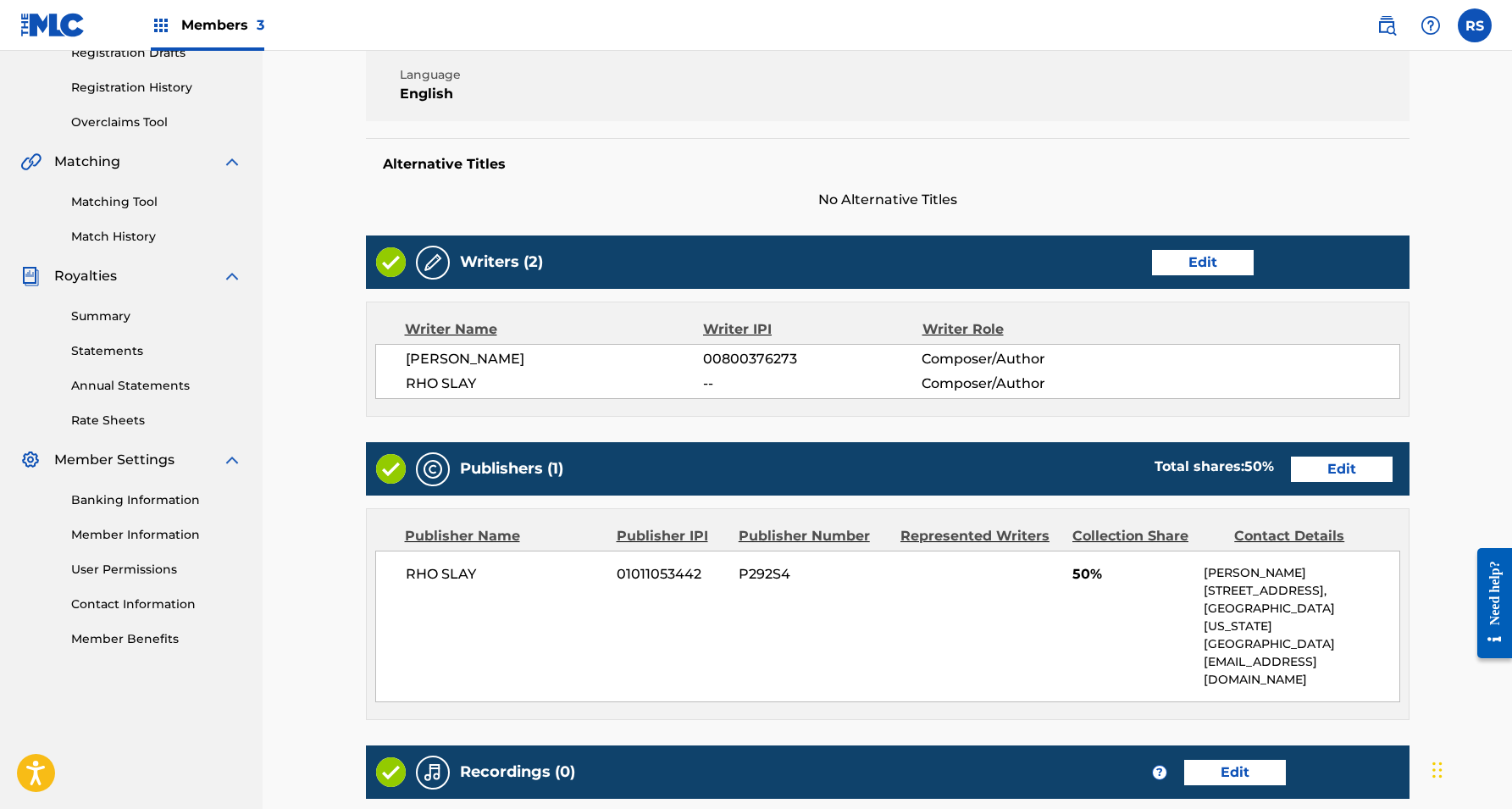
click at [1175, 254] on link "Edit" at bounding box center [1203, 263] width 101 height 26
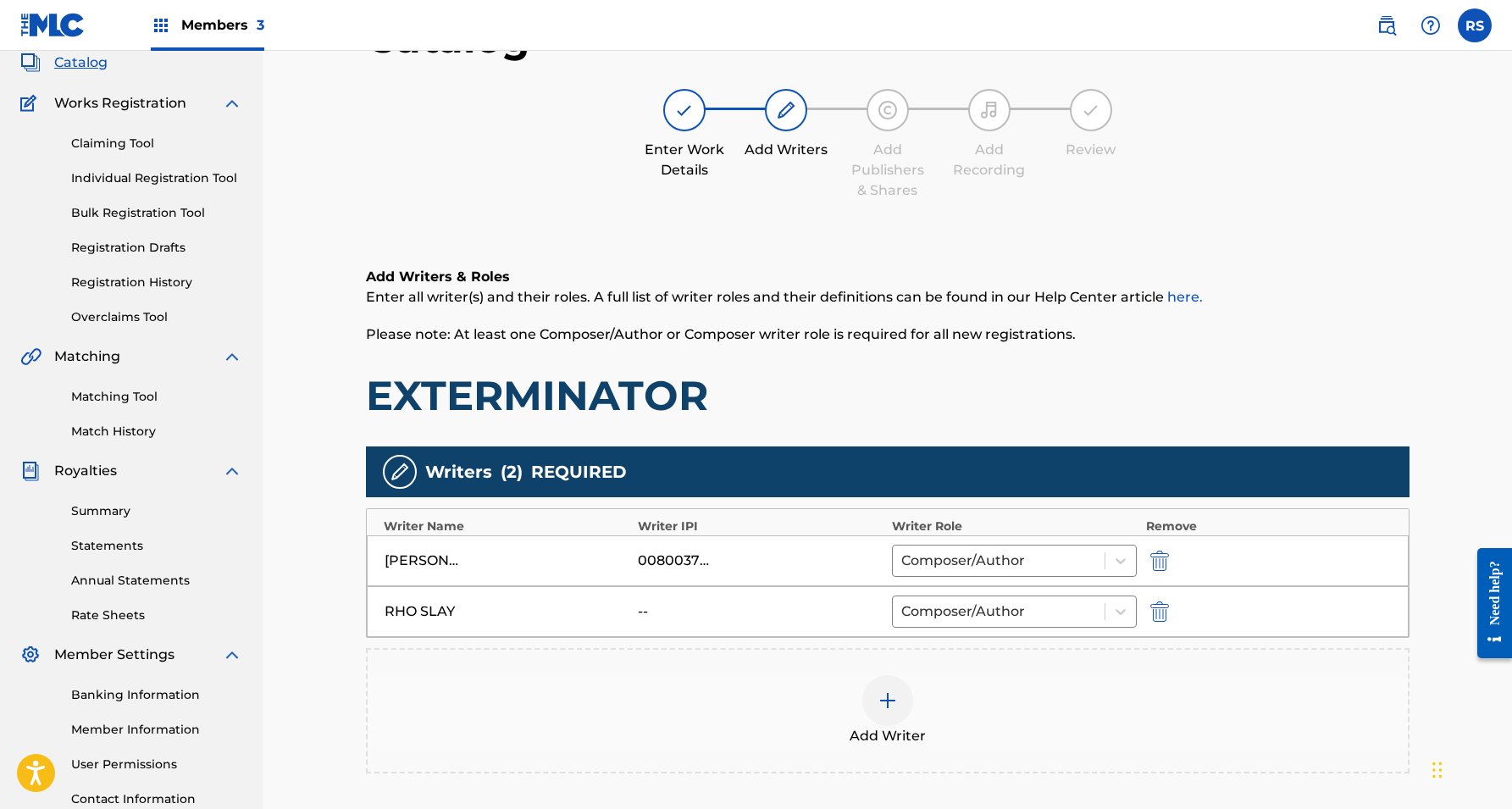
scroll to position [179, 0]
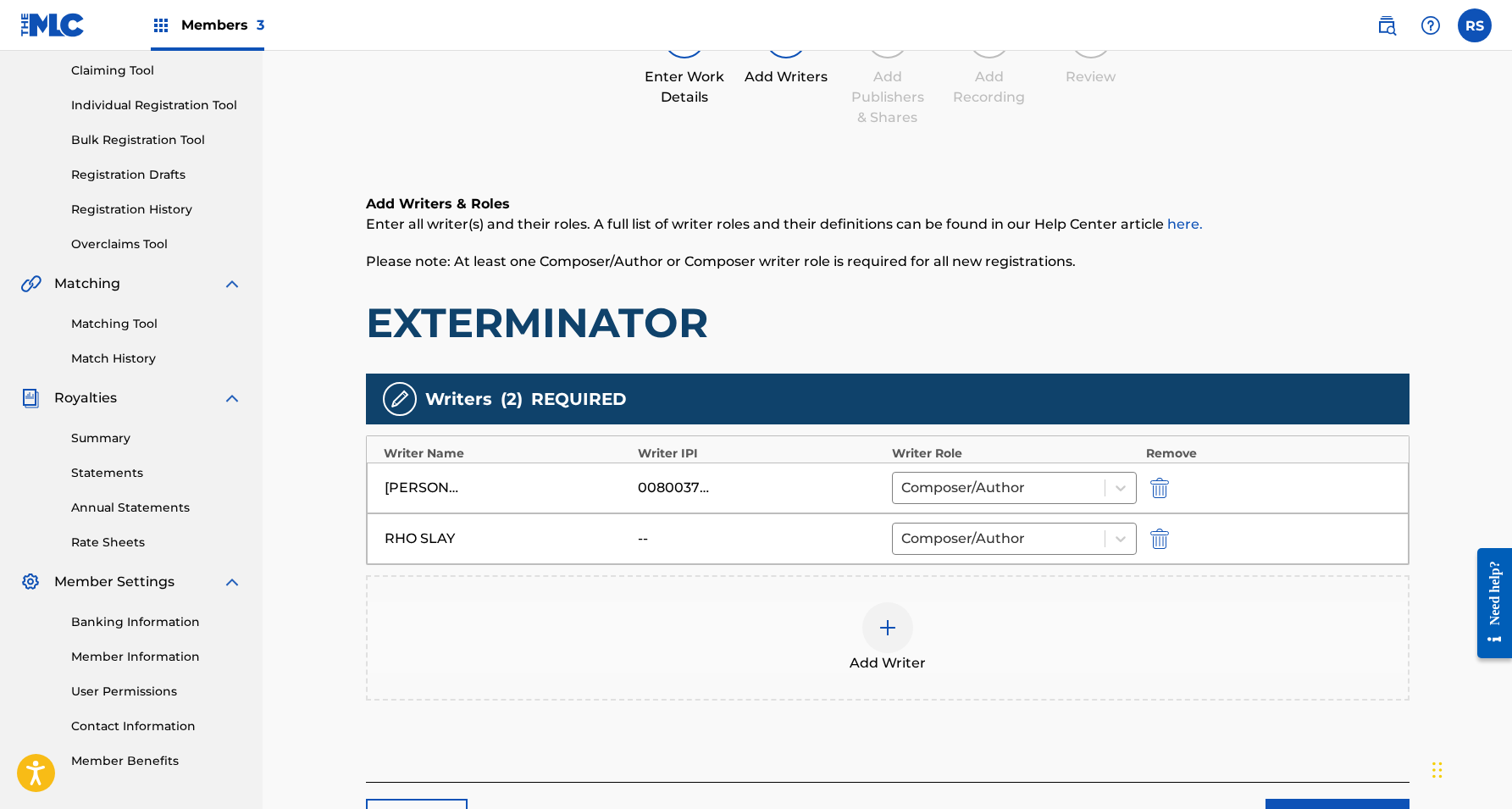
click at [658, 526] on div "RHO SLAY -- Composer/Author" at bounding box center [888, 538] width 1042 height 51
click at [635, 536] on div "RHO SLAY -- Composer/Author" at bounding box center [888, 538] width 1042 height 51
click at [645, 532] on div "--" at bounding box center [676, 539] width 77 height 21
click at [682, 533] on div "--" at bounding box center [676, 539] width 77 height 21
click at [567, 536] on div "RHO SLAY" at bounding box center [507, 539] width 246 height 21
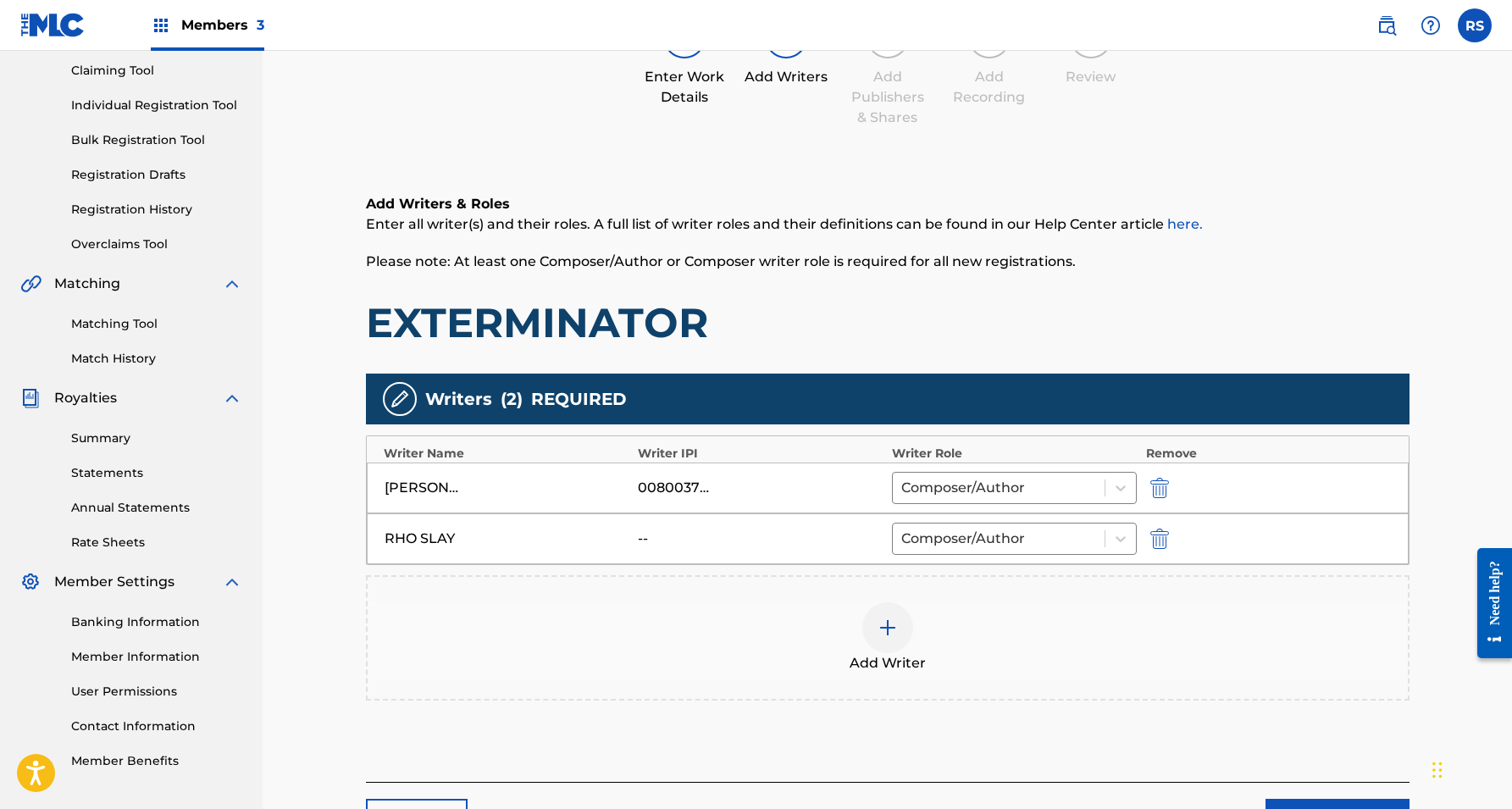
click at [675, 538] on div "--" at bounding box center [676, 539] width 77 height 21
click at [895, 622] on img at bounding box center [888, 628] width 21 height 21
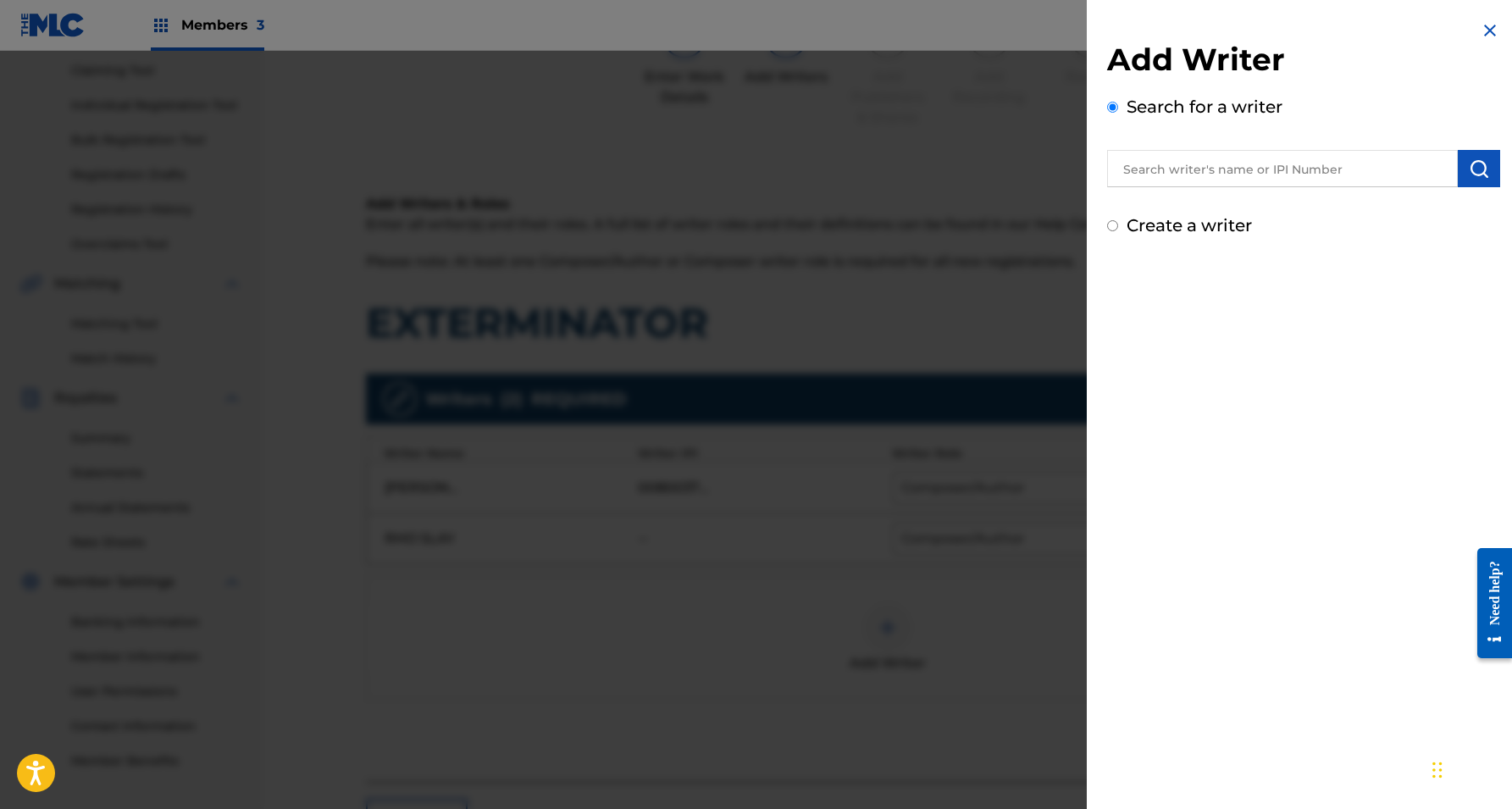
click at [1209, 175] on input "text" at bounding box center [1282, 168] width 351 height 37
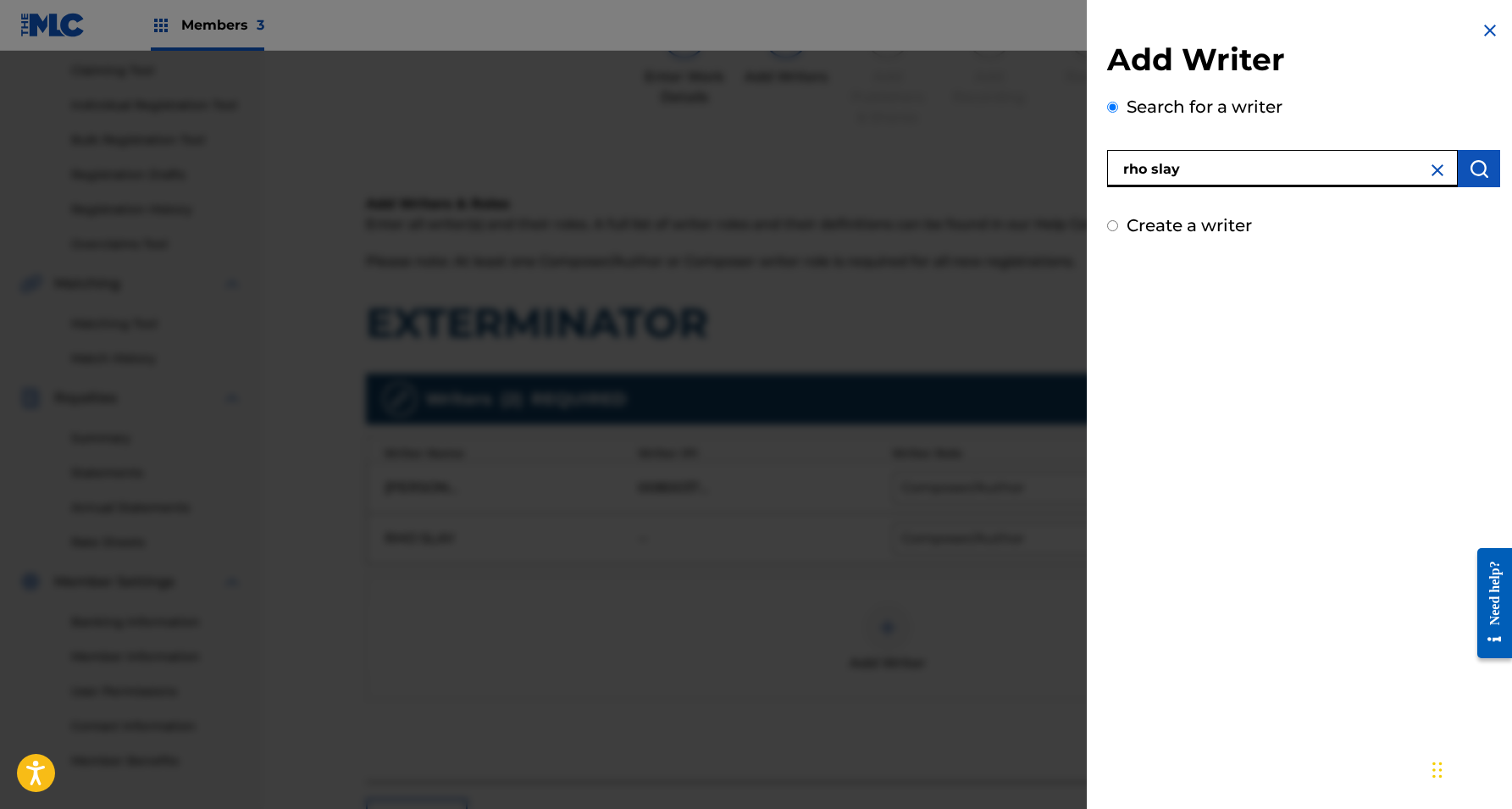
type input "rho slay"
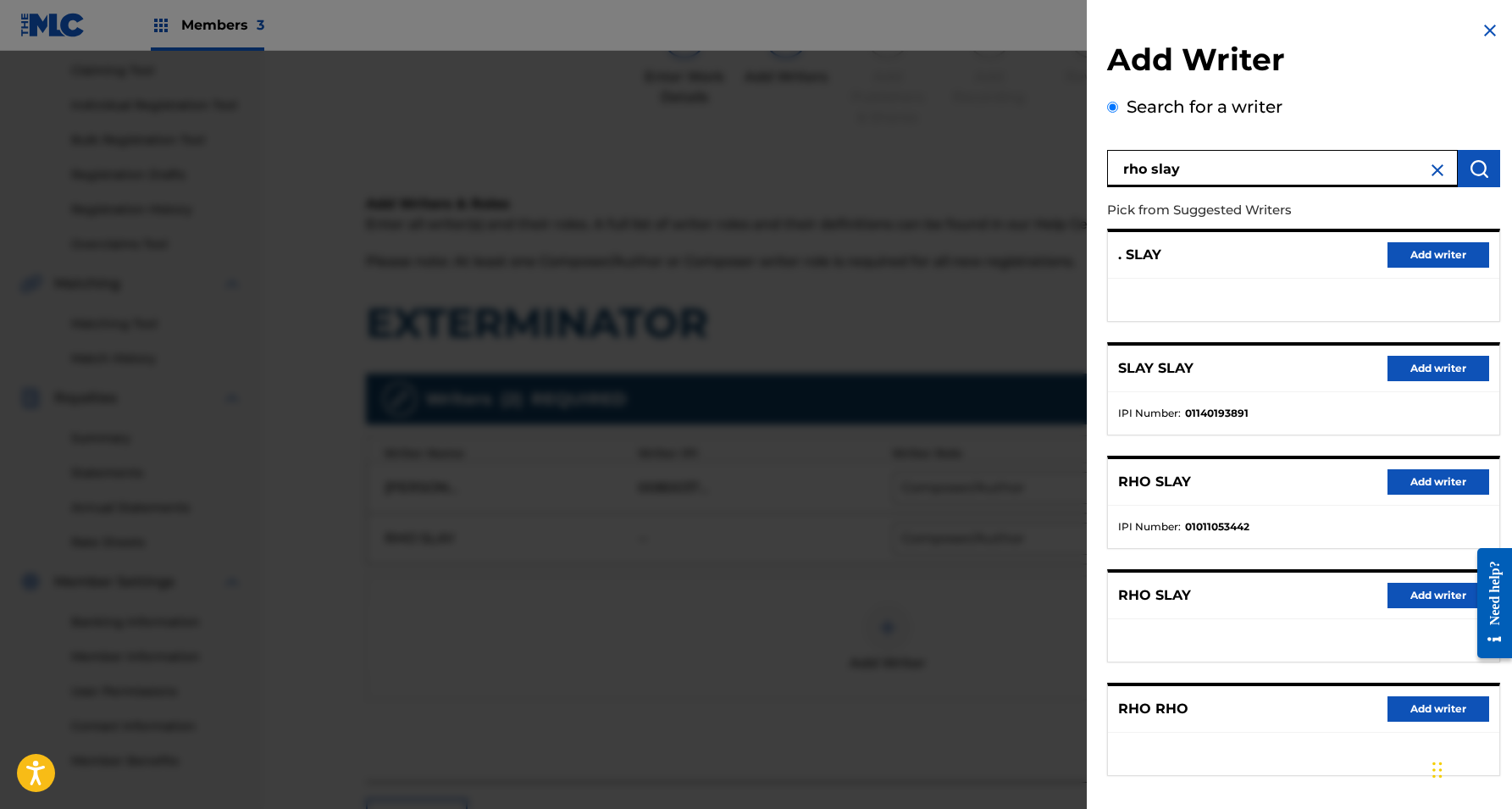
click at [1398, 475] on button "Add writer" at bounding box center [1438, 482] width 101 height 26
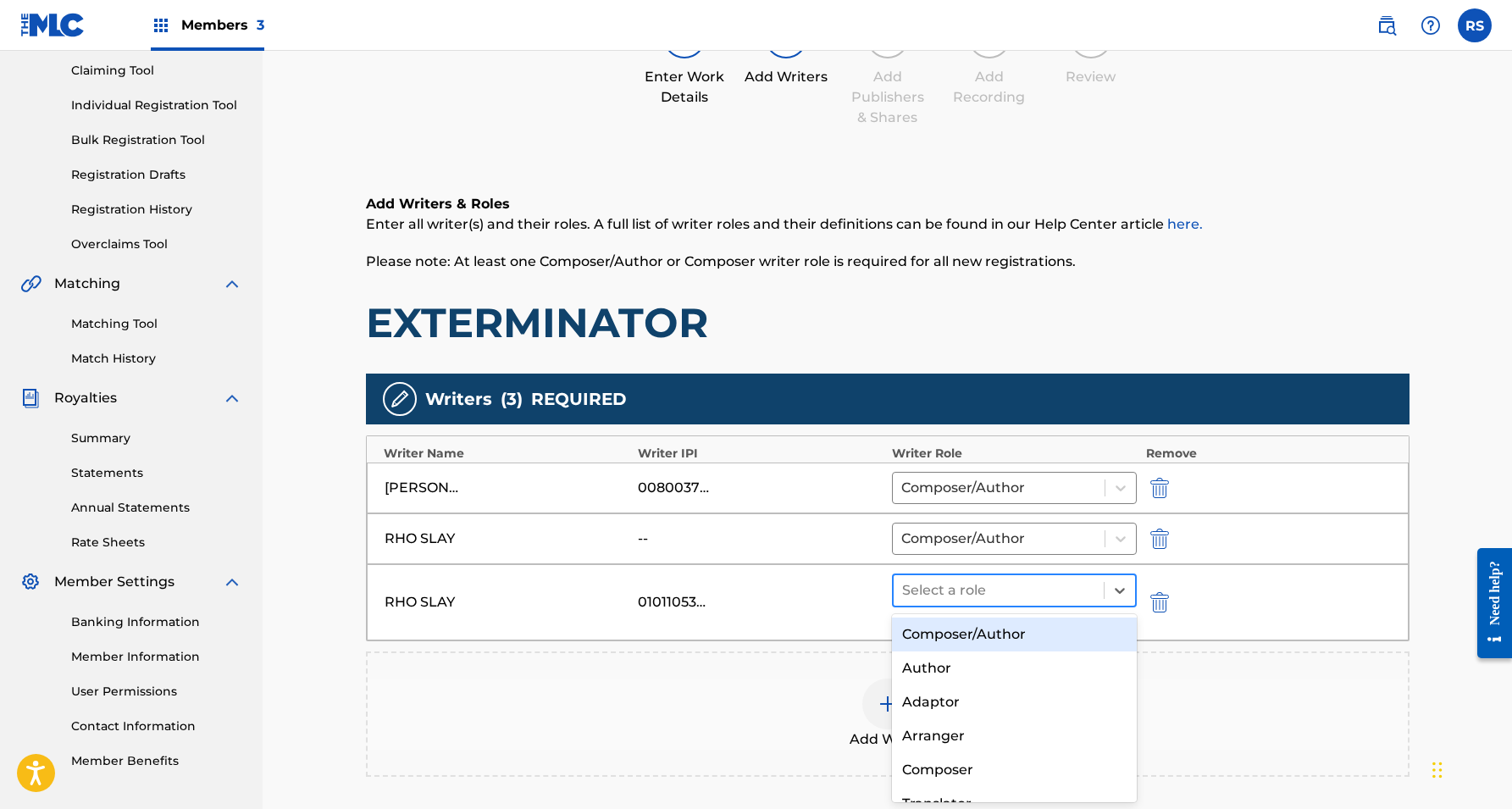
click at [1090, 587] on div at bounding box center [999, 591] width 194 height 24
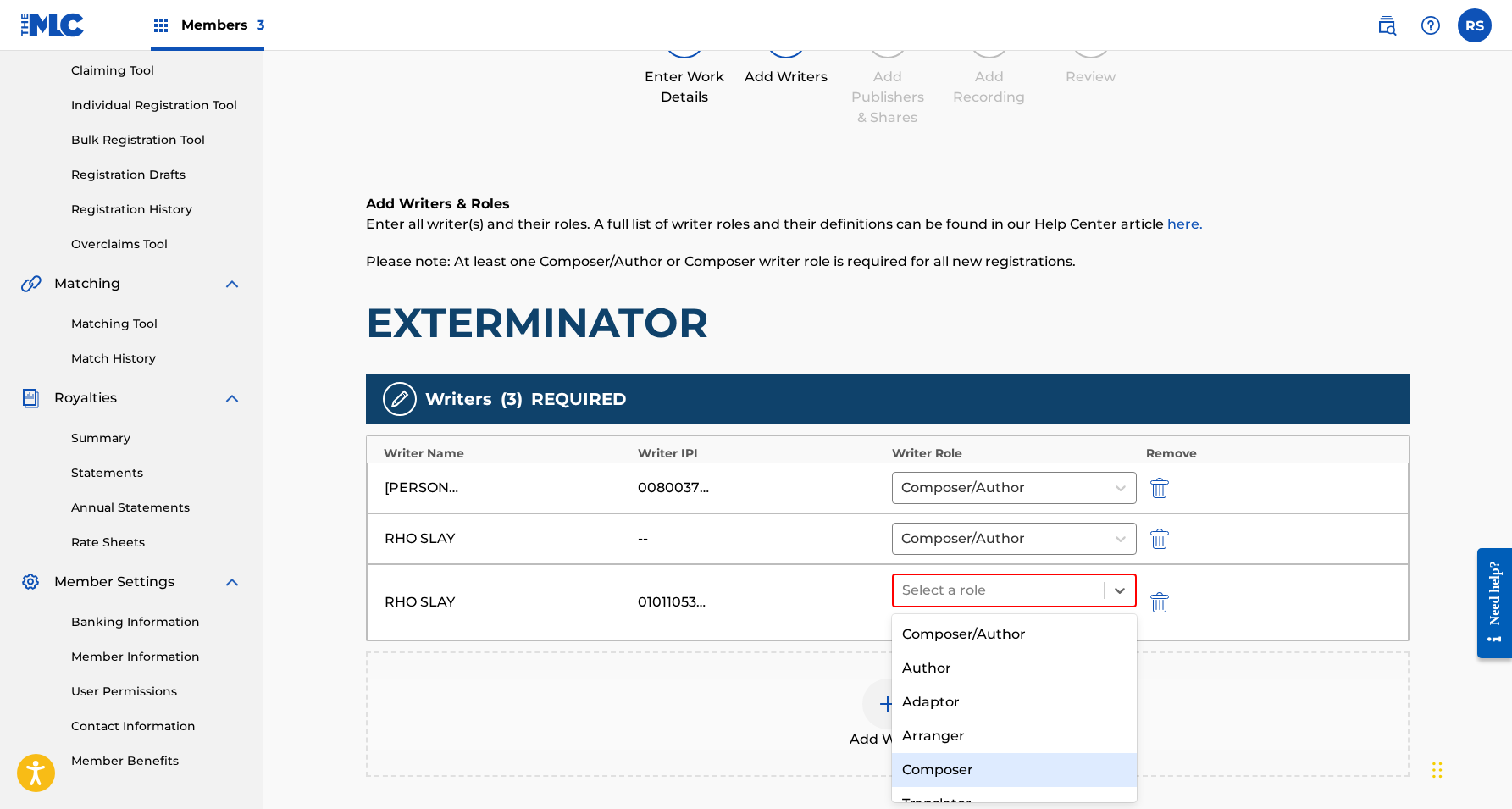
click at [964, 761] on div "Composer" at bounding box center [1015, 769] width 246 height 34
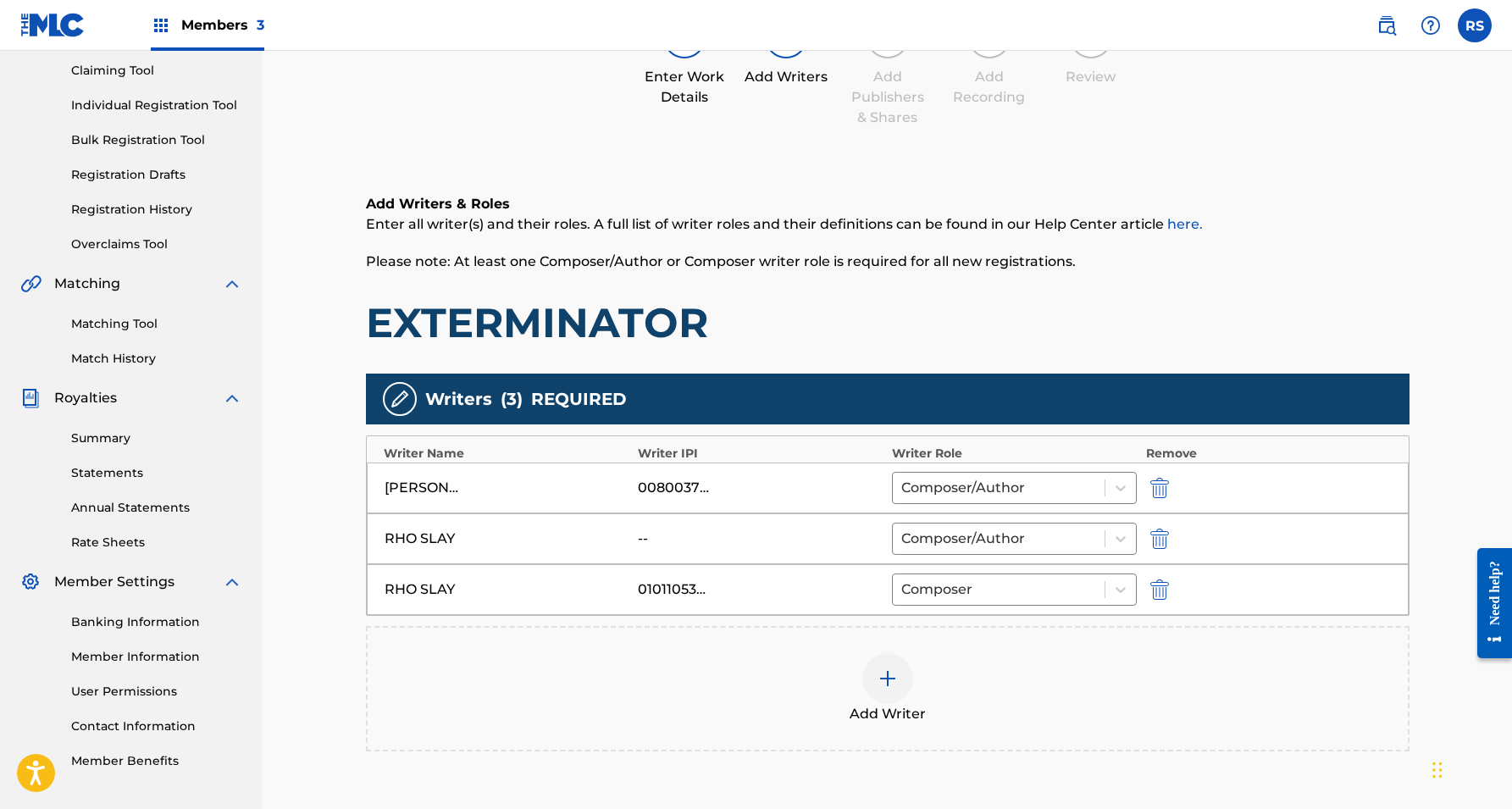
click at [1158, 533] on img "submit" at bounding box center [1160, 539] width 19 height 21
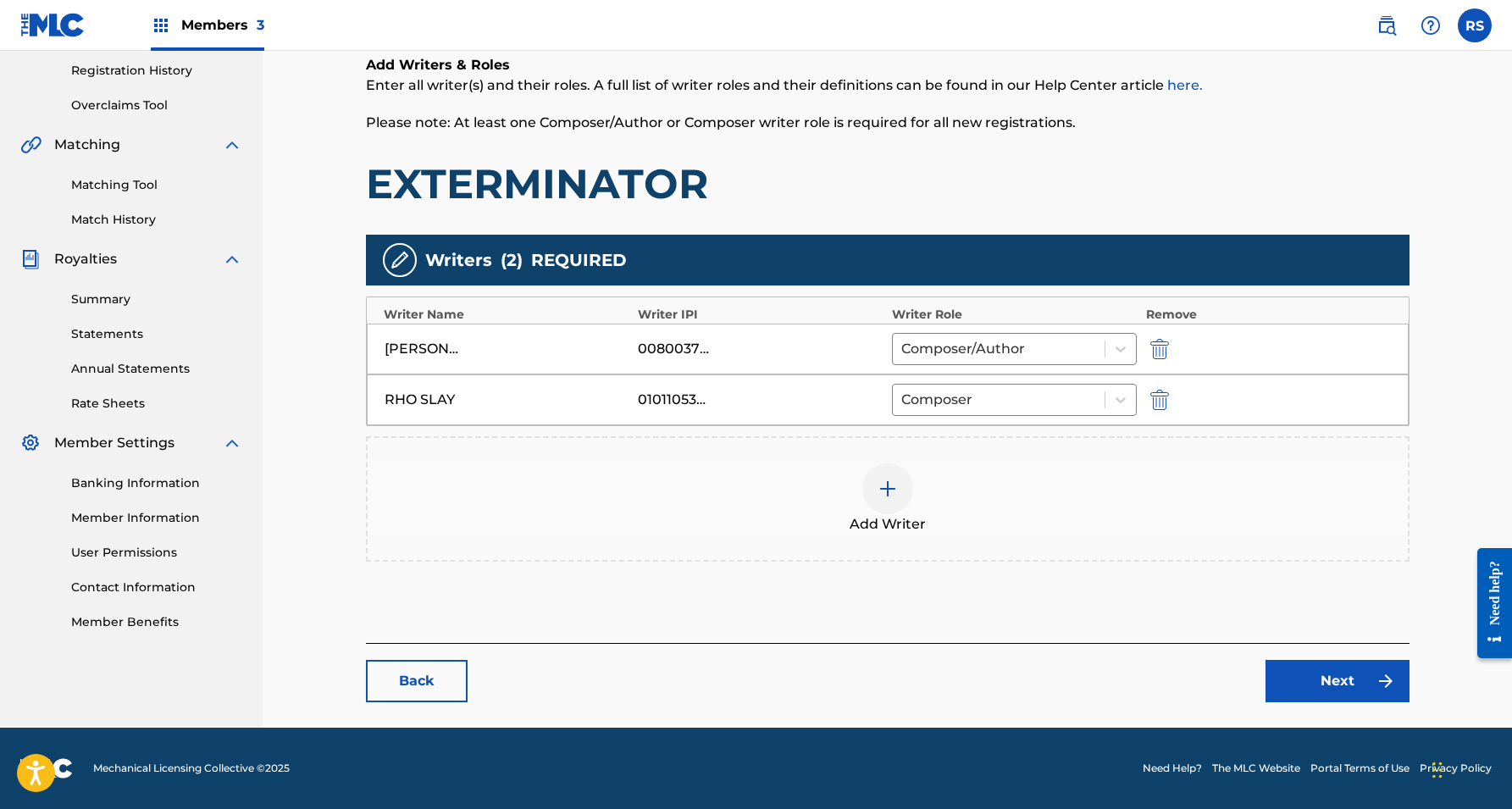
scroll to position [318, 0]
click at [1305, 681] on link "Next" at bounding box center [1338, 681] width 144 height 42
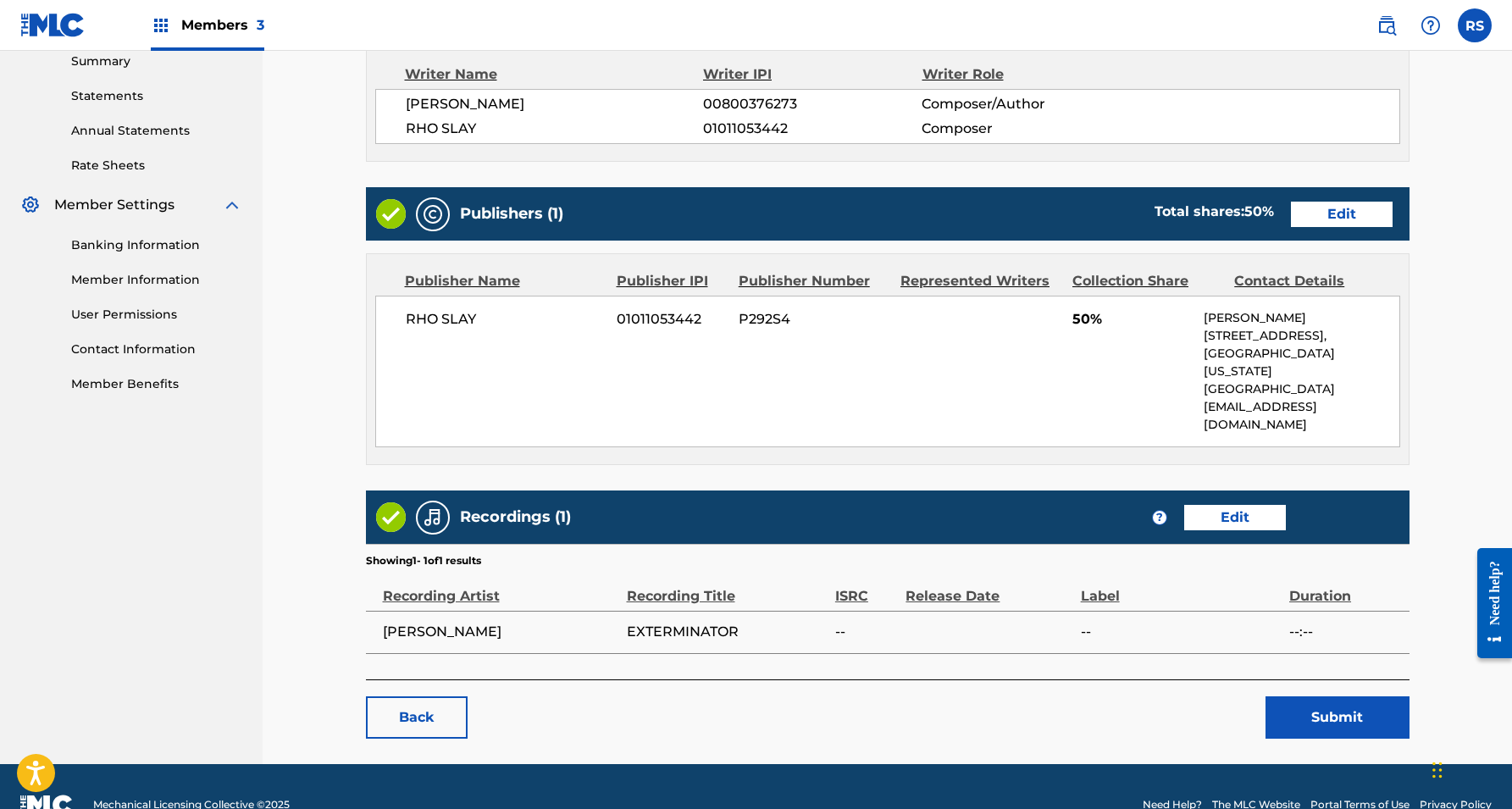
scroll to position [555, 0]
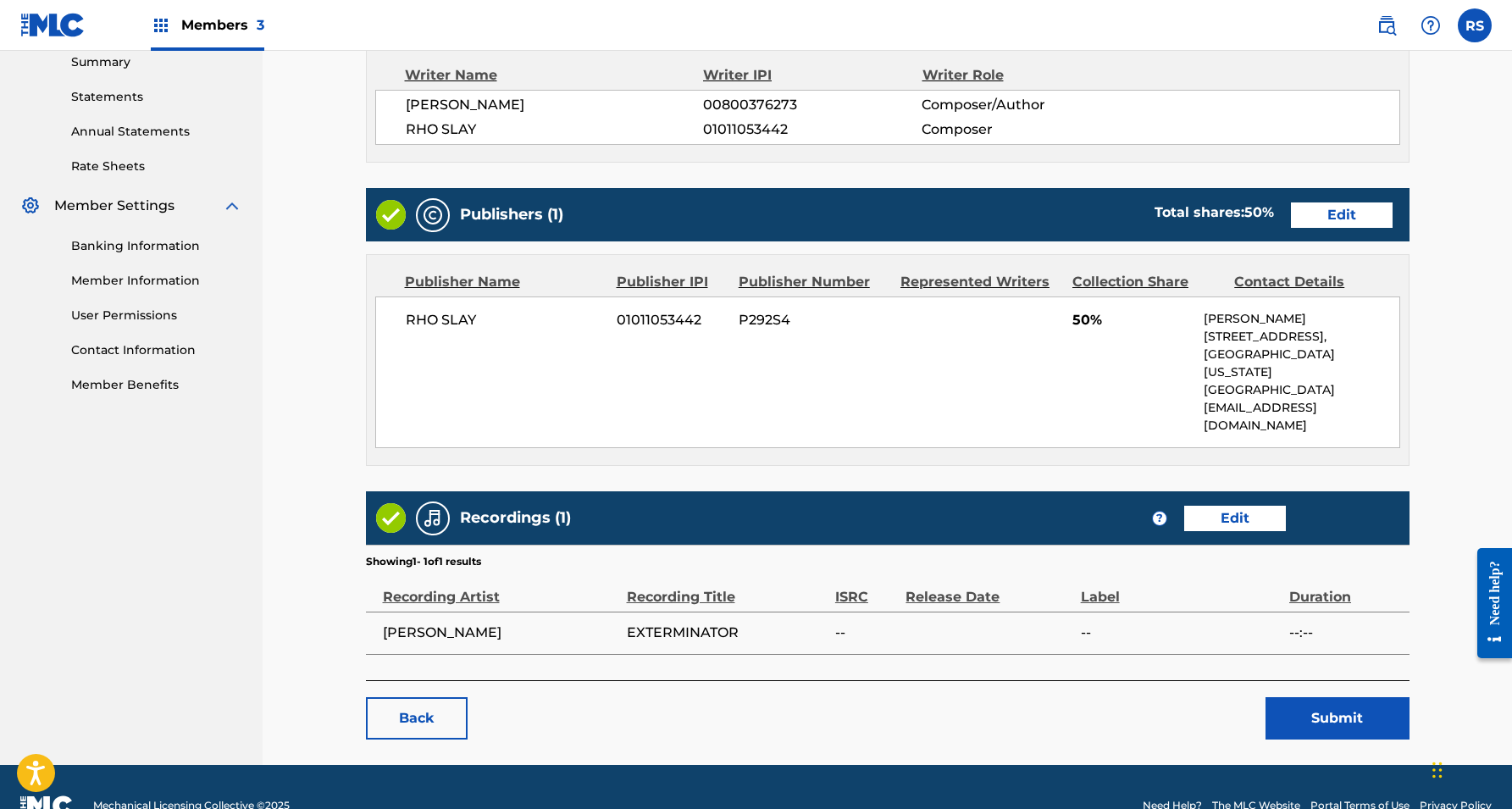
click at [1334, 697] on button "Submit" at bounding box center [1338, 718] width 144 height 42
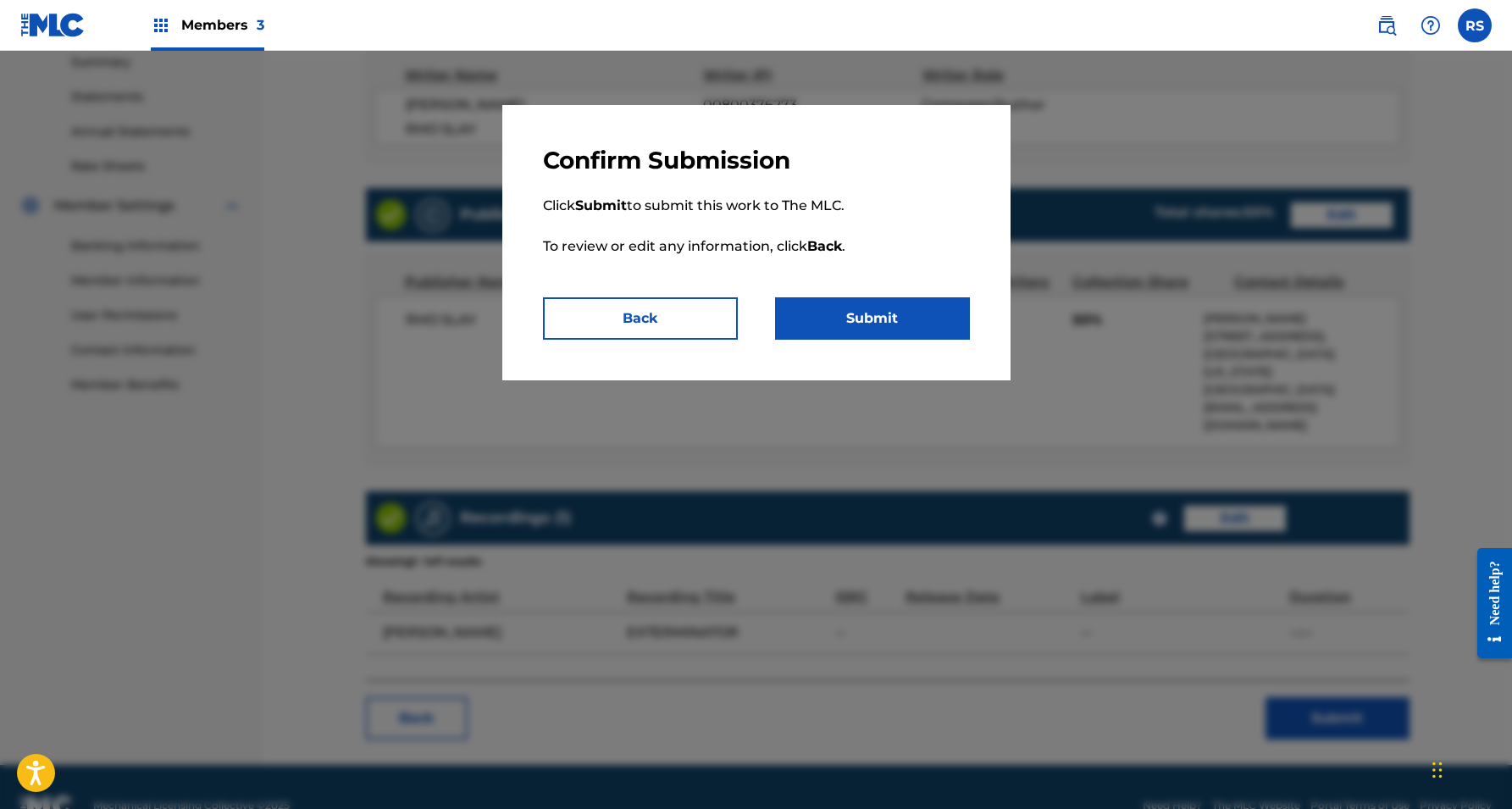
click at [929, 318] on button "Submit" at bounding box center [872, 318] width 195 height 42
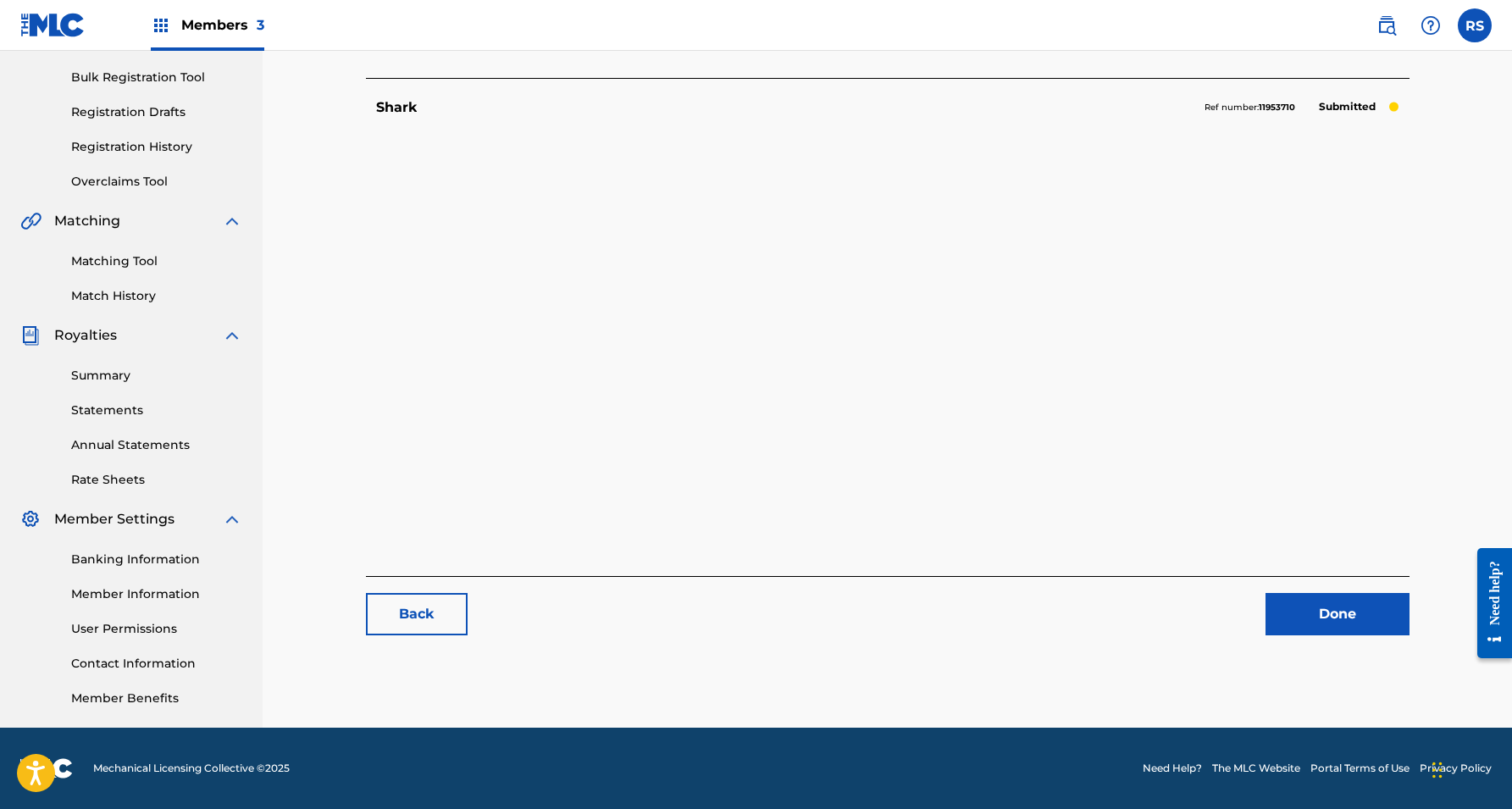
scroll to position [242, 0]
click at [1339, 610] on link "Done" at bounding box center [1338, 614] width 144 height 42
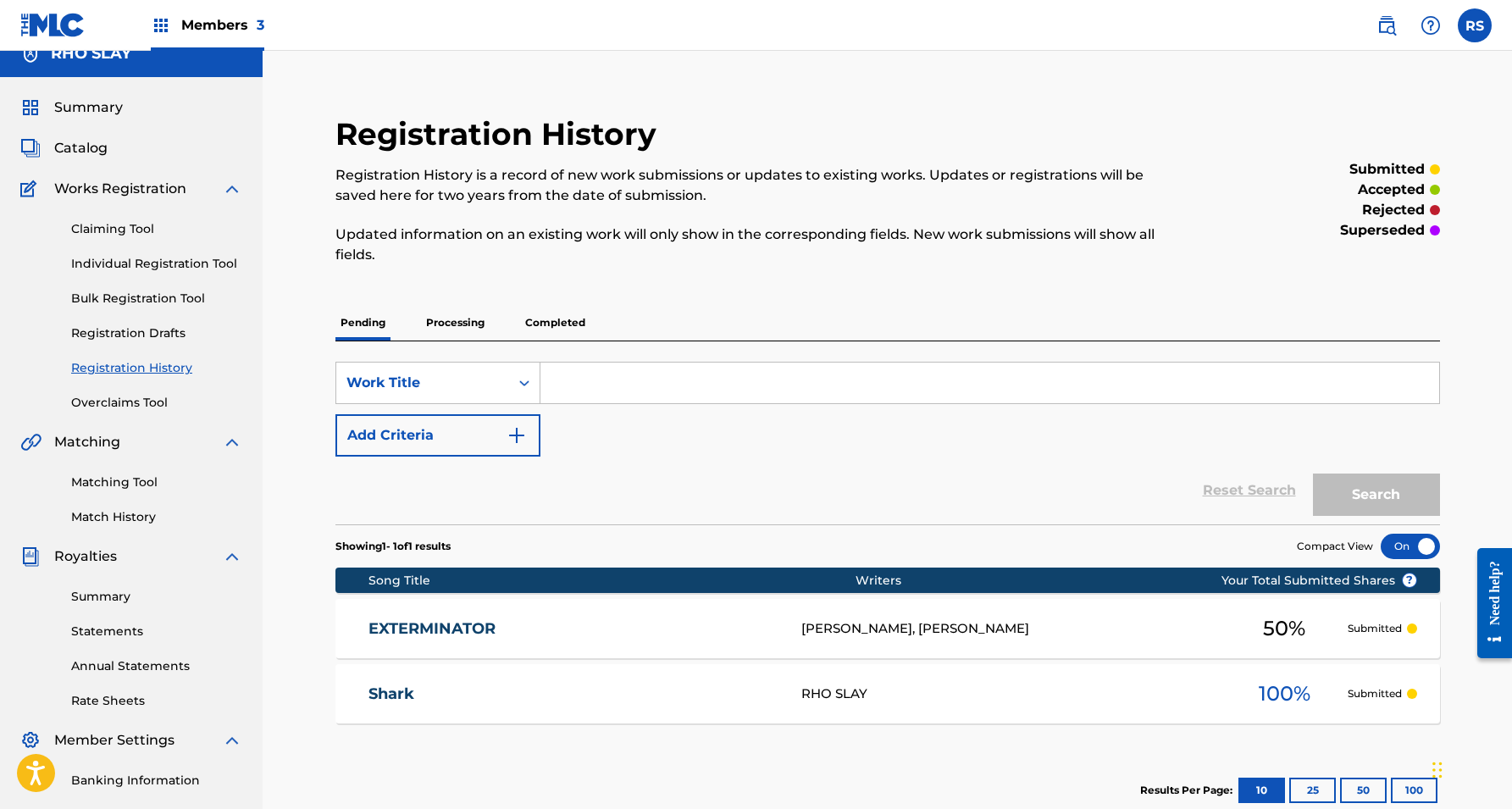
scroll to position [16, 0]
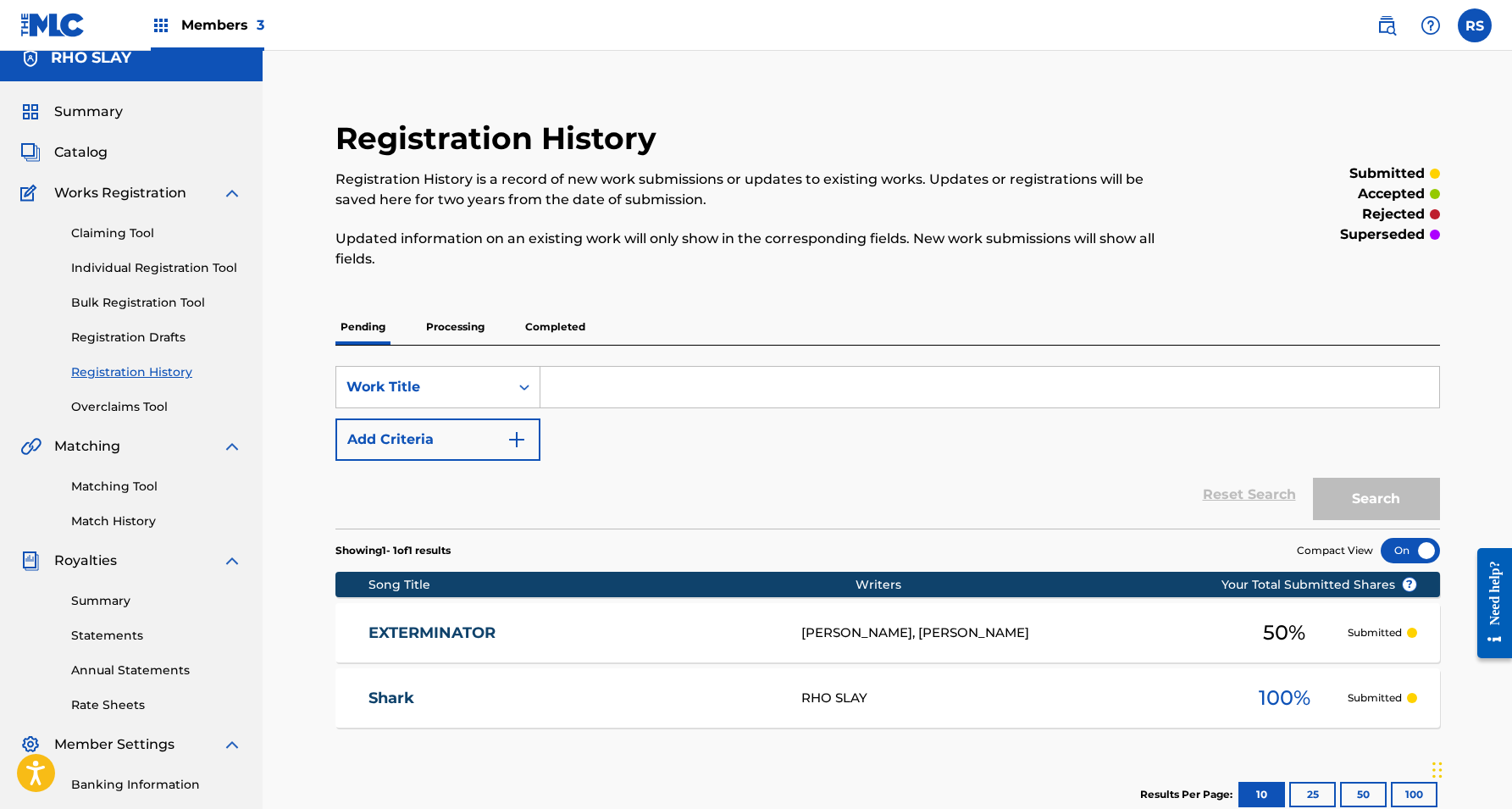
click at [816, 377] on input "Search Form" at bounding box center [990, 387] width 899 height 40
type input "night still young"
click at [1375, 499] on button "Search" at bounding box center [1376, 499] width 127 height 42
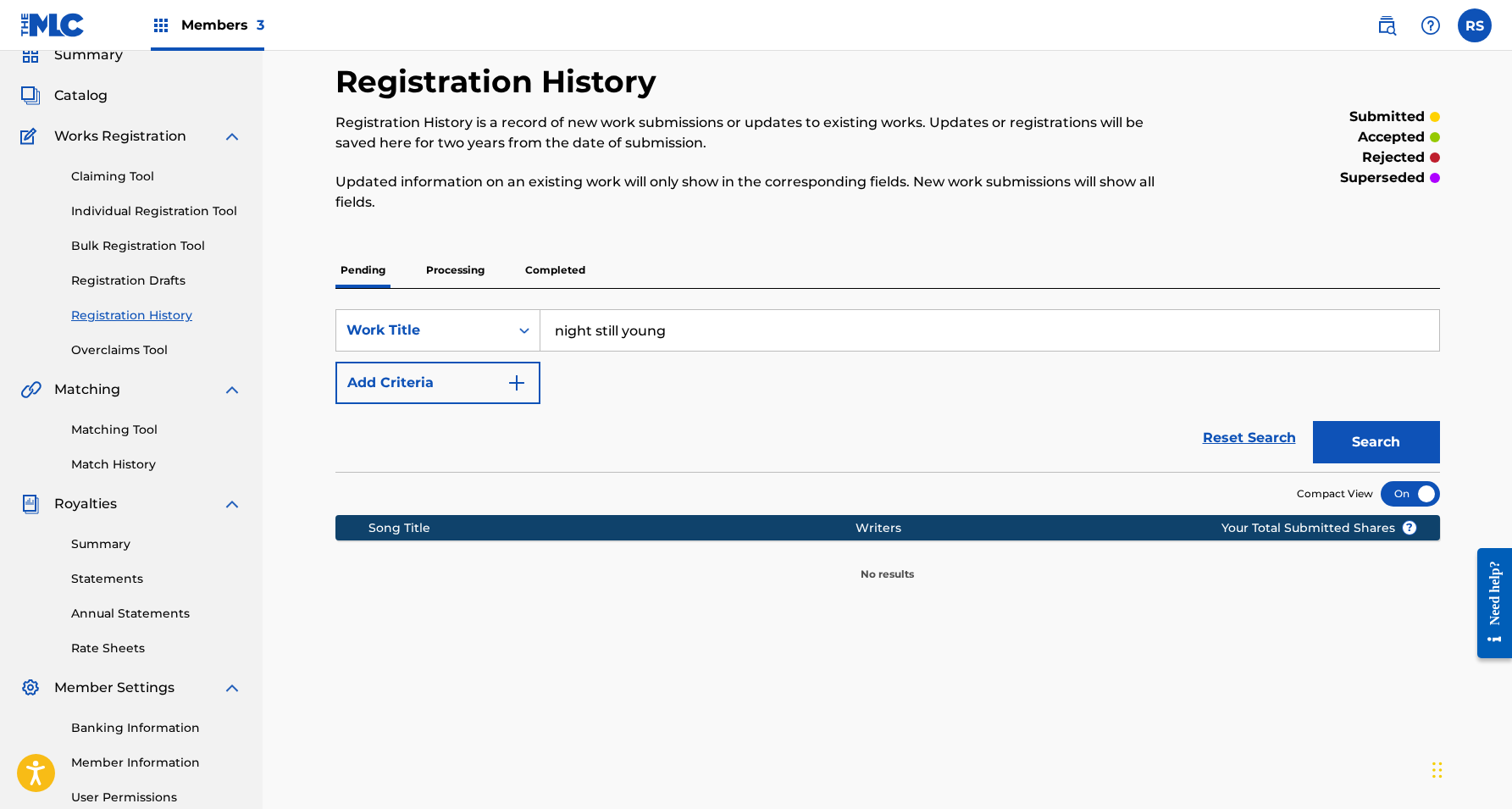
scroll to position [5, 0]
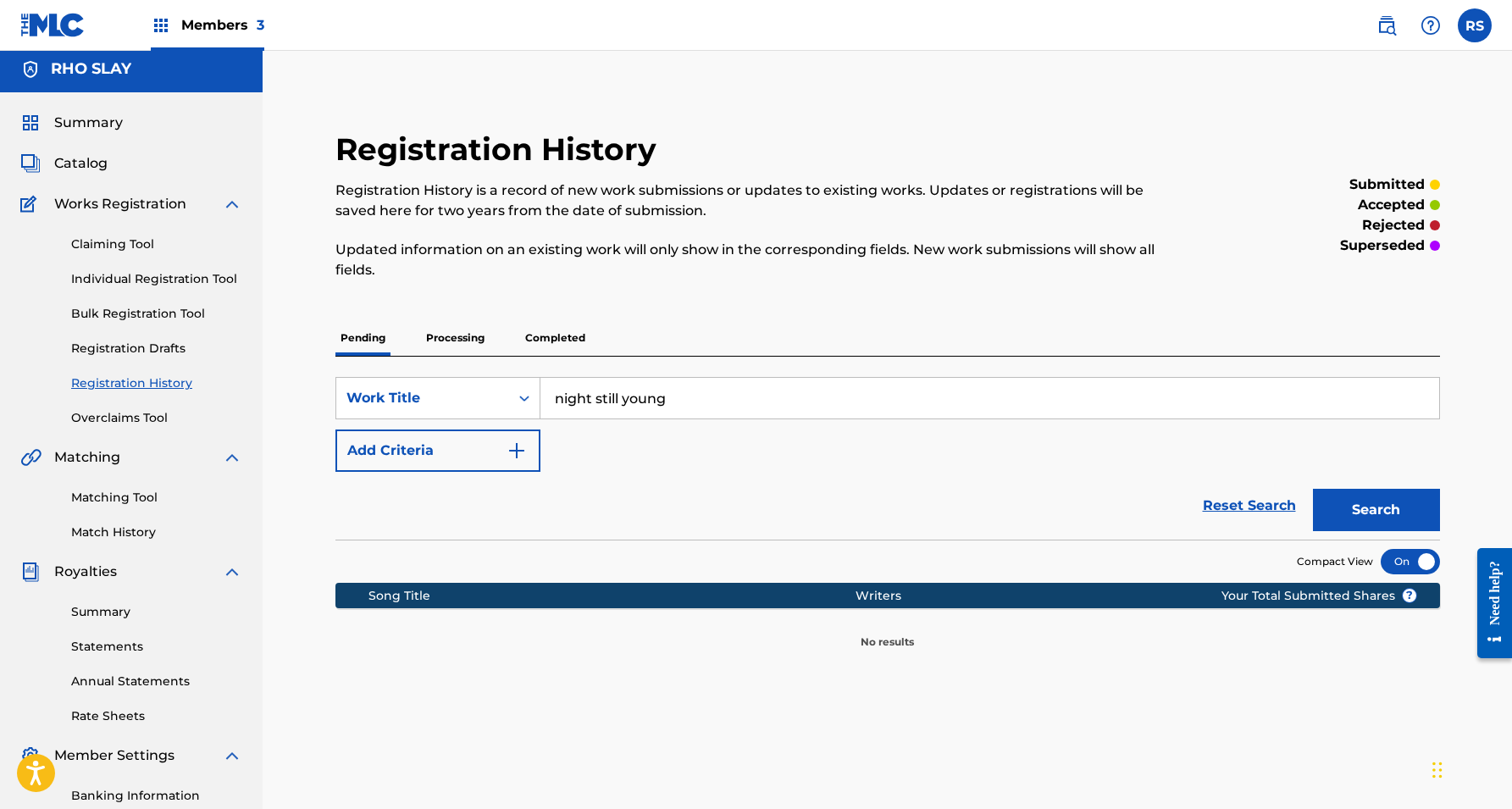
click at [169, 276] on link "Individual Registration Tool" at bounding box center [156, 279] width 171 height 18
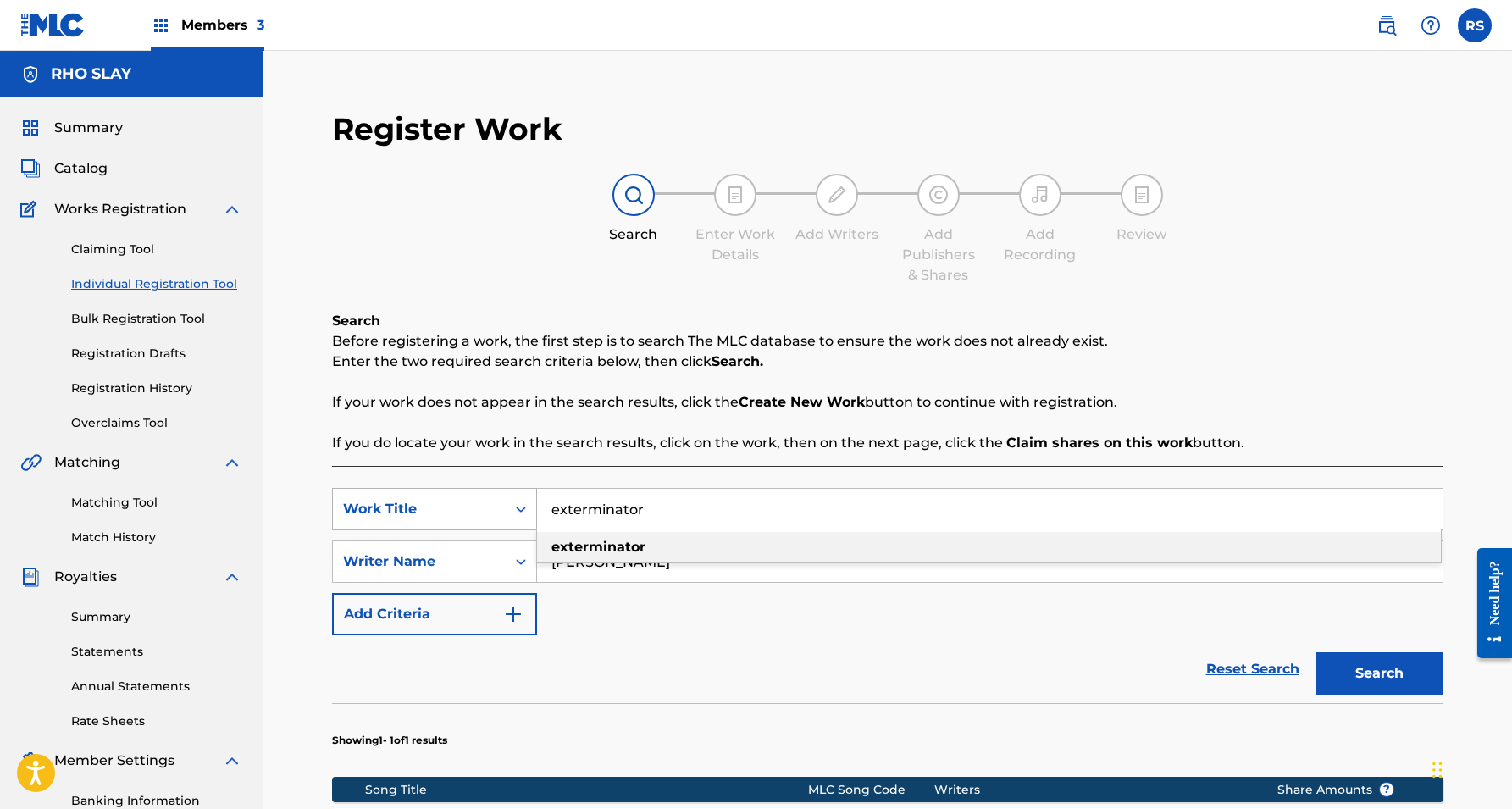
drag, startPoint x: 682, startPoint y: 506, endPoint x: 514, endPoint y: 504, distance: 168.0
click at [514, 504] on div "SearchWithCriteriade175503-3317-44f8-8653-f3828a4391c3 Work Title exterminator …" at bounding box center [887, 509] width 1111 height 42
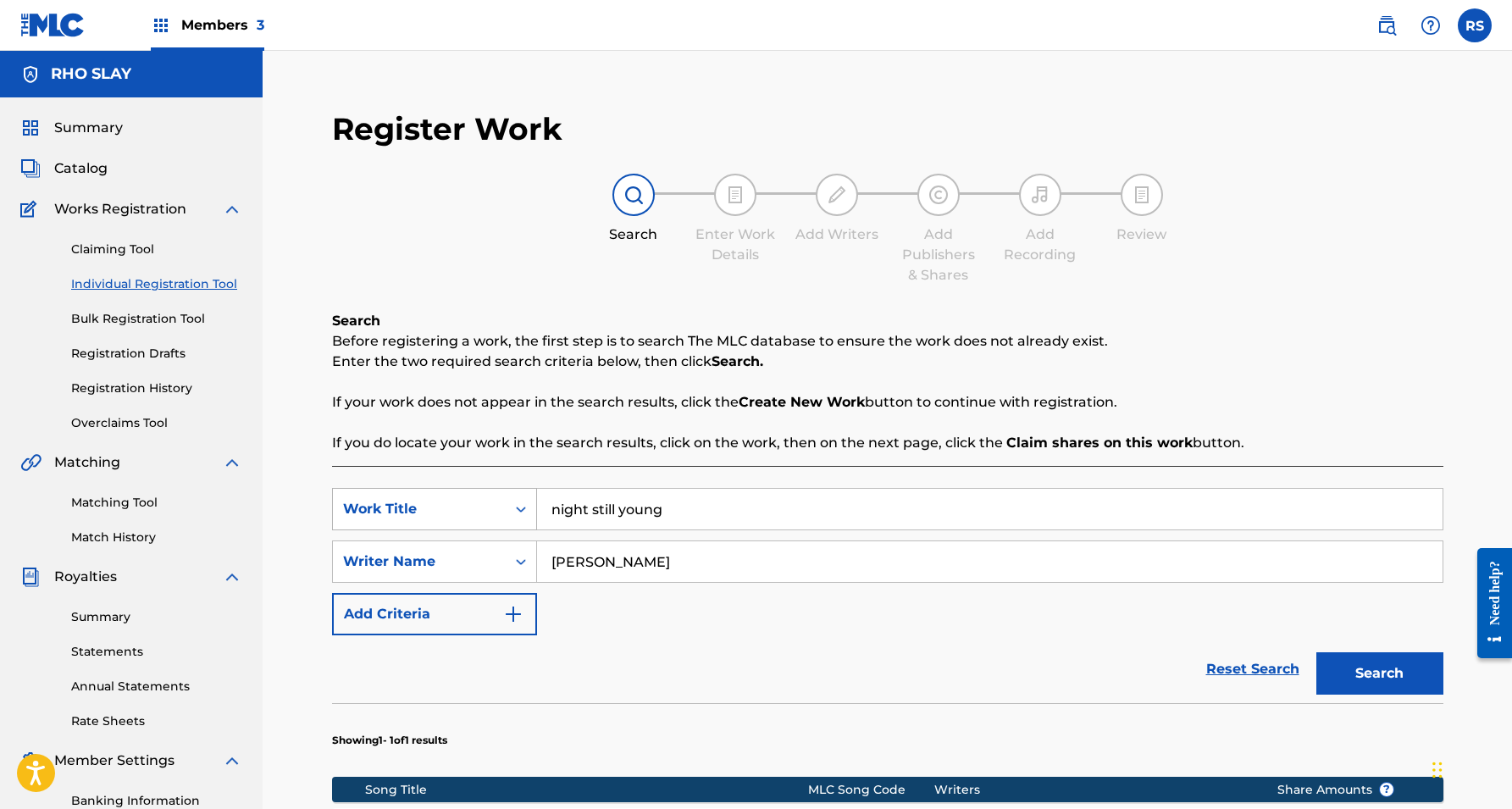
type input "night still young"
click at [1379, 673] on button "Search" at bounding box center [1380, 673] width 127 height 42
drag, startPoint x: 674, startPoint y: 506, endPoint x: 546, endPoint y: 509, distance: 128.0
click at [546, 509] on input "night still young" at bounding box center [989, 509] width 905 height 40
click at [707, 432] on div "Search Before registering a work, the first step is to search The MLC database …" at bounding box center [887, 383] width 1111 height 143
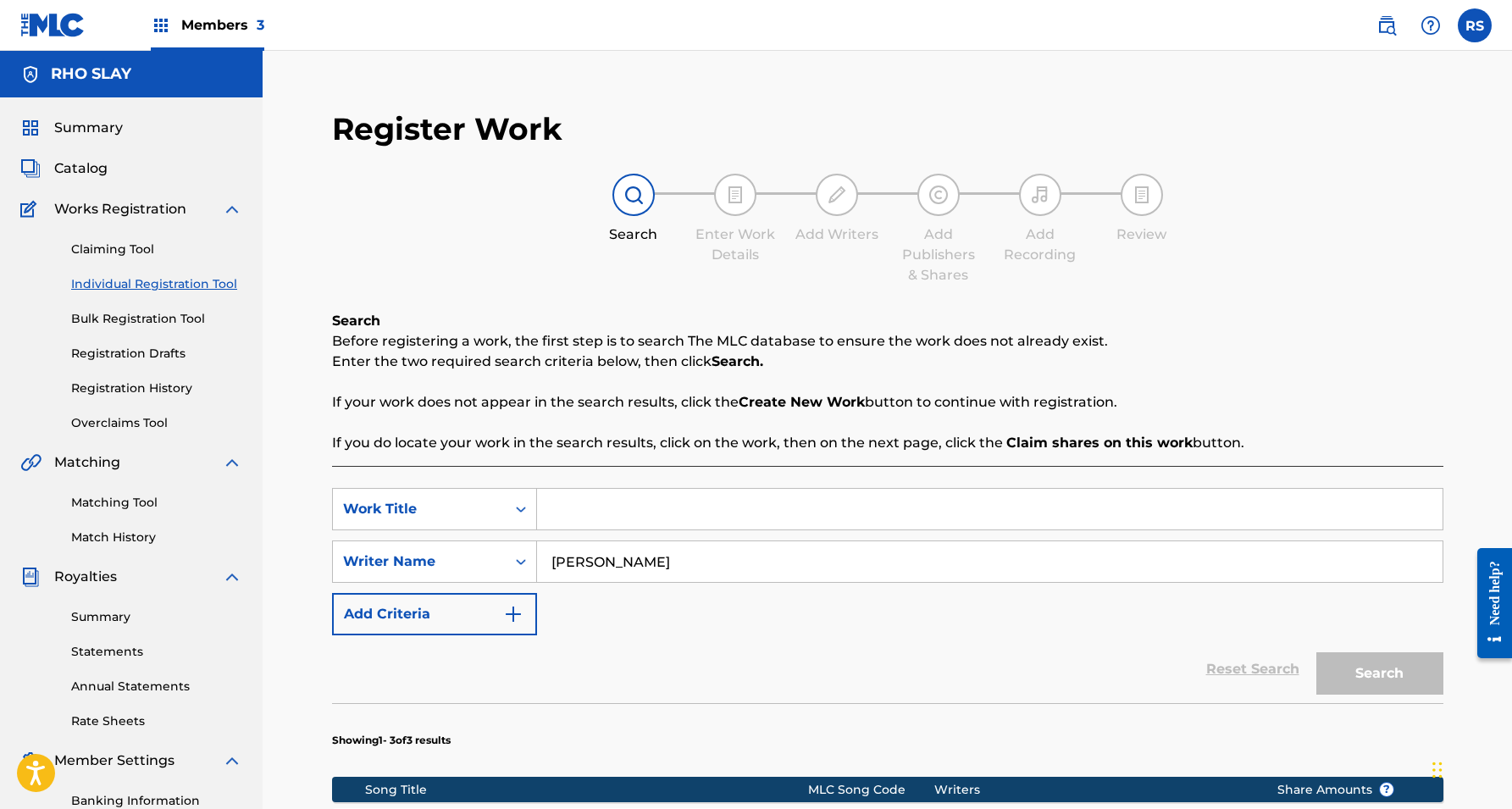
click at [107, 161] on span "Catalog" at bounding box center [81, 169] width 53 height 21
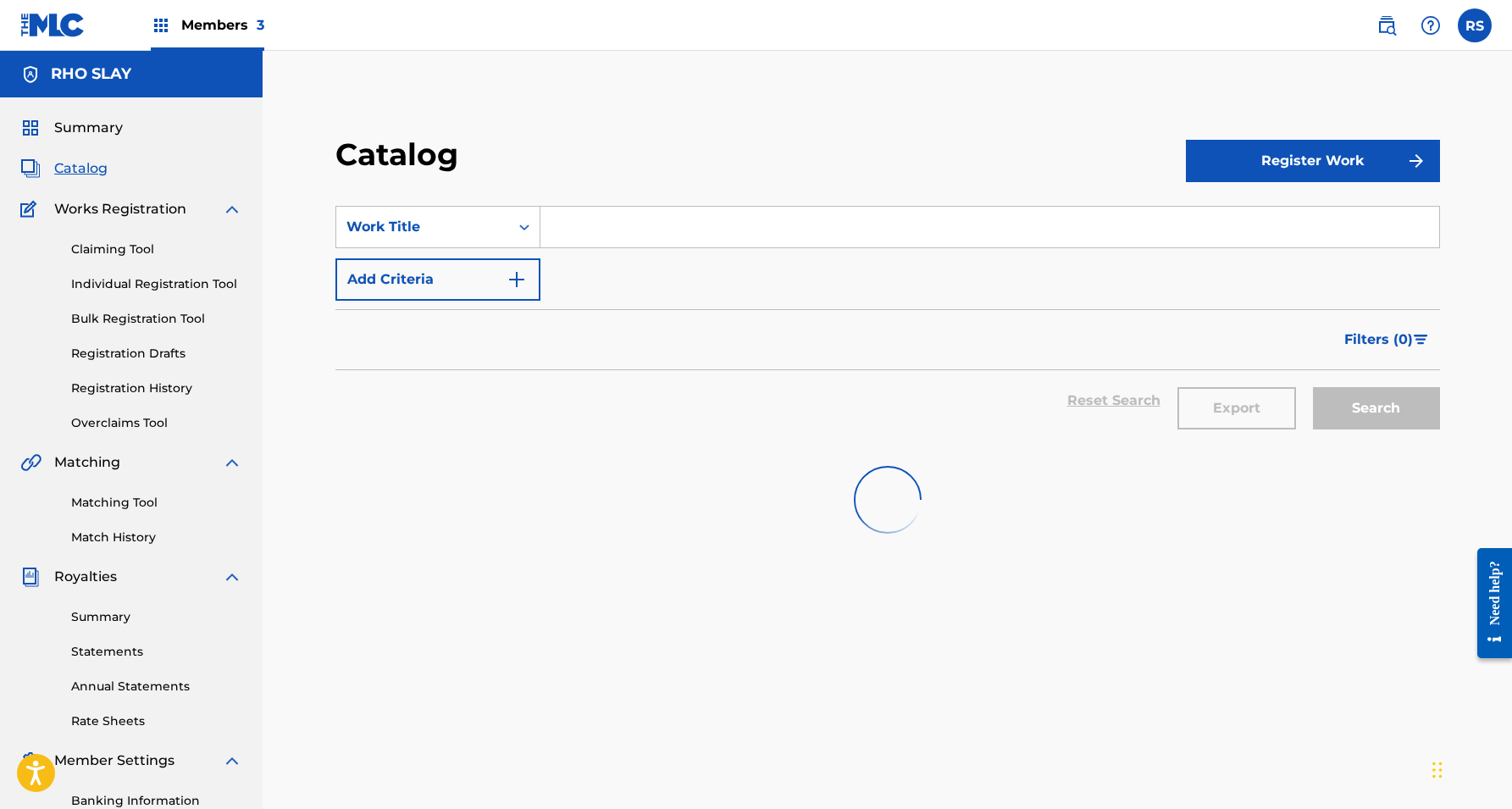
click at [93, 164] on span "Catalog" at bounding box center [81, 169] width 53 height 21
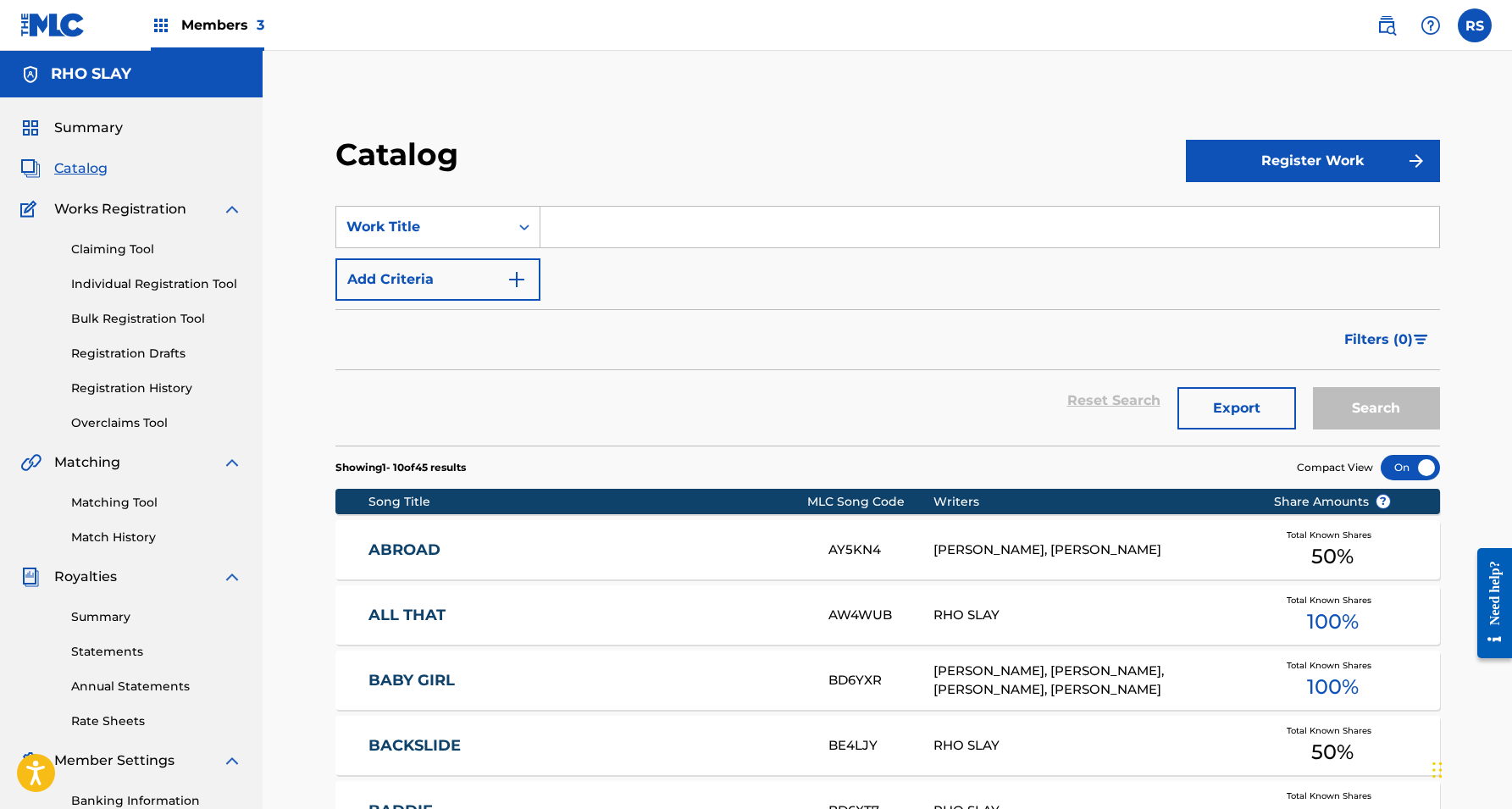
click at [134, 248] on link "Claiming Tool" at bounding box center [156, 249] width 171 height 18
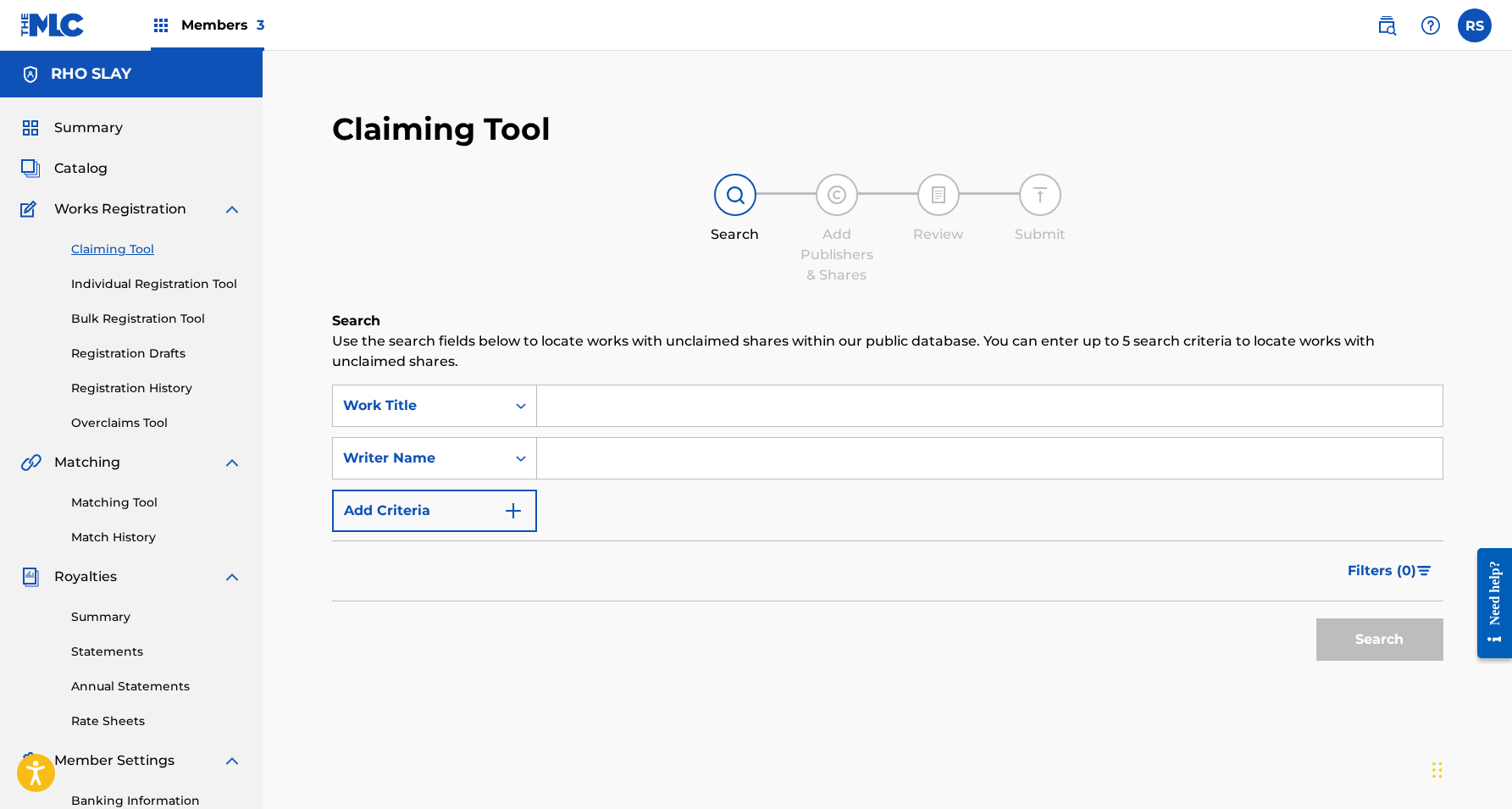
click at [156, 276] on link "Individual Registration Tool" at bounding box center [156, 284] width 171 height 18
